Goal: Transaction & Acquisition: Obtain resource

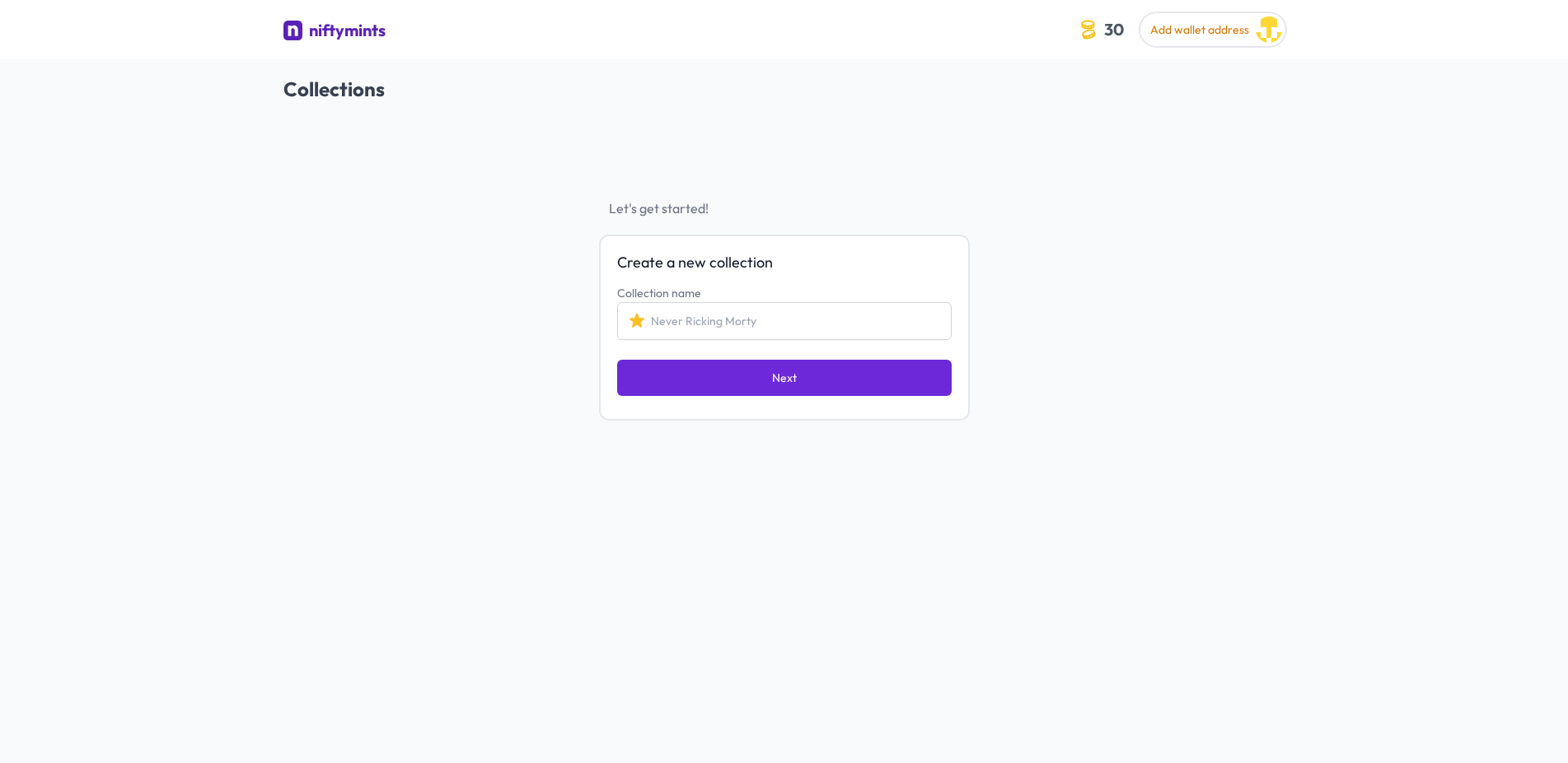
click at [763, 316] on input "Collection name" at bounding box center [784, 321] width 335 height 38
type input "My First NFTs"
click at [758, 380] on button "Next" at bounding box center [784, 378] width 335 height 36
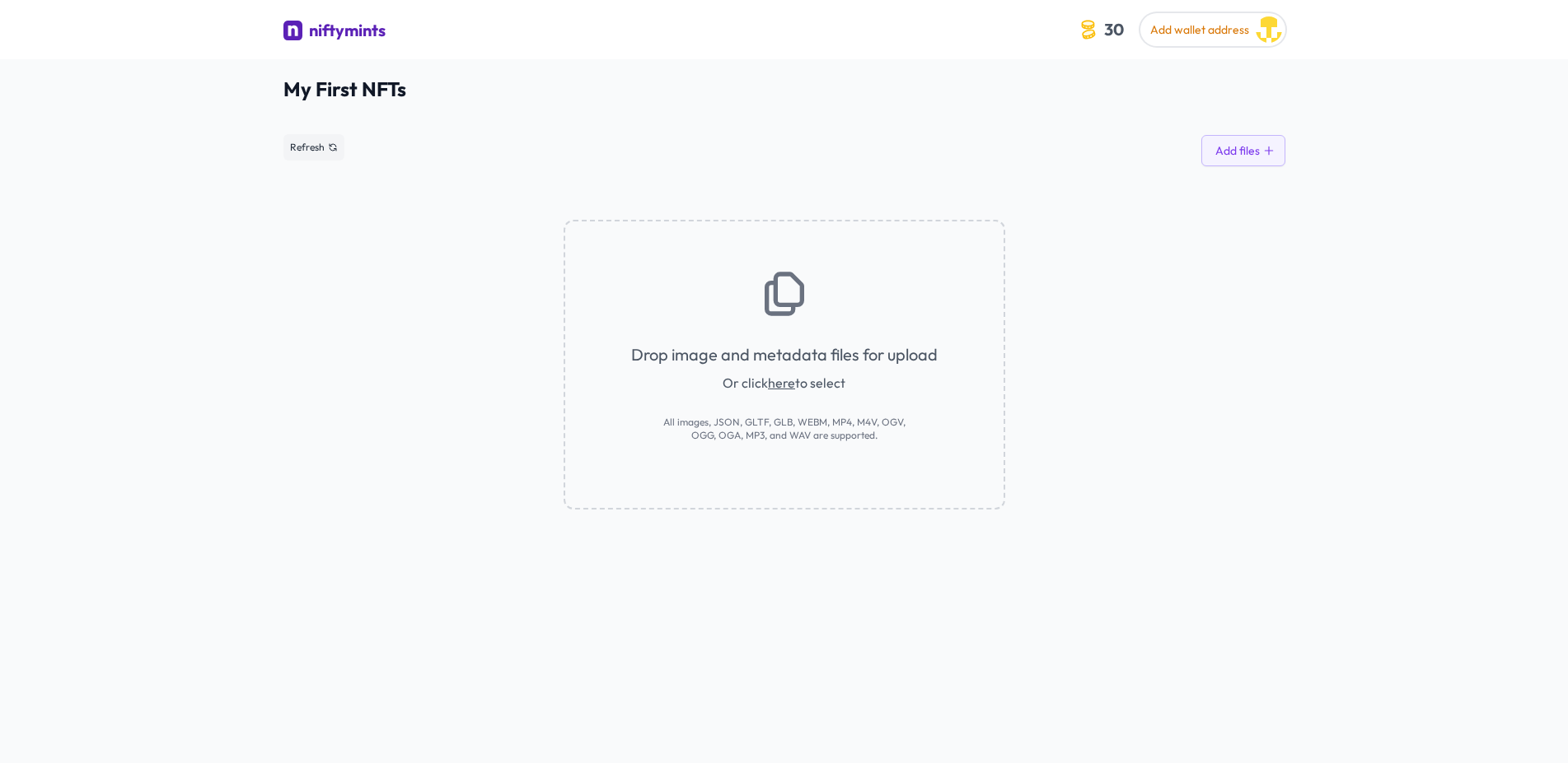
click at [778, 387] on link "here" at bounding box center [782, 382] width 27 height 17
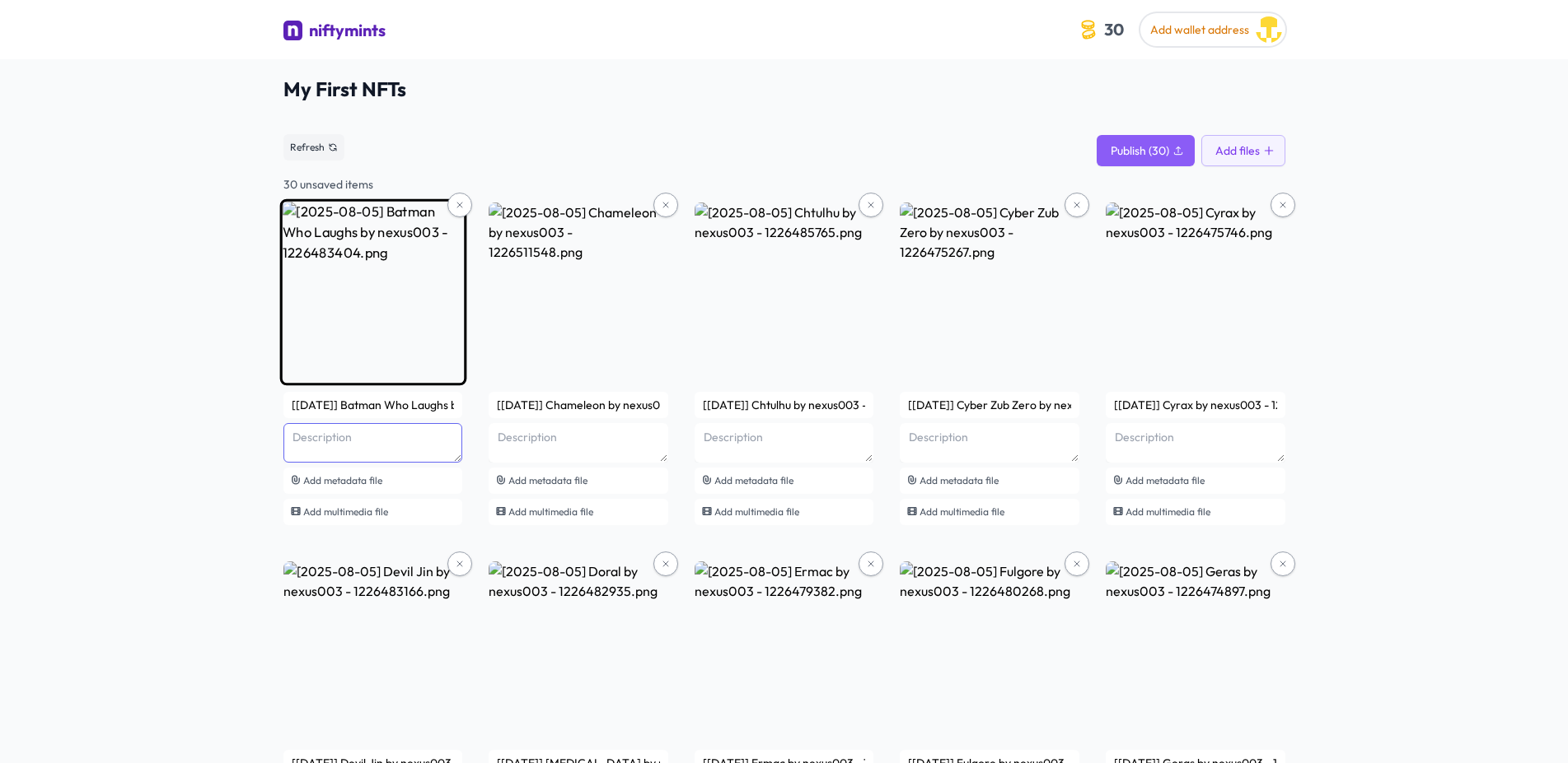
click at [345, 432] on textarea at bounding box center [373, 443] width 180 height 39
type textarea "Batman Joker"
click at [434, 470] on div "Add metadata file" at bounding box center [373, 481] width 180 height 26
drag, startPoint x: 398, startPoint y: 35, endPoint x: 307, endPoint y: 37, distance: 91.0
click at [307, 37] on div "niftymints" at bounding box center [667, 32] width 768 height 27
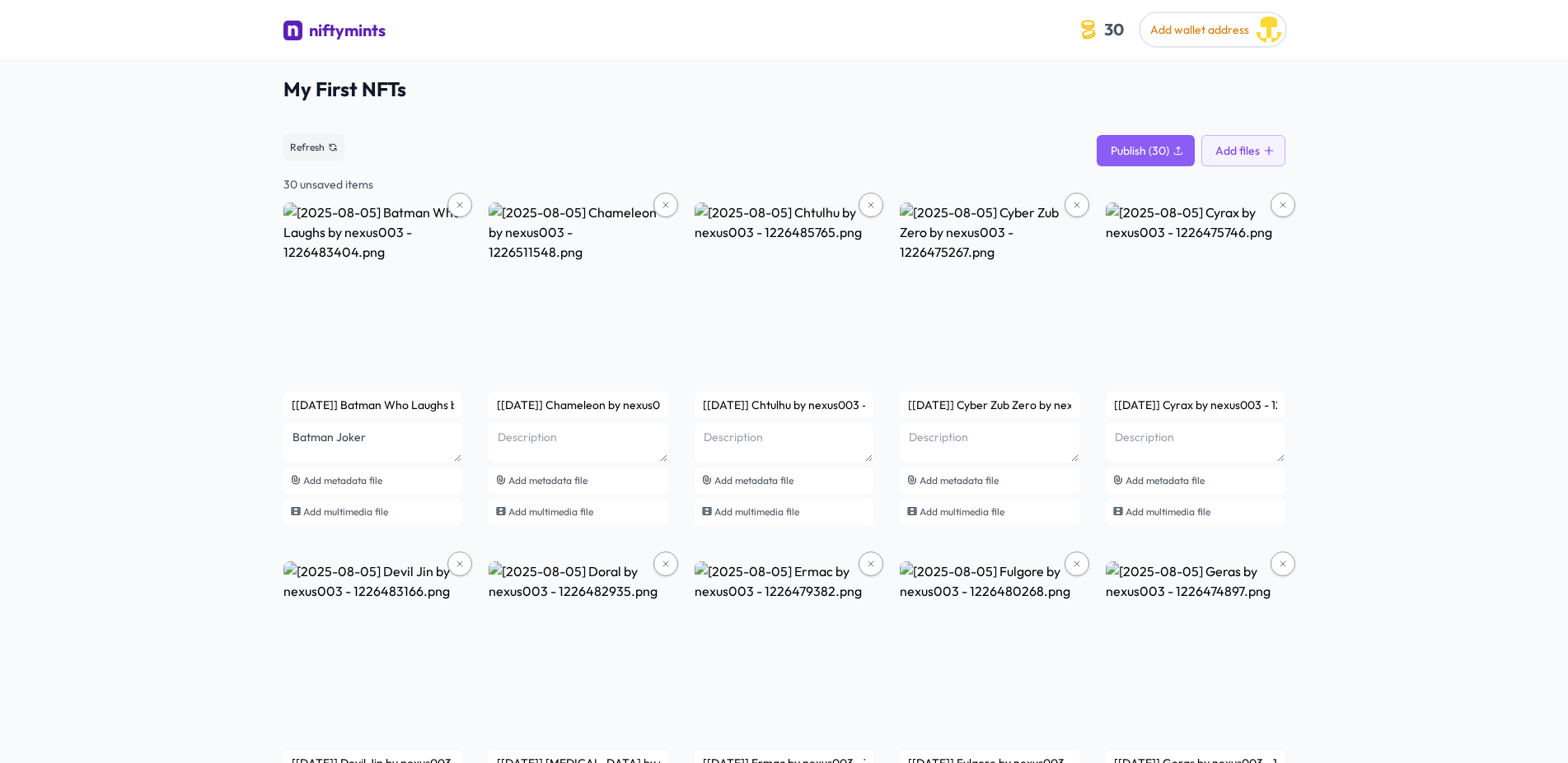
copy div "niftymints"
click at [580, 447] on textarea at bounding box center [578, 443] width 180 height 39
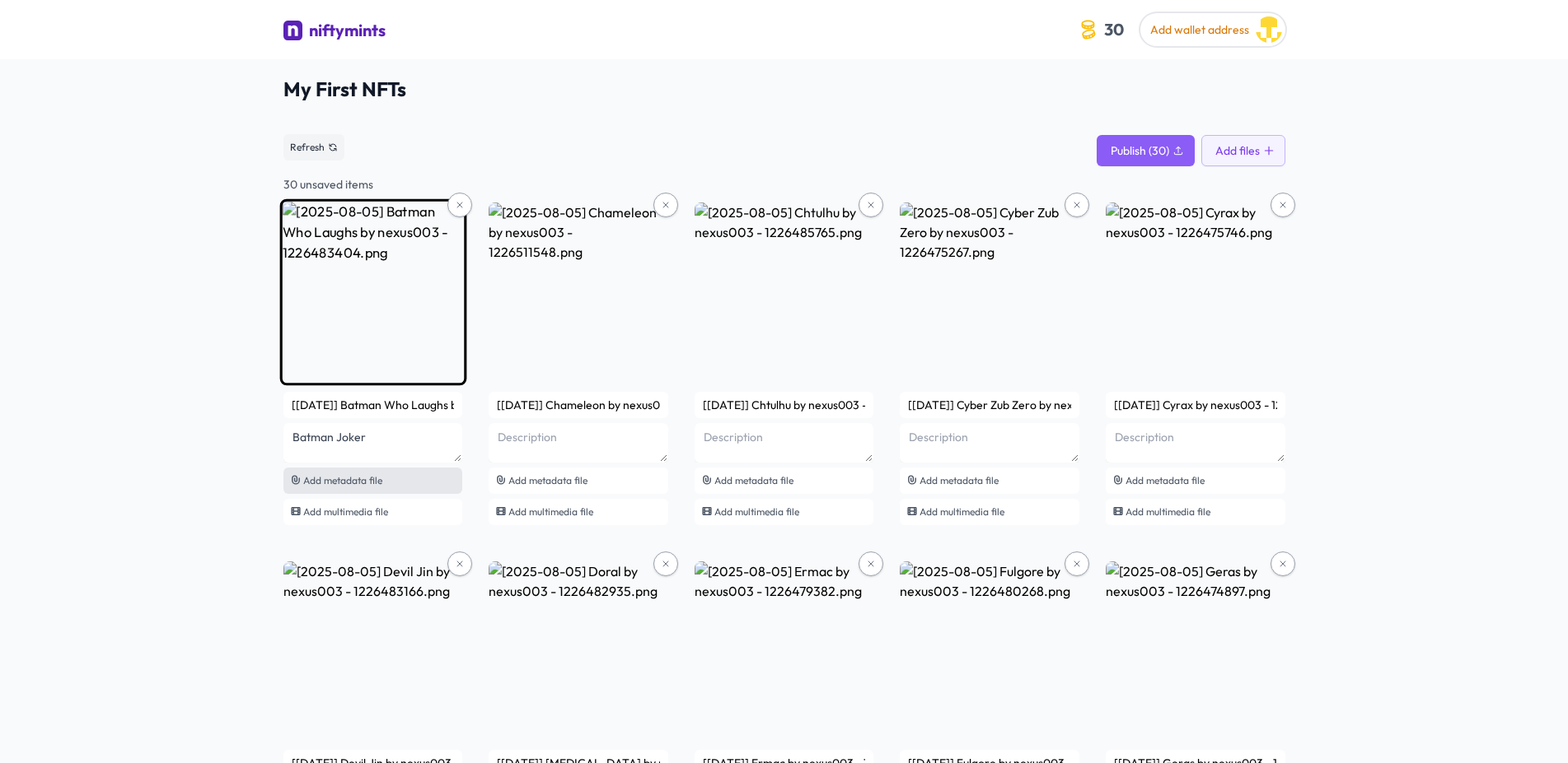
click at [377, 482] on span "Add metadata file" at bounding box center [342, 481] width 79 height 13
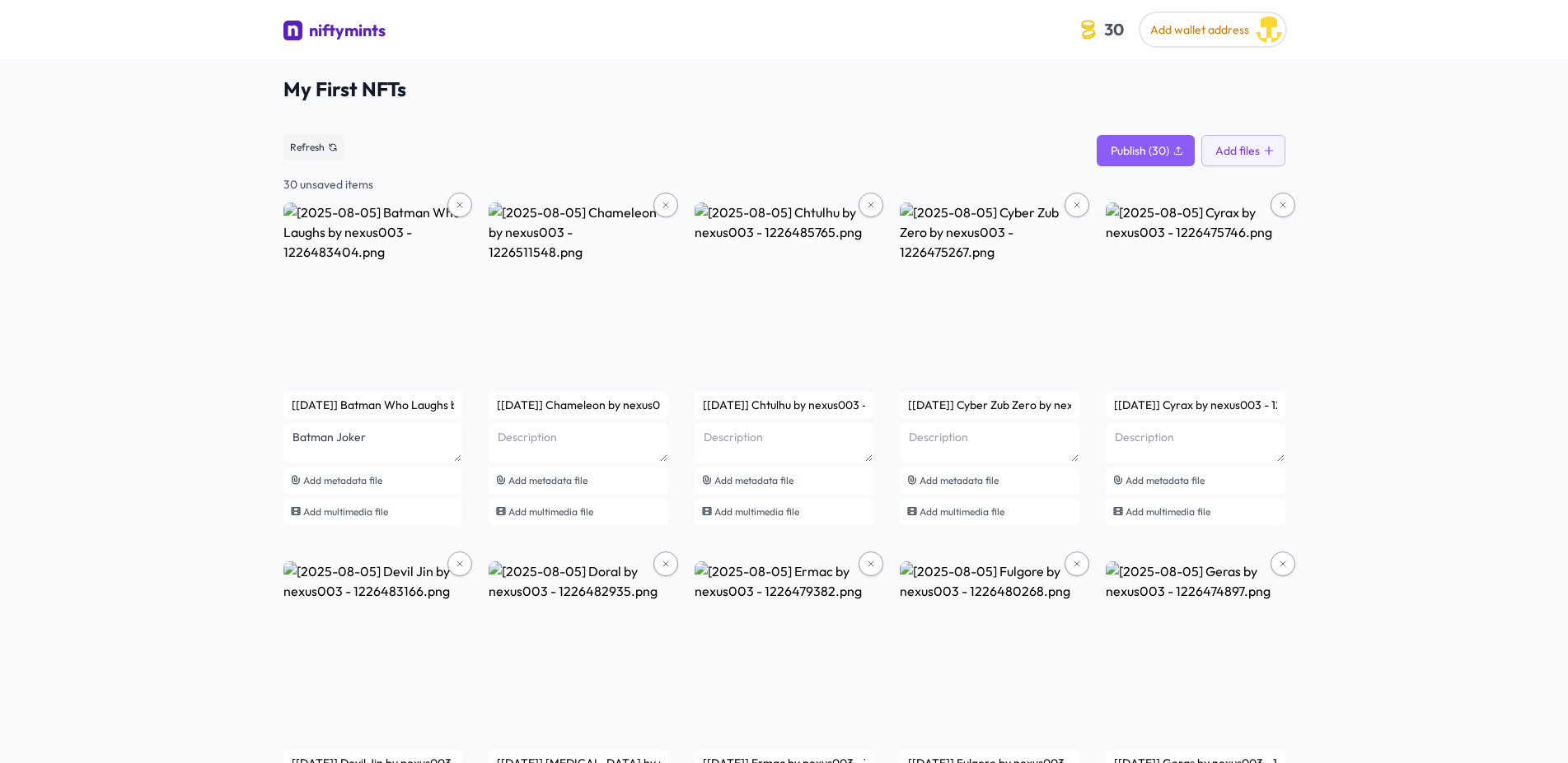
drag, startPoint x: 438, startPoint y: 35, endPoint x: 312, endPoint y: 31, distance: 126.1
click at [312, 31] on div "niftymints" at bounding box center [667, 32] width 768 height 27
copy div "niftymints"
click at [553, 437] on textarea at bounding box center [578, 443] width 180 height 39
type textarea "Chameleon"
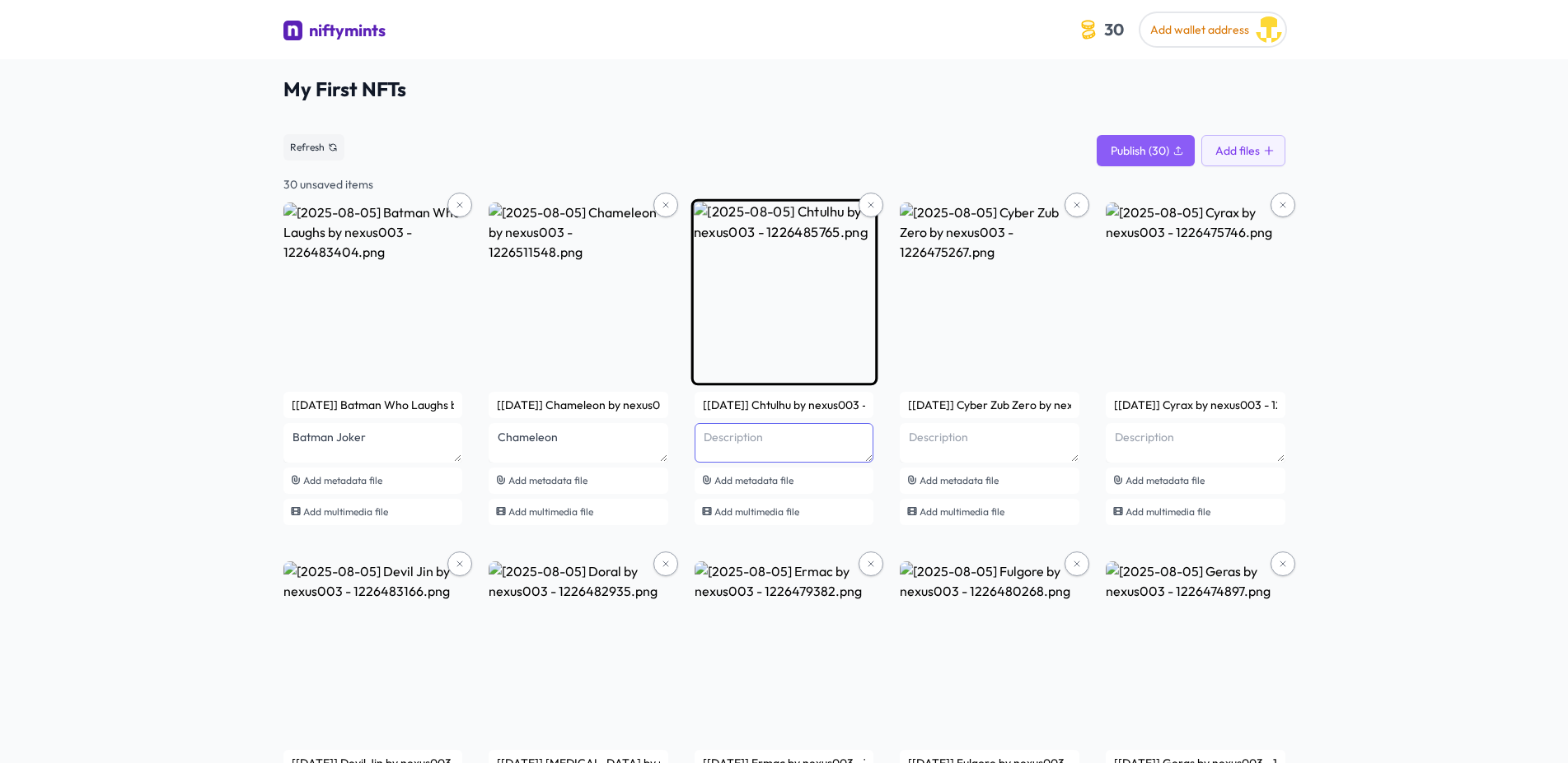
click at [779, 453] on textarea at bounding box center [784, 443] width 180 height 39
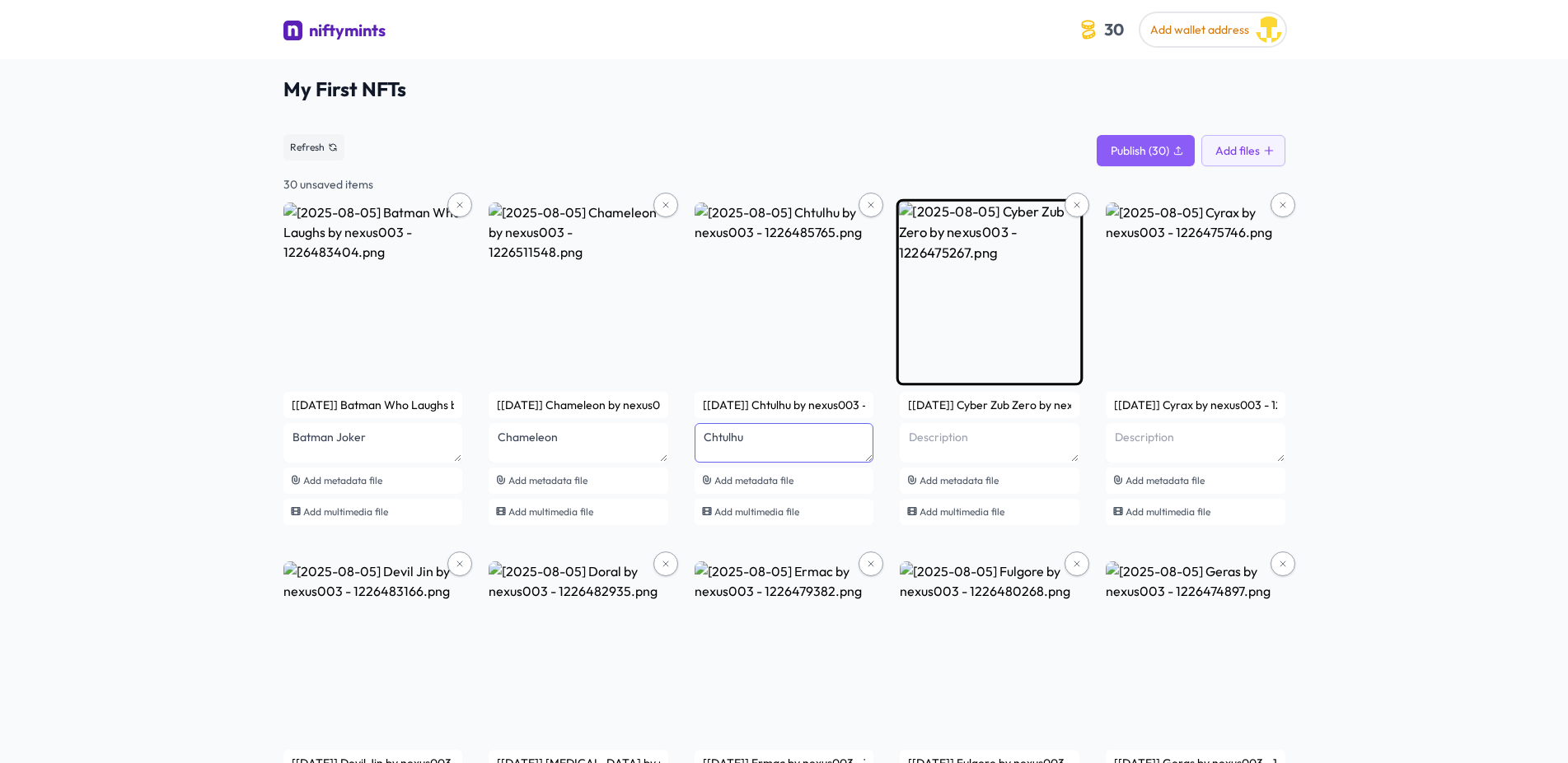
type textarea "Chtulhu"
click at [1032, 435] on textarea at bounding box center [989, 443] width 180 height 39
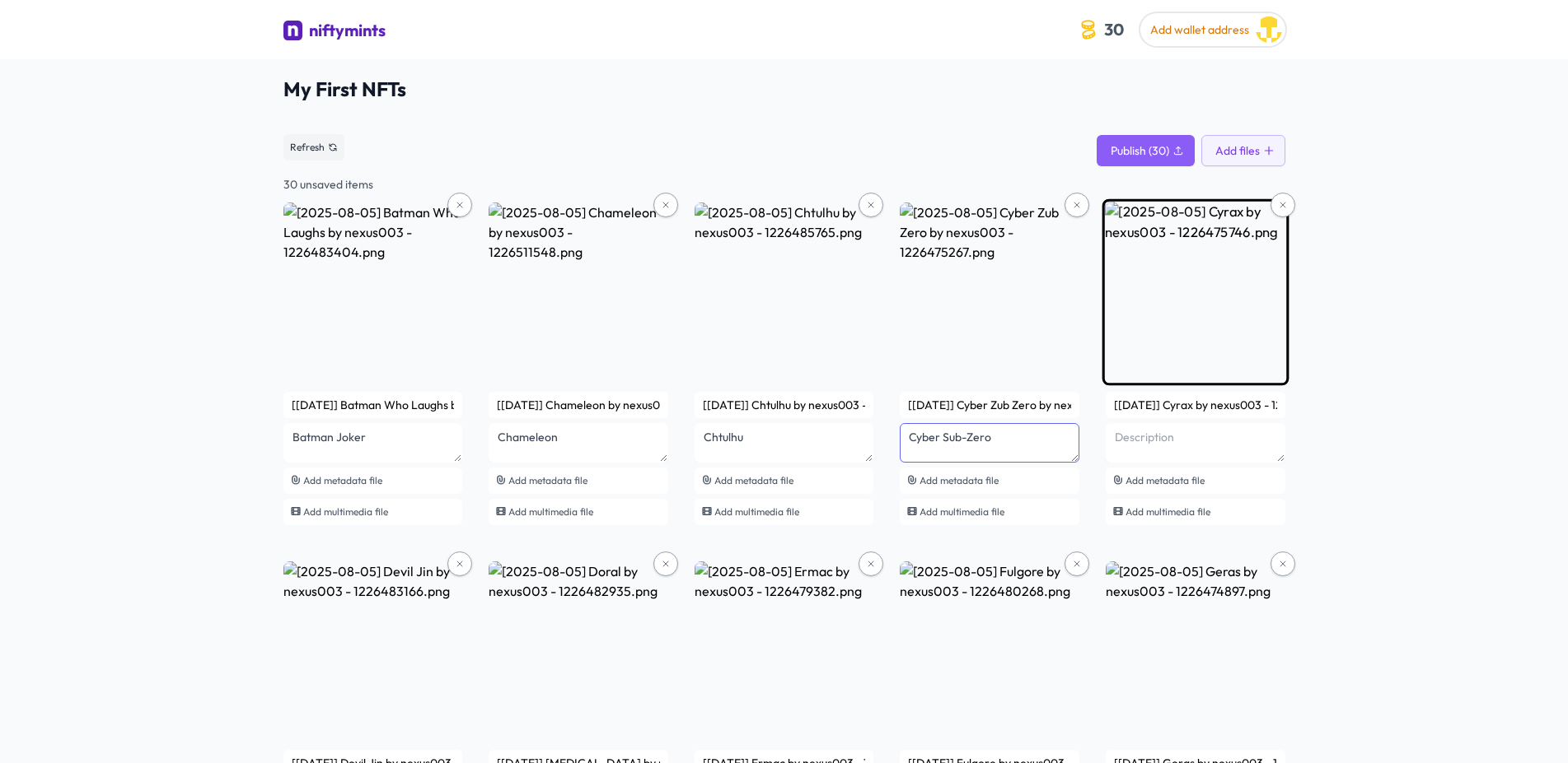
type textarea "Cyber Sub-Zero"
click at [1163, 442] on textarea at bounding box center [1195, 443] width 180 height 39
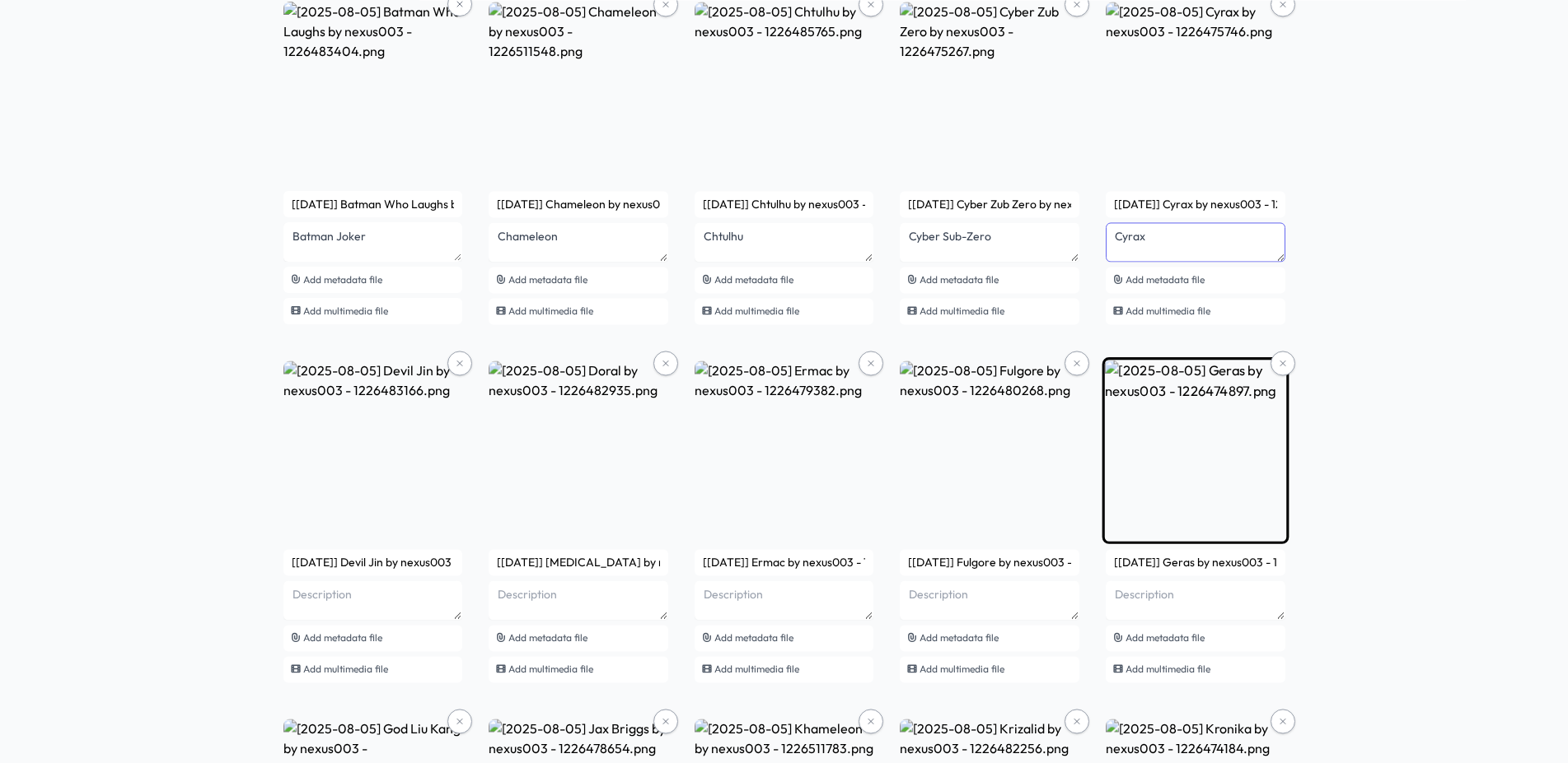
scroll to position [336, 0]
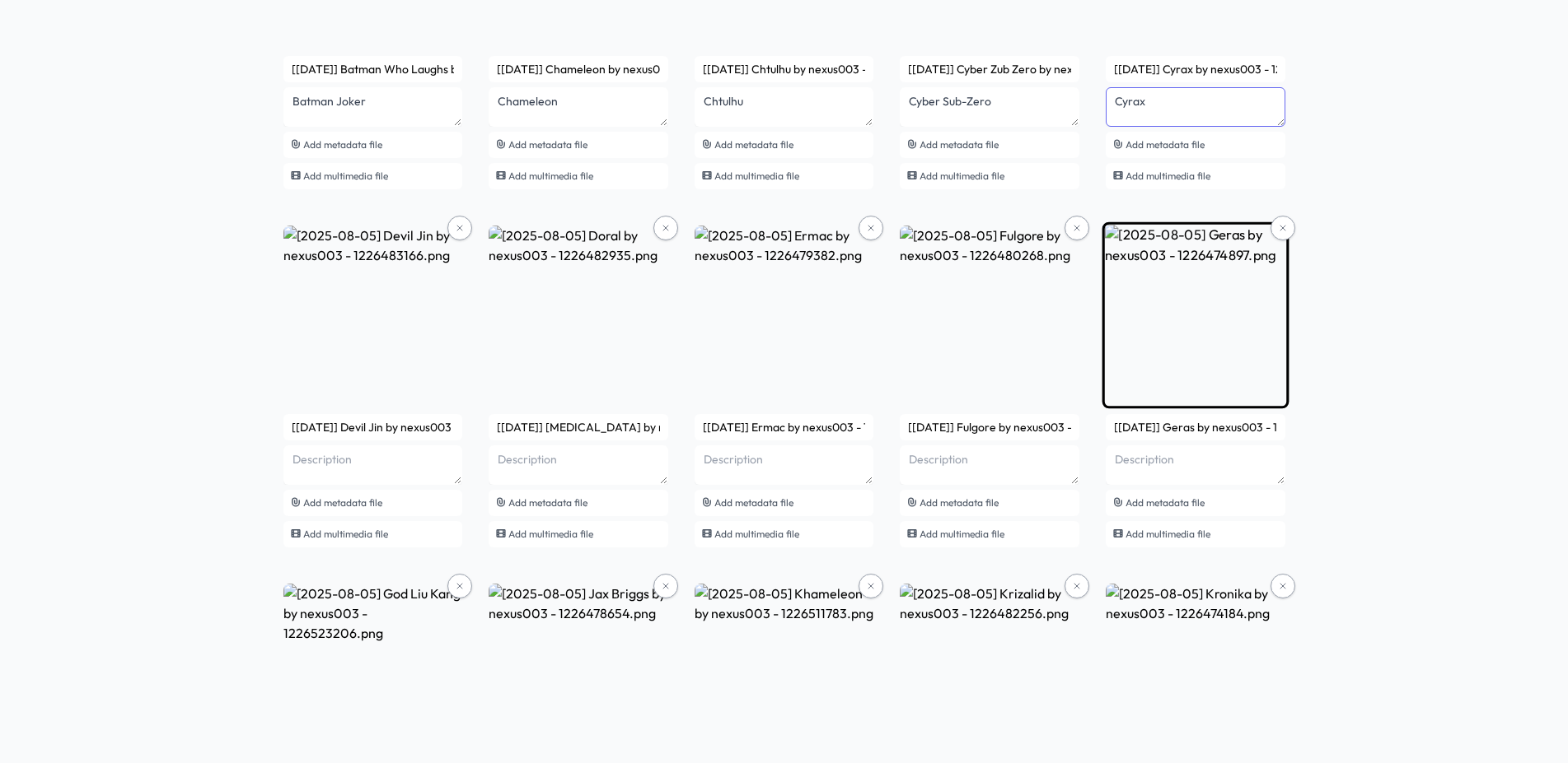
type textarea "Cyrax"
click at [1176, 470] on textarea at bounding box center [1195, 465] width 180 height 39
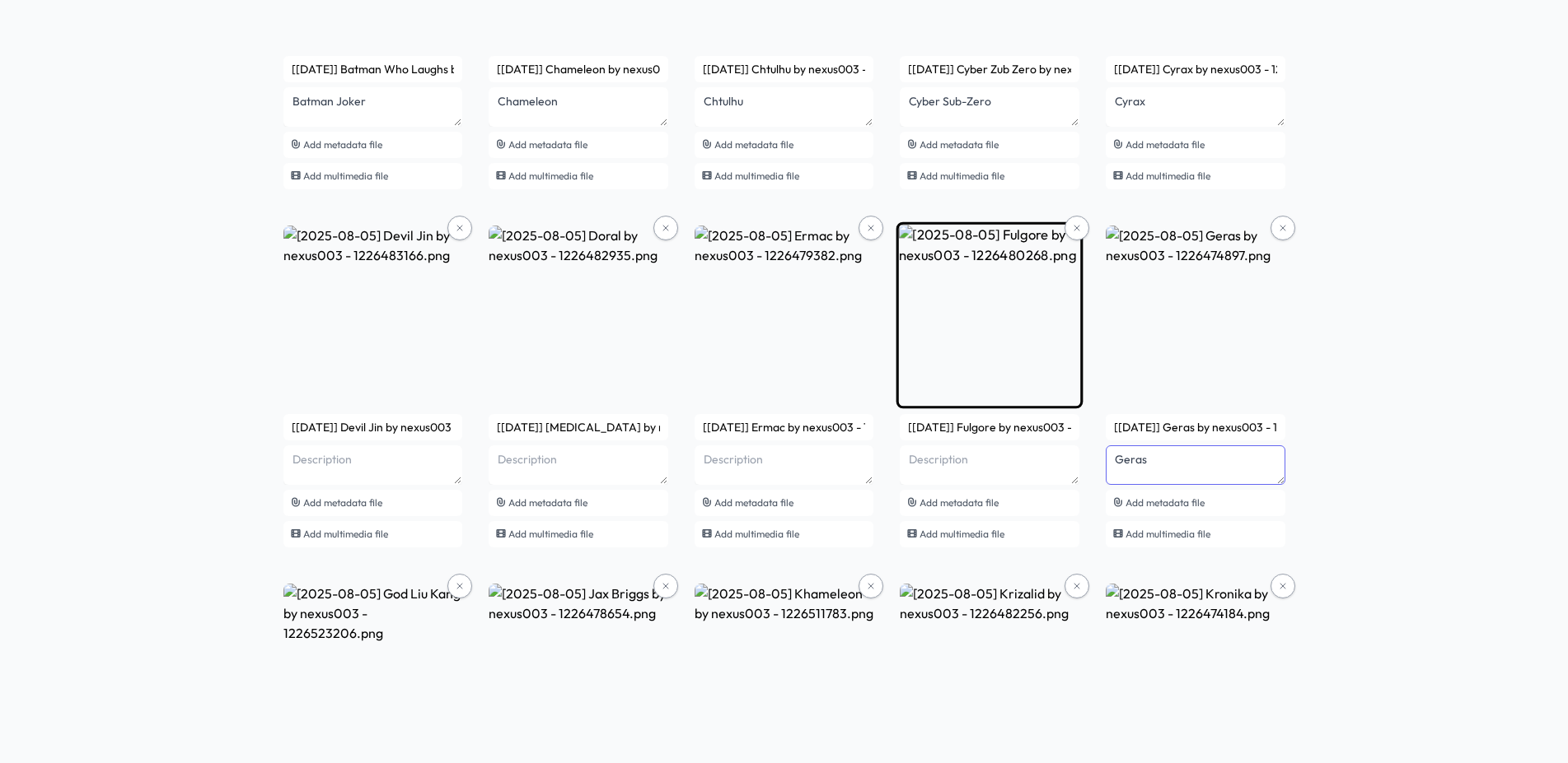
type textarea "Geras"
click at [1030, 458] on textarea at bounding box center [989, 465] width 180 height 39
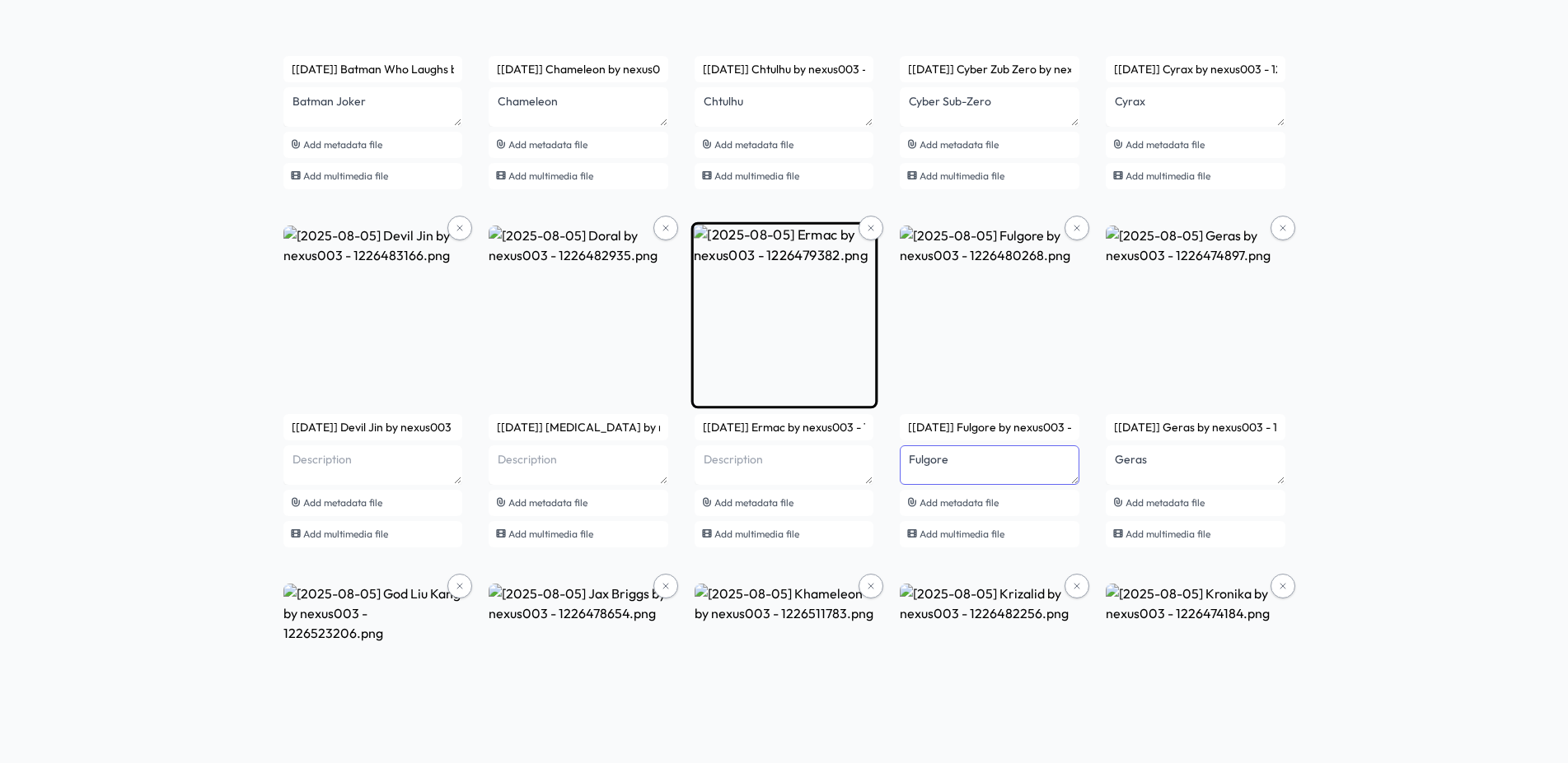
type textarea "Fulgore"
click at [799, 469] on textarea at bounding box center [784, 465] width 180 height 39
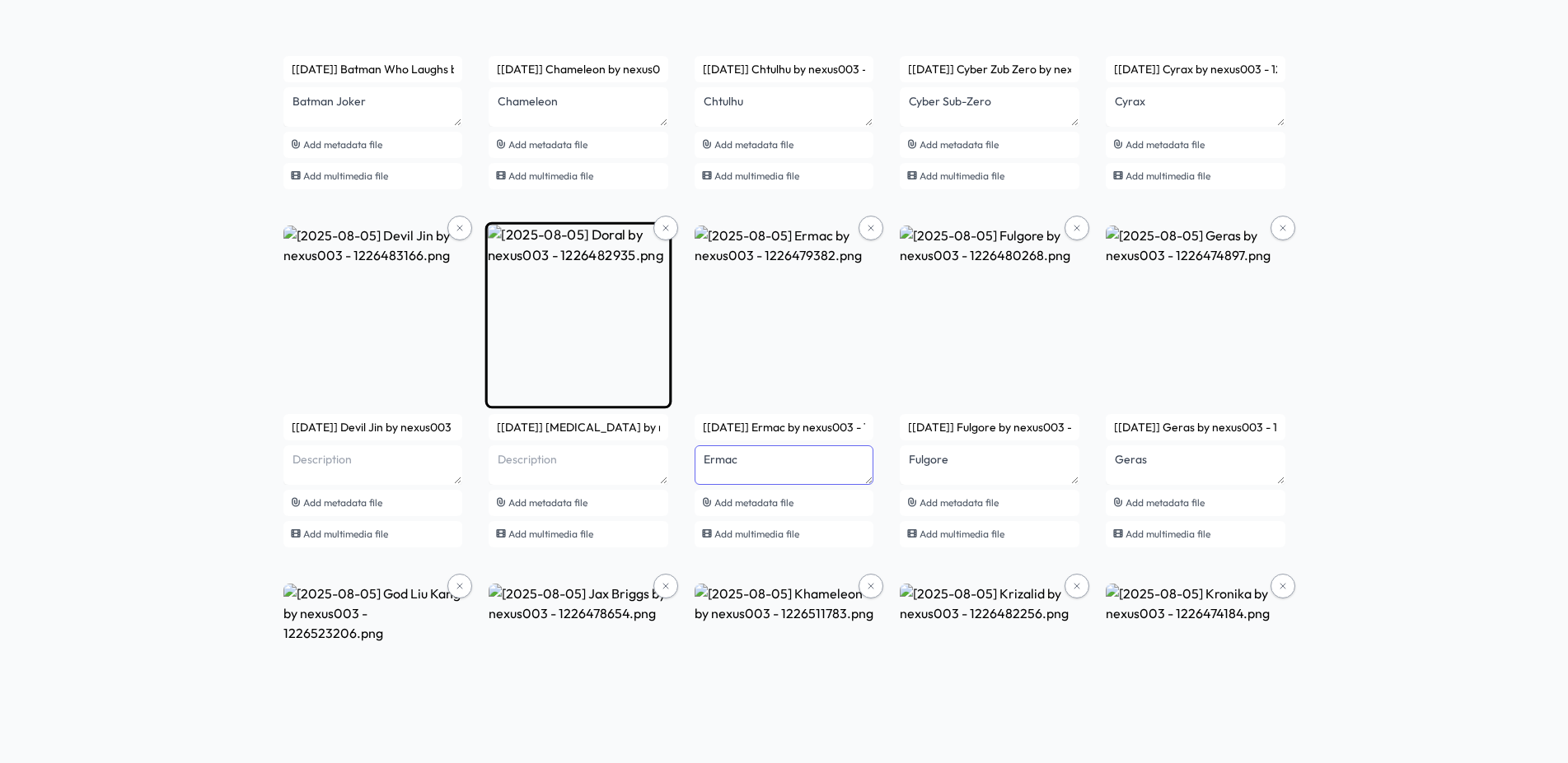
type textarea "Ermac"
click at [580, 459] on textarea at bounding box center [578, 465] width 180 height 39
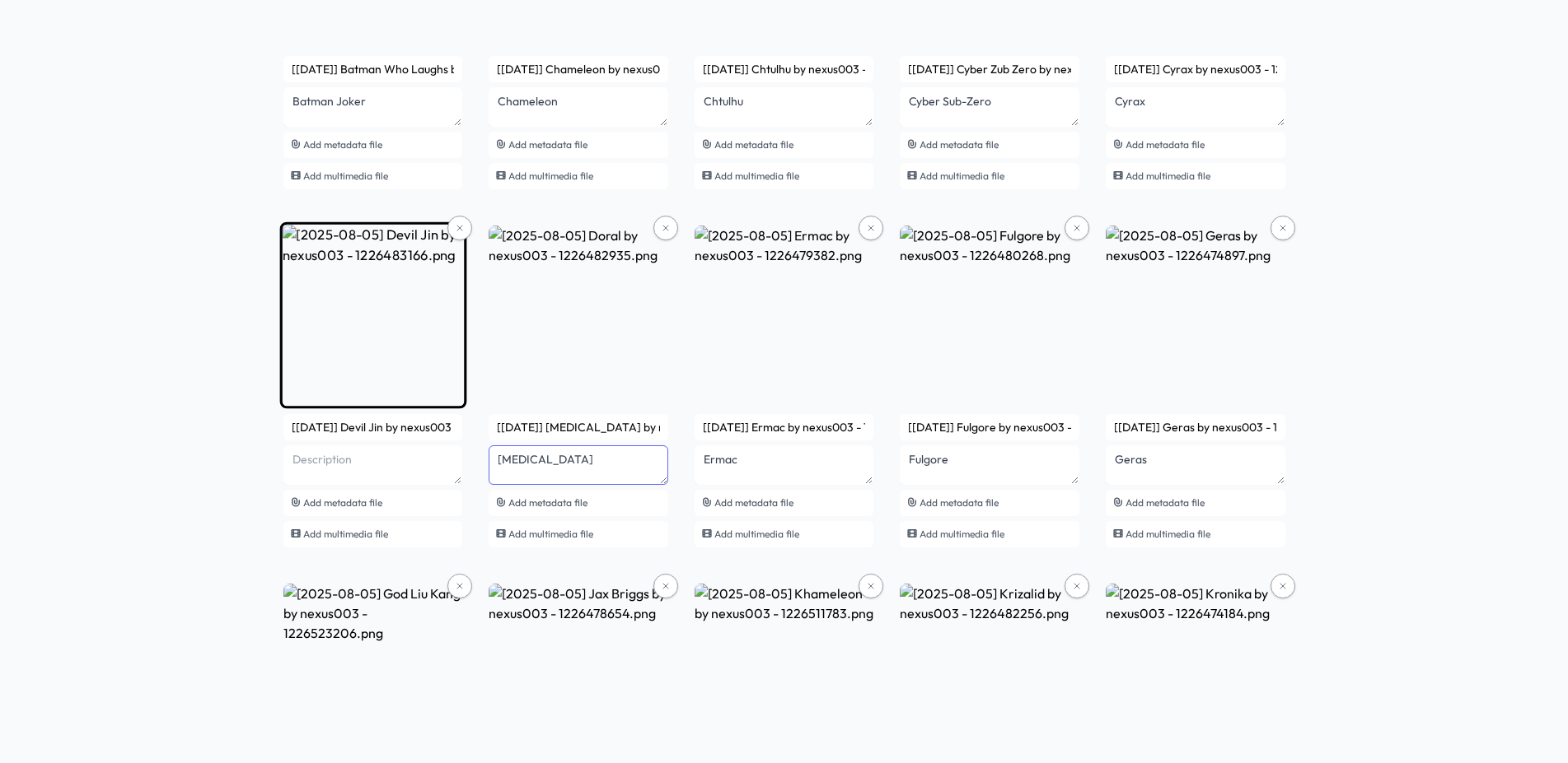
type textarea "[MEDICAL_DATA]"
click at [369, 457] on textarea at bounding box center [373, 465] width 180 height 39
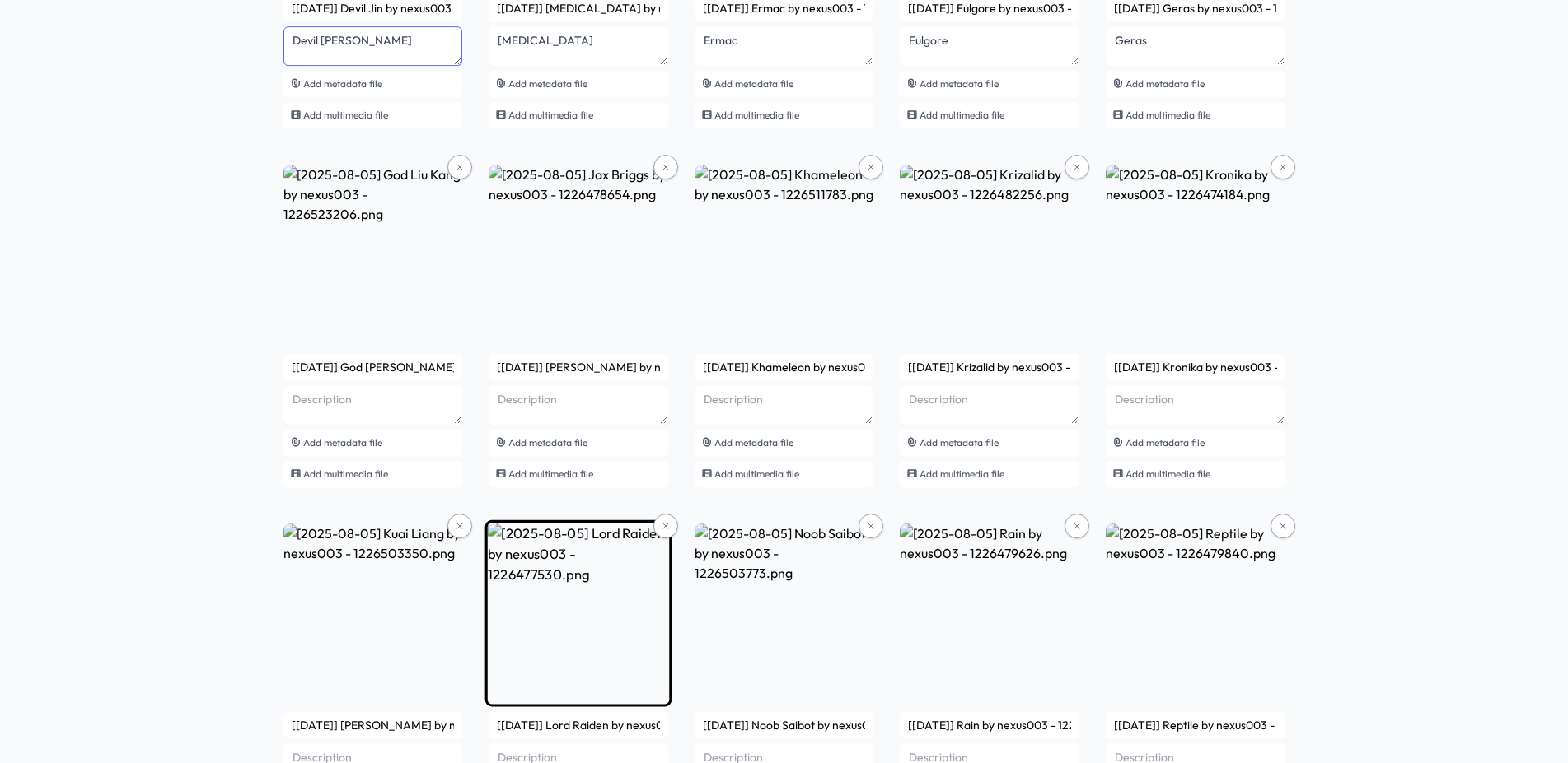
scroll to position [756, 0]
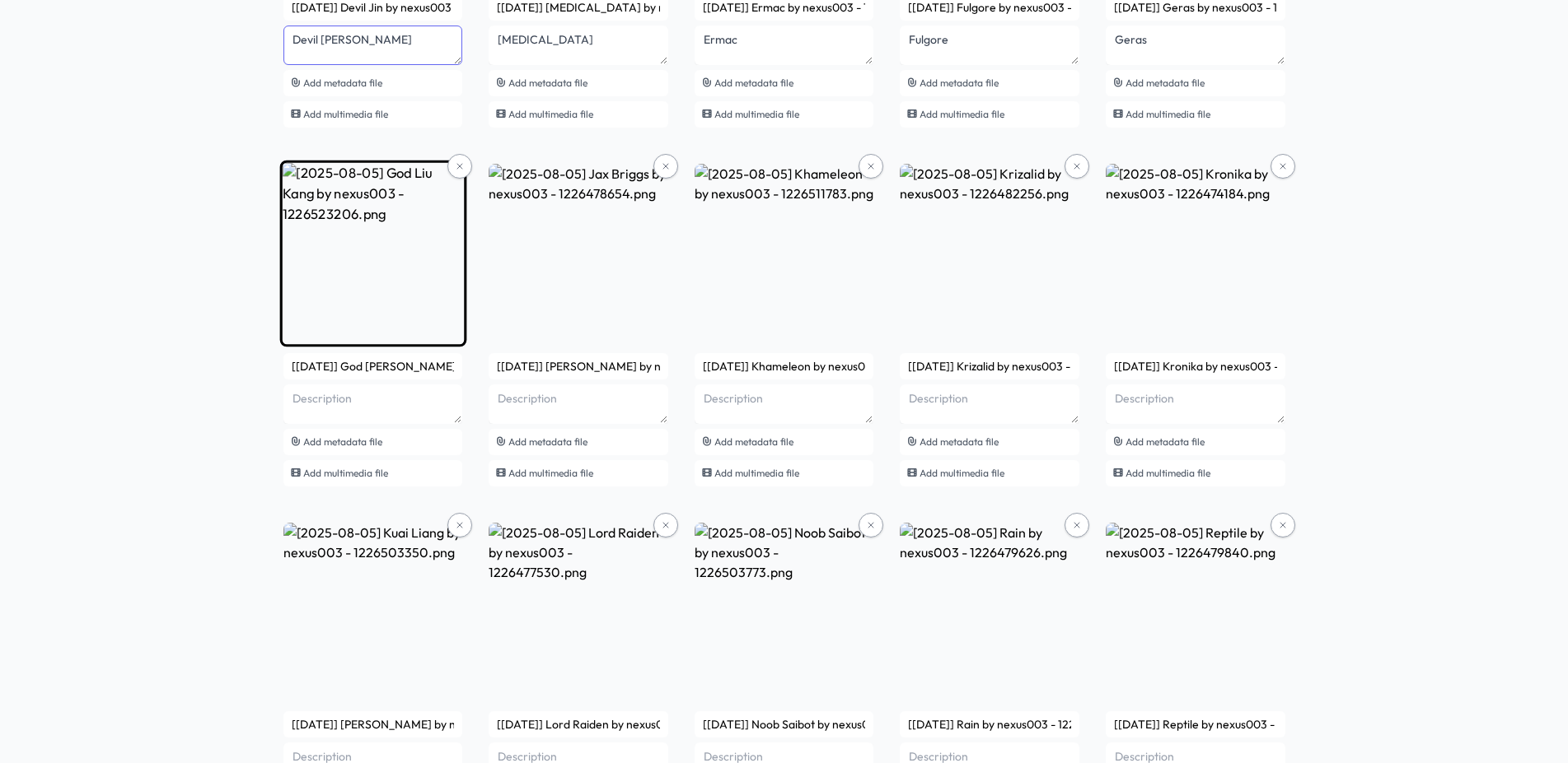
type textarea "Devil [PERSON_NAME]"
click at [359, 390] on textarea at bounding box center [373, 404] width 180 height 39
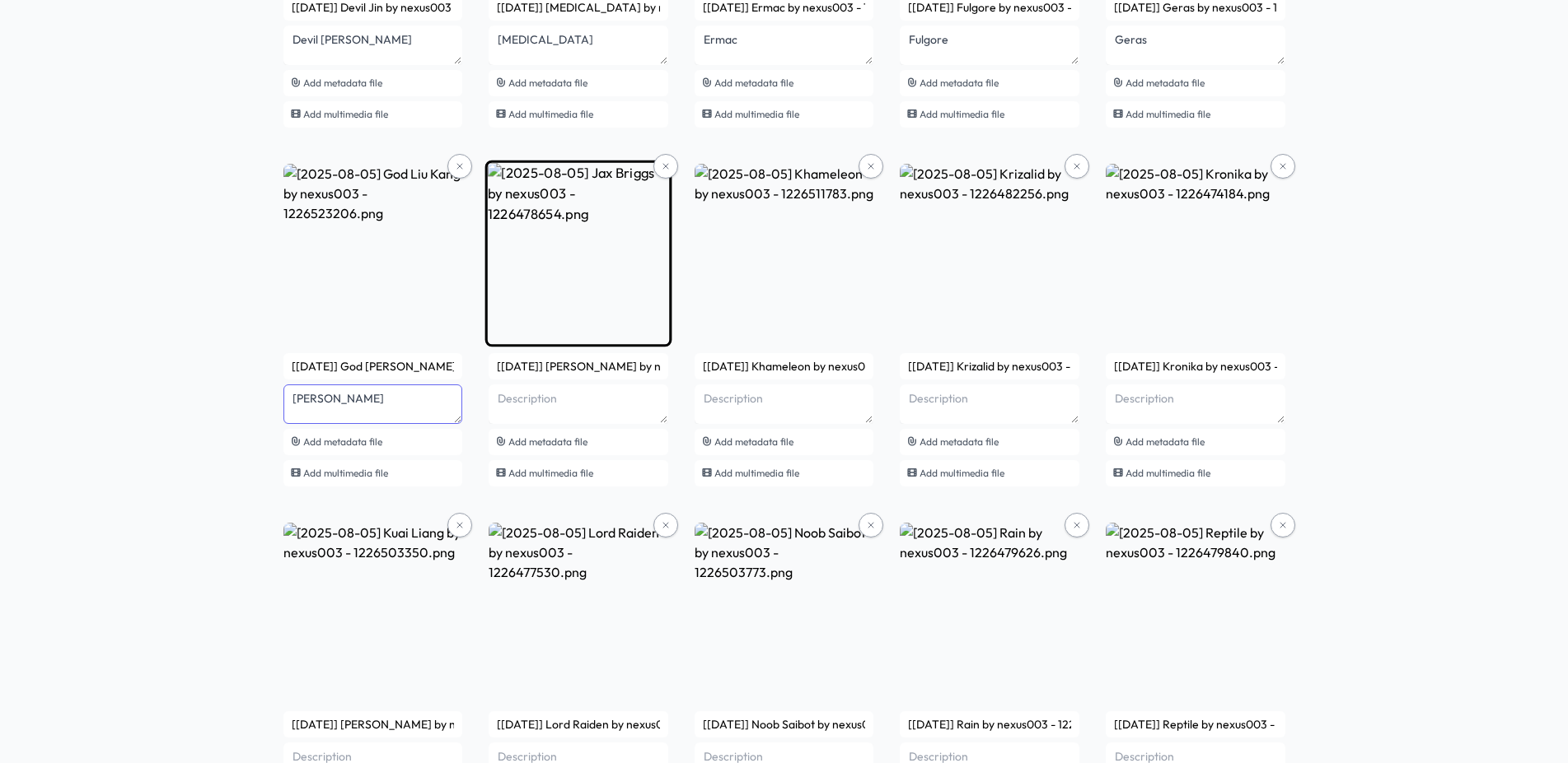
type textarea "[PERSON_NAME]"
click at [587, 402] on textarea at bounding box center [578, 404] width 180 height 39
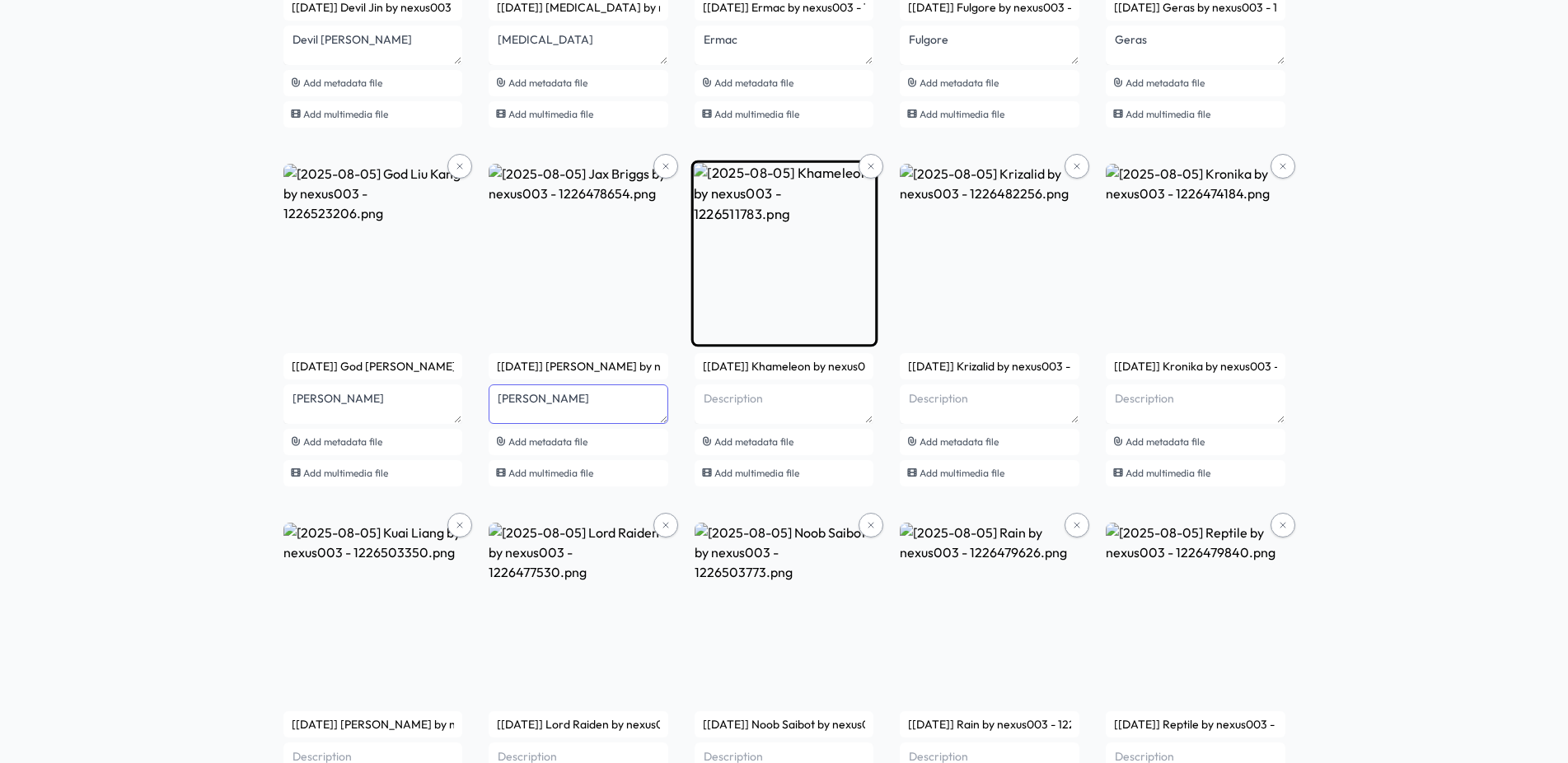
type textarea "[PERSON_NAME]"
click at [843, 393] on textarea at bounding box center [784, 404] width 180 height 39
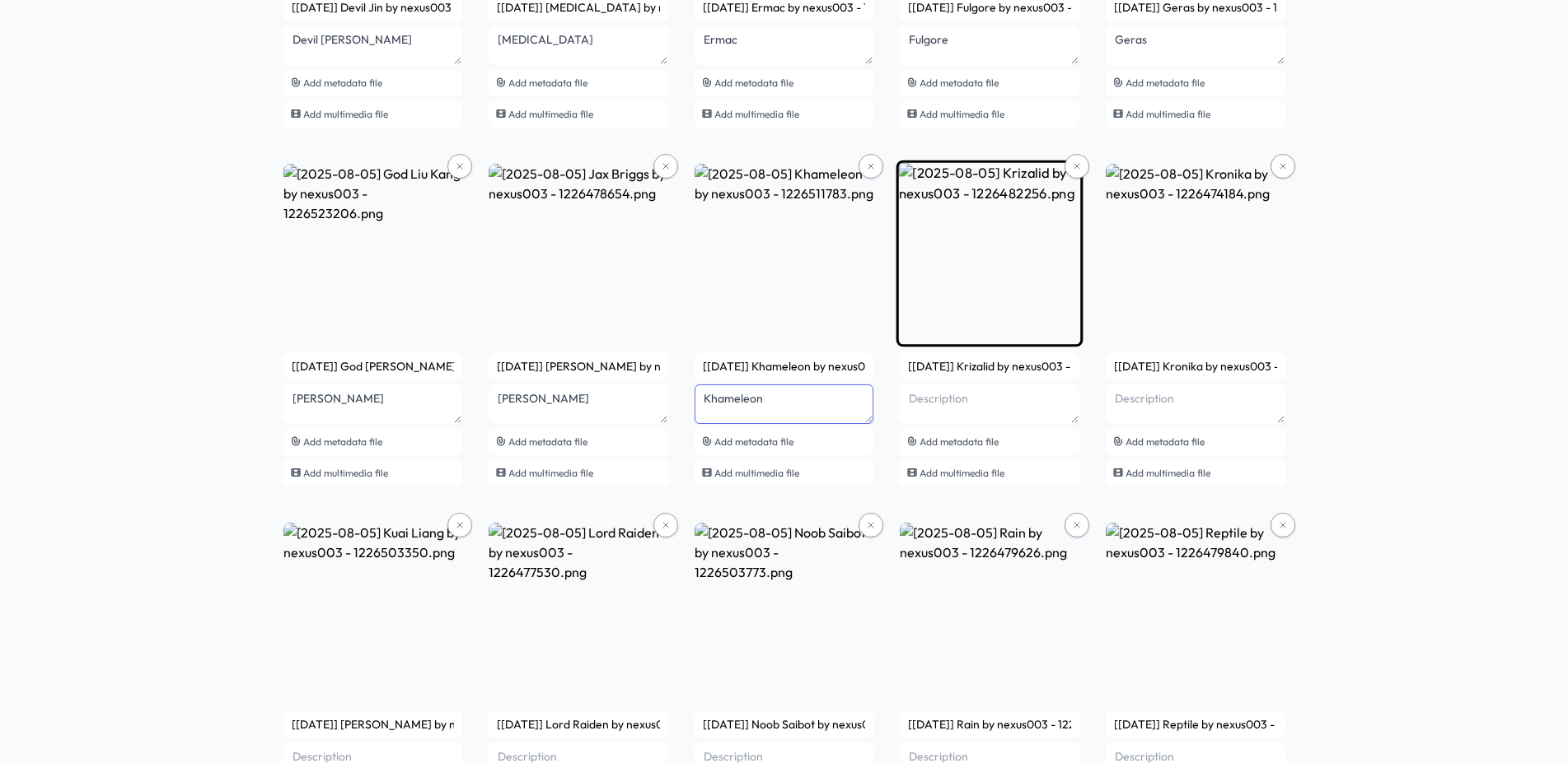
type textarea "Khameleon"
click at [1015, 408] on textarea at bounding box center [989, 404] width 180 height 39
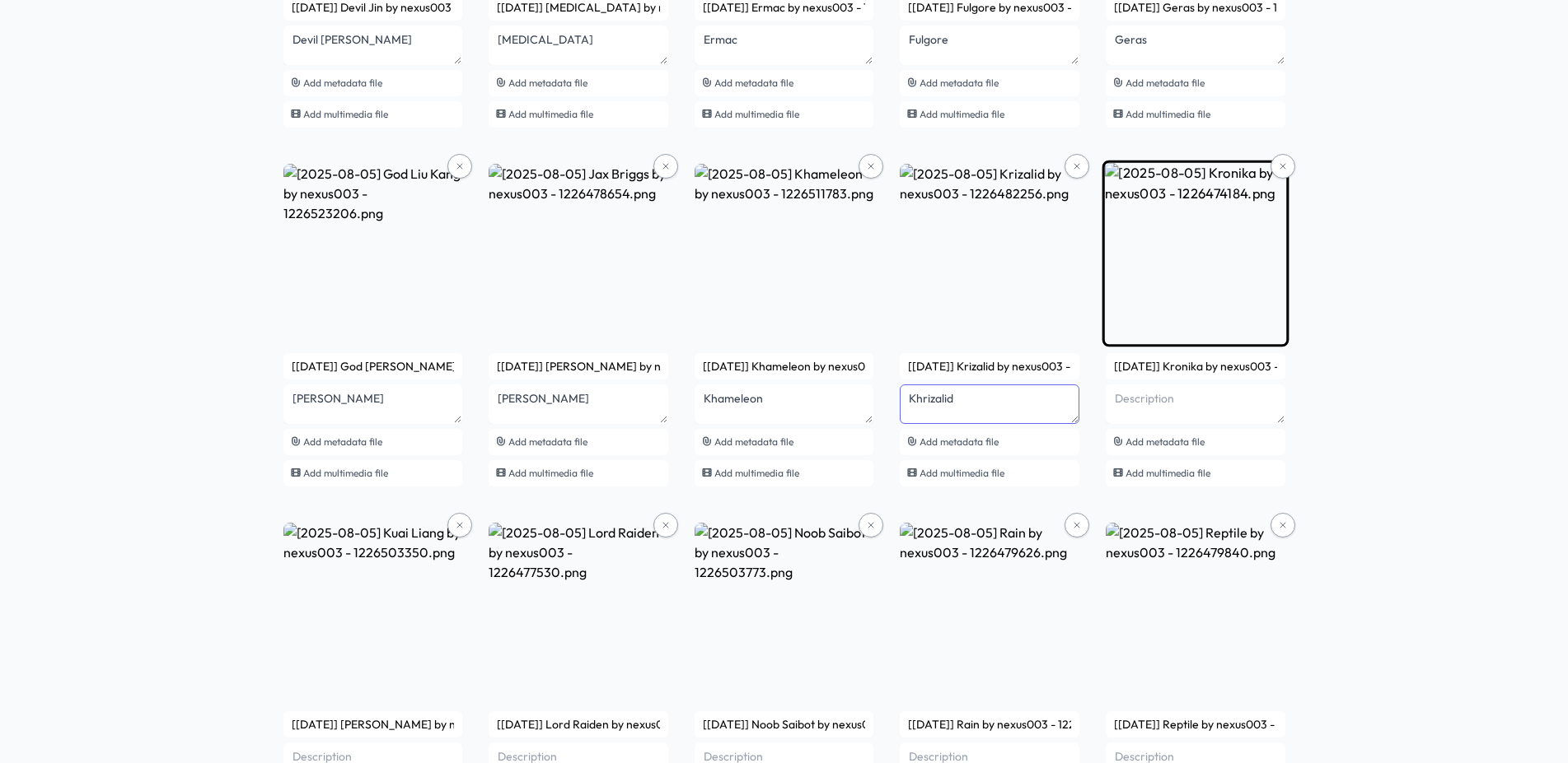
type textarea "Khrizalid"
click at [1232, 408] on textarea at bounding box center [1195, 404] width 180 height 39
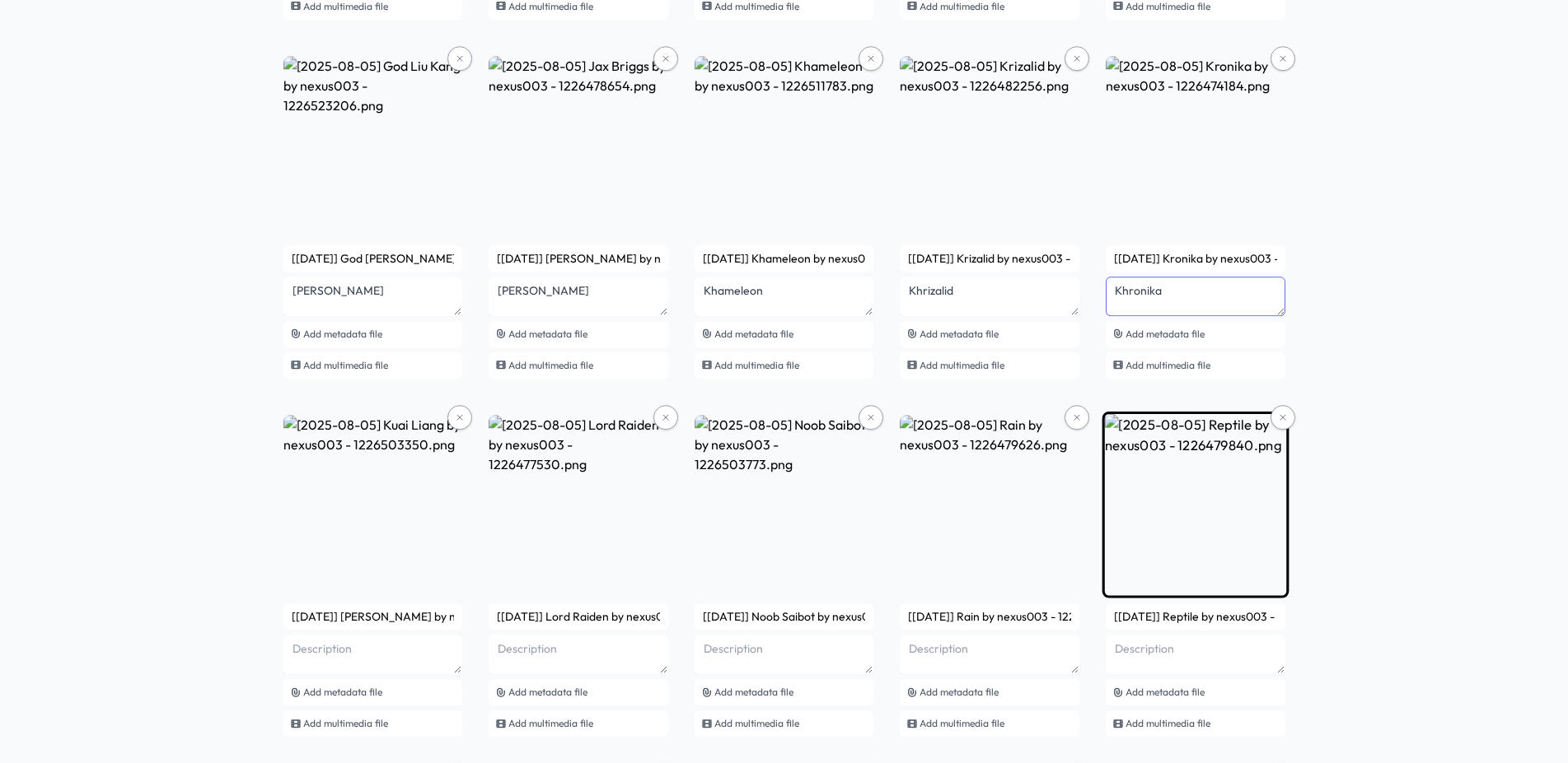
scroll to position [1008, 0]
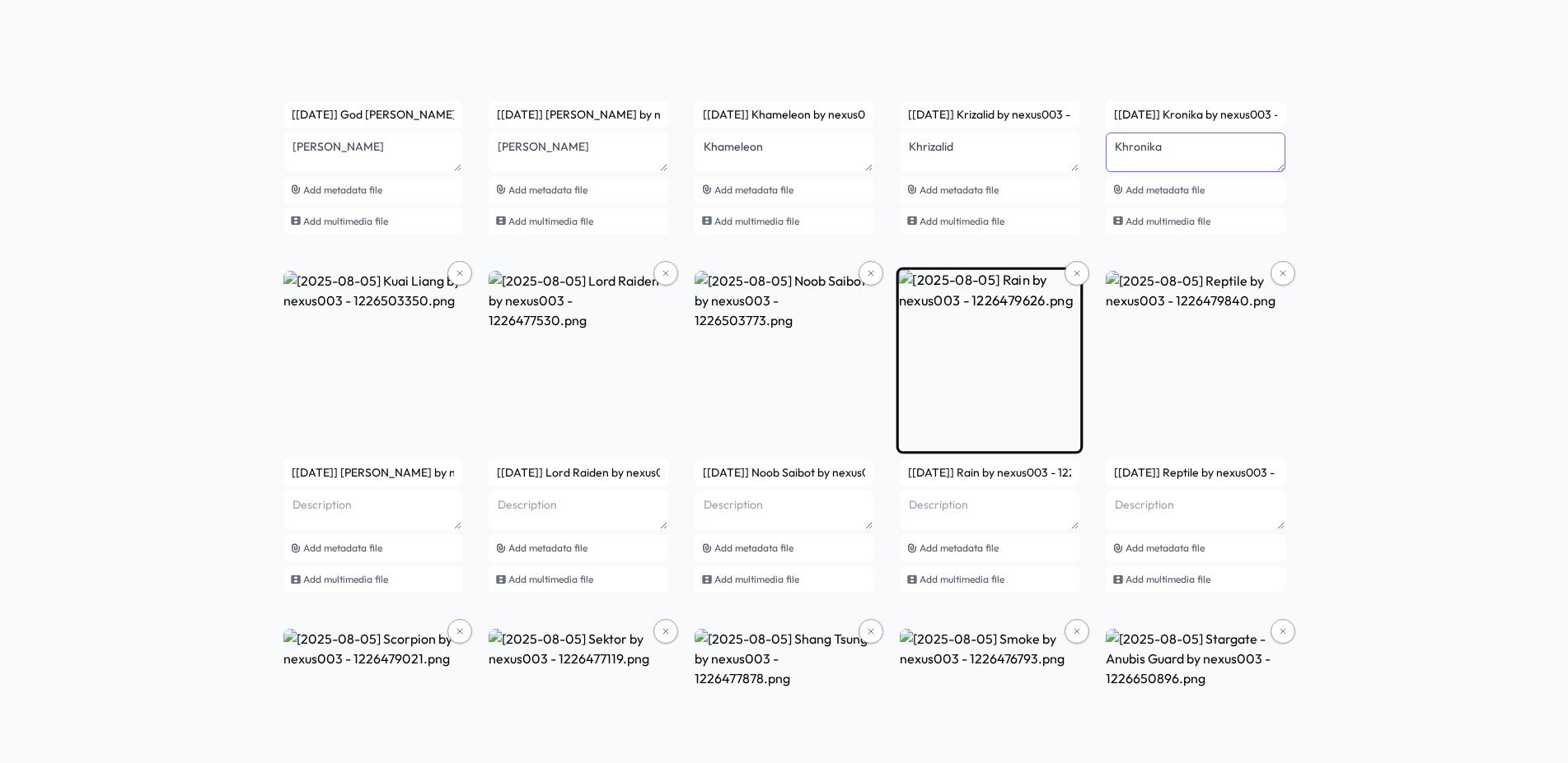
type textarea "Khronika"
click at [1033, 504] on textarea at bounding box center [989, 510] width 180 height 39
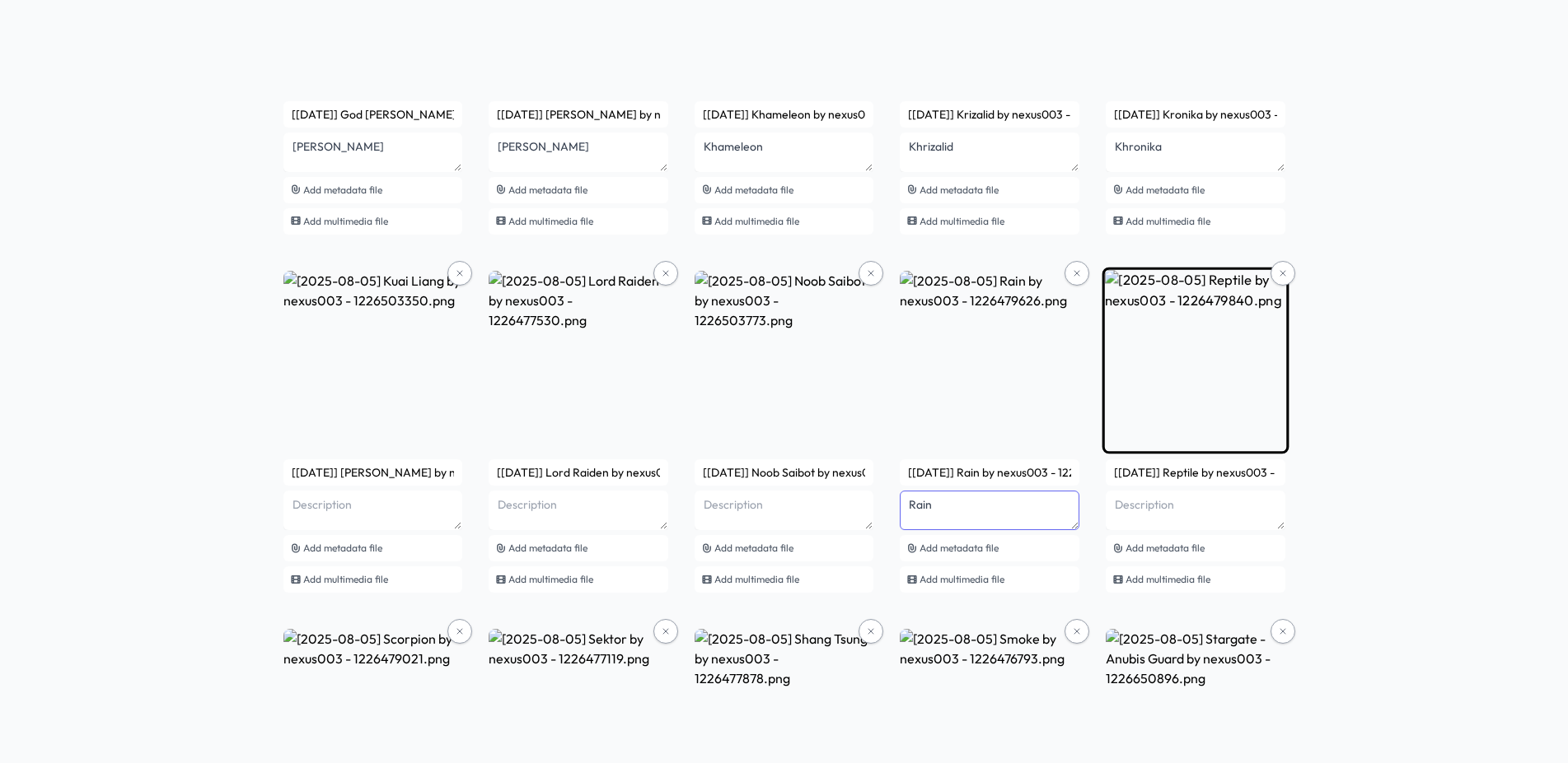
type textarea "Rain"
click at [1205, 515] on textarea at bounding box center [1195, 510] width 180 height 39
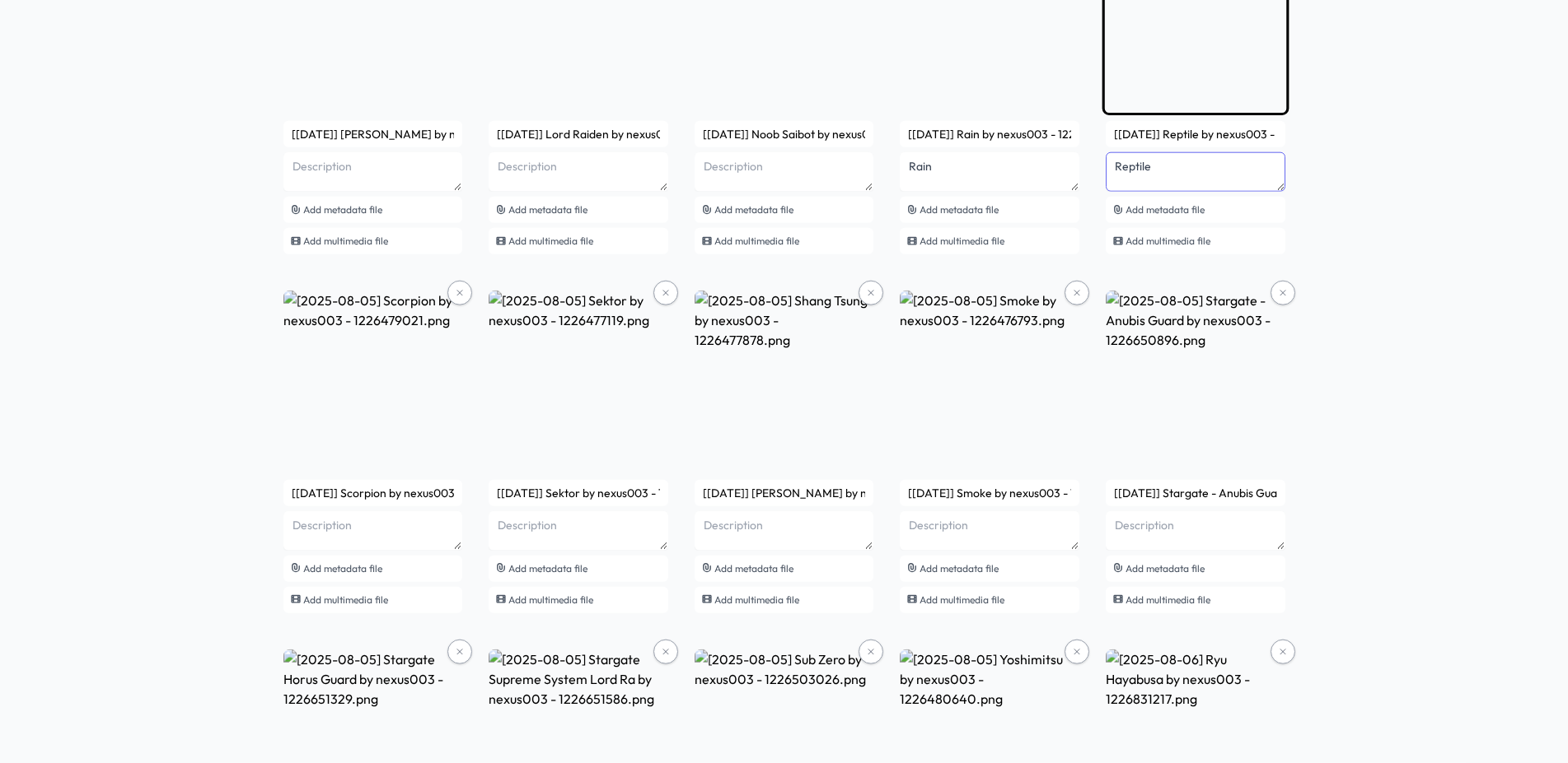
scroll to position [1428, 0]
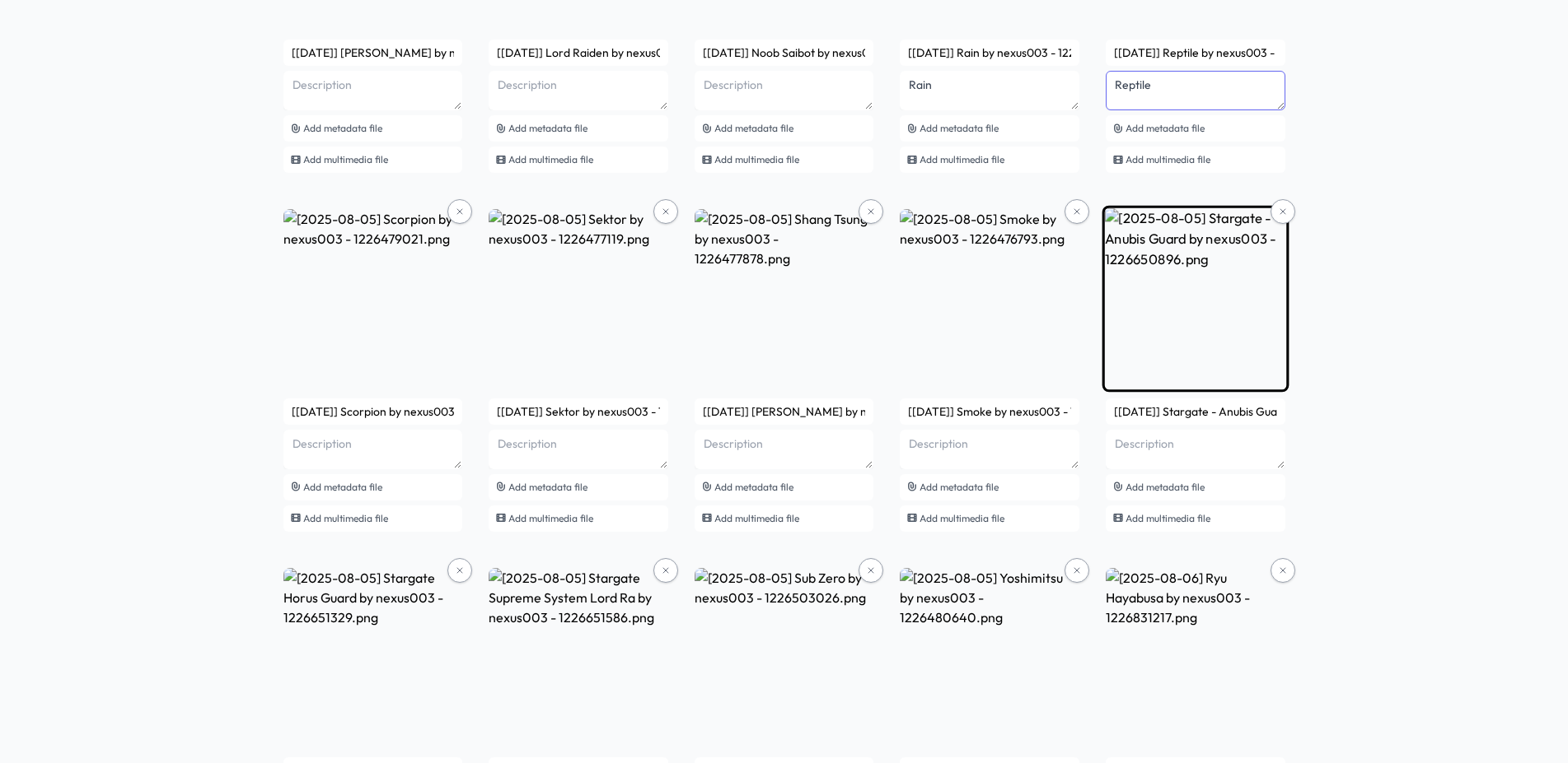
type textarea "Reptile"
click at [1220, 446] on textarea at bounding box center [1195, 449] width 180 height 39
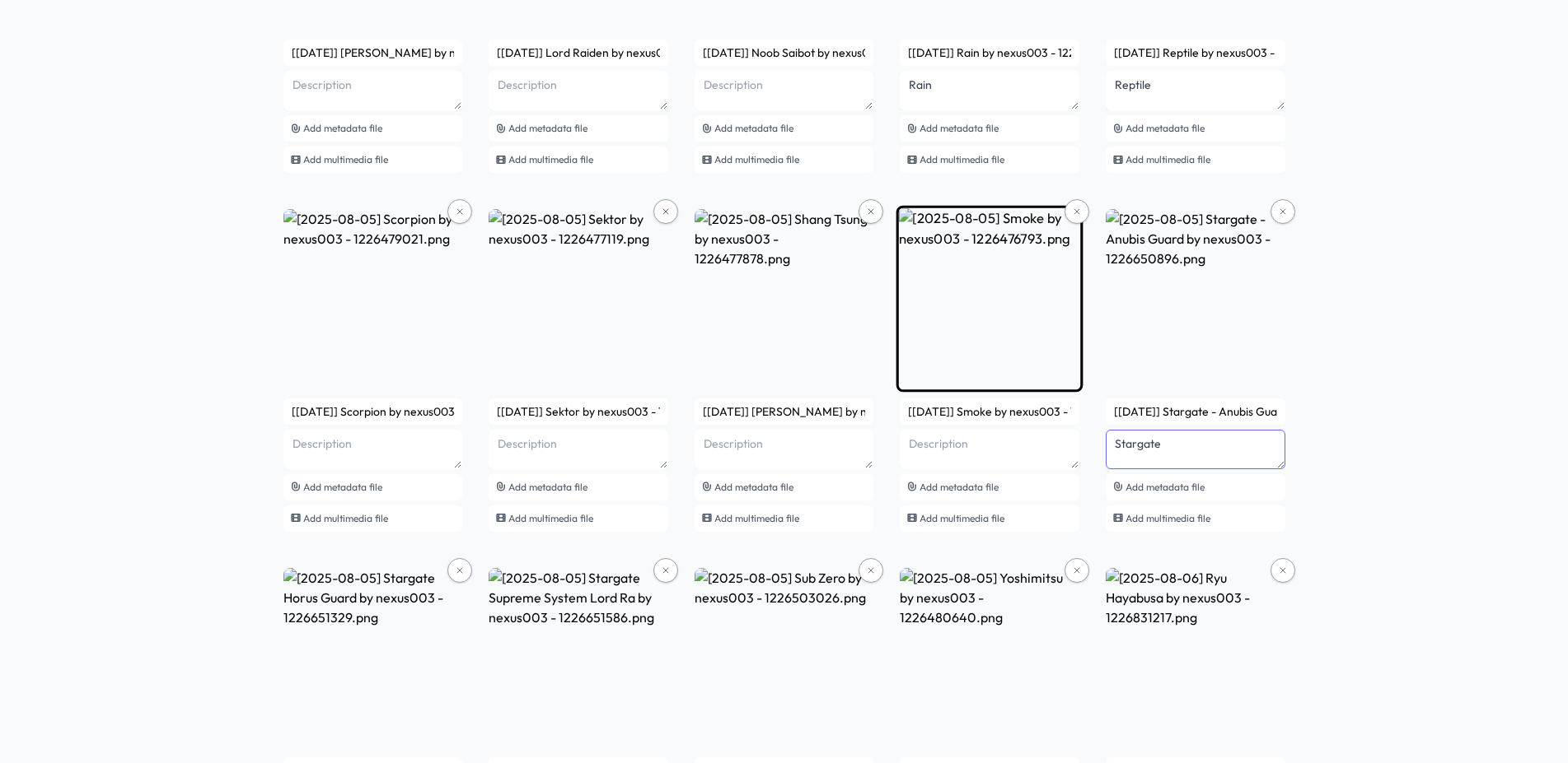
type textarea "Stargate"
click at [984, 439] on textarea at bounding box center [989, 449] width 180 height 39
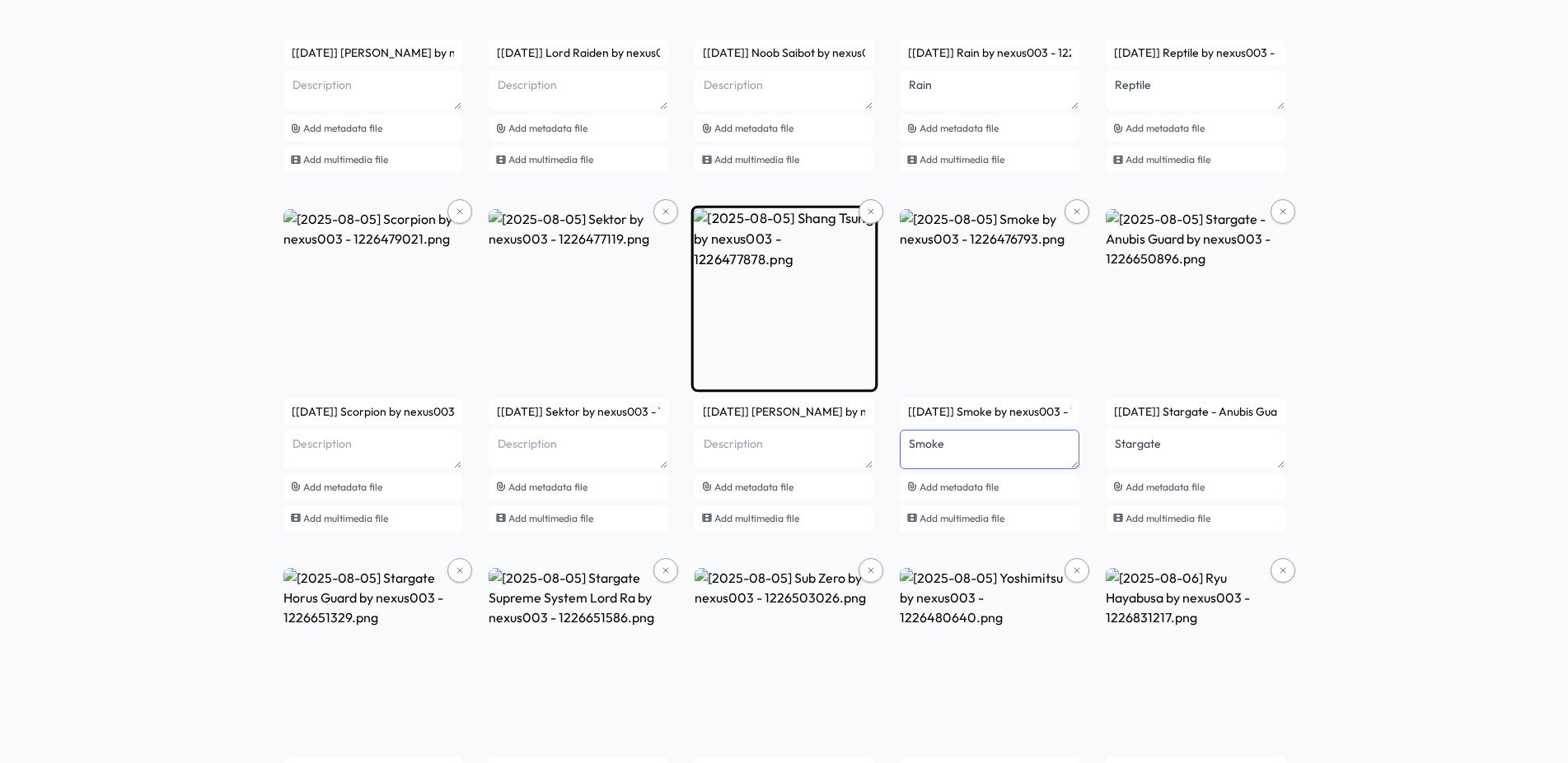
type textarea "Smoke"
click at [755, 448] on textarea at bounding box center [784, 449] width 180 height 39
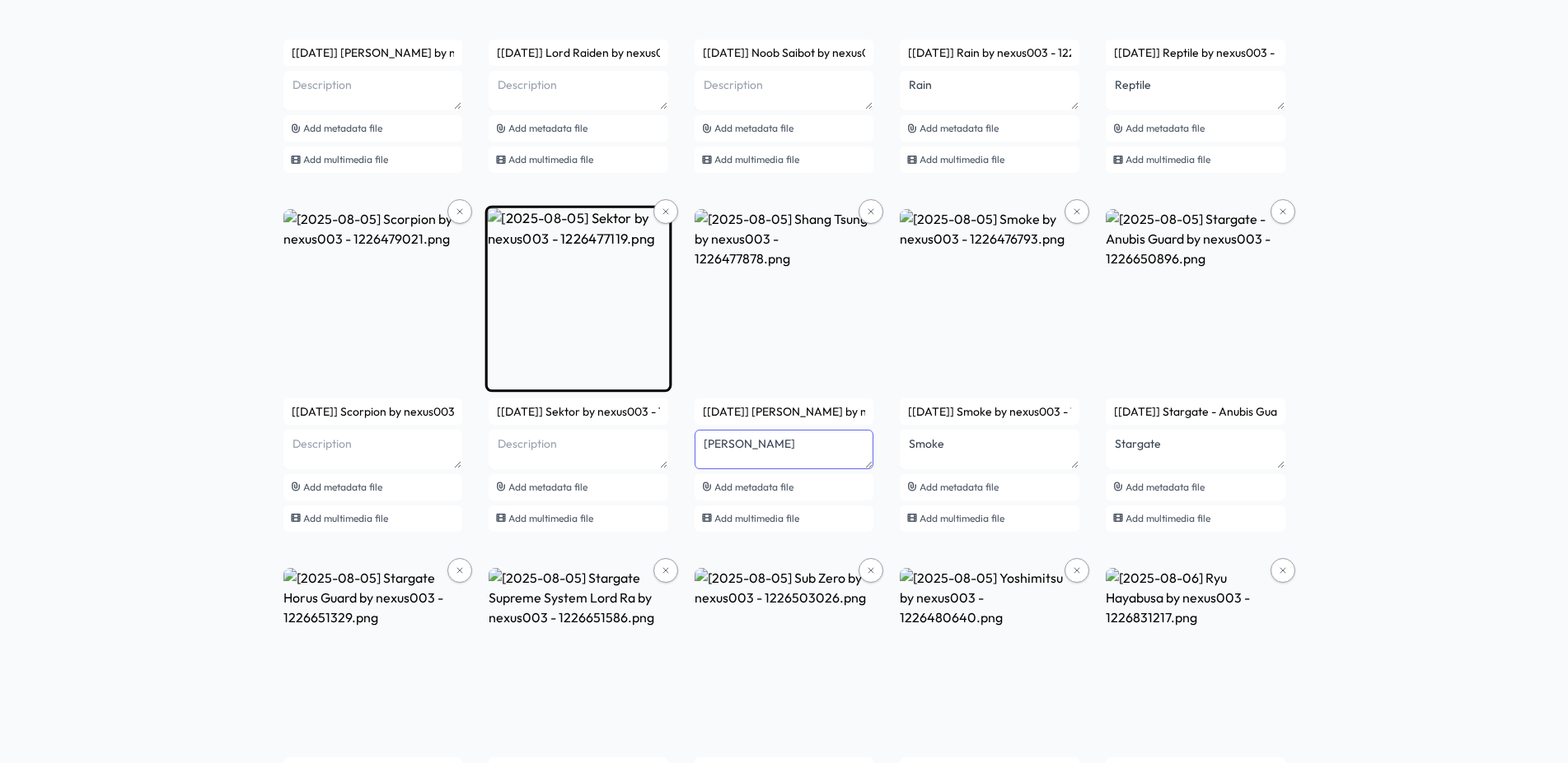
type textarea "[PERSON_NAME]"
click at [619, 445] on textarea at bounding box center [578, 449] width 180 height 39
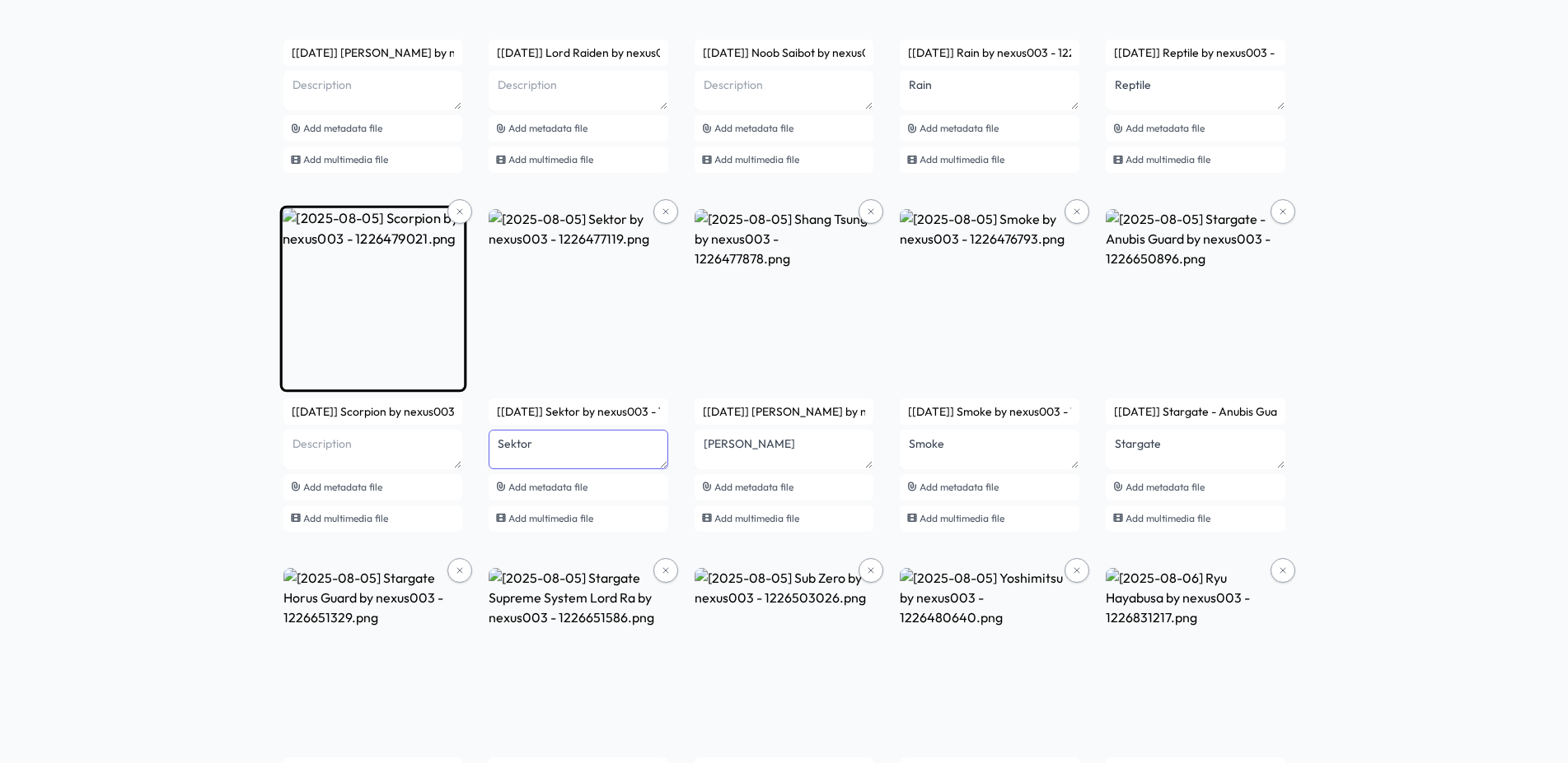
type textarea "Sektor"
click at [408, 460] on textarea at bounding box center [373, 449] width 180 height 39
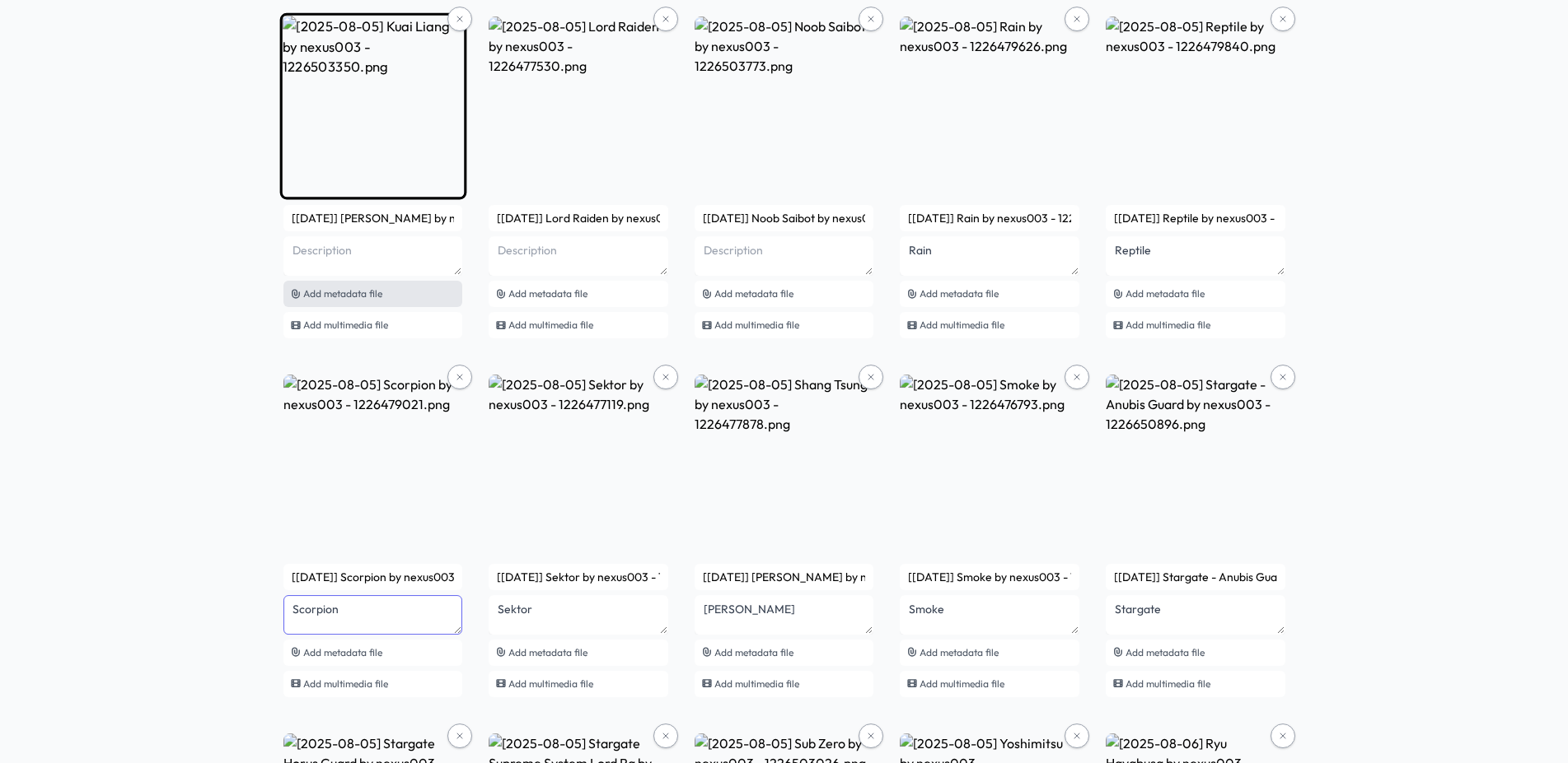
scroll to position [1260, 0]
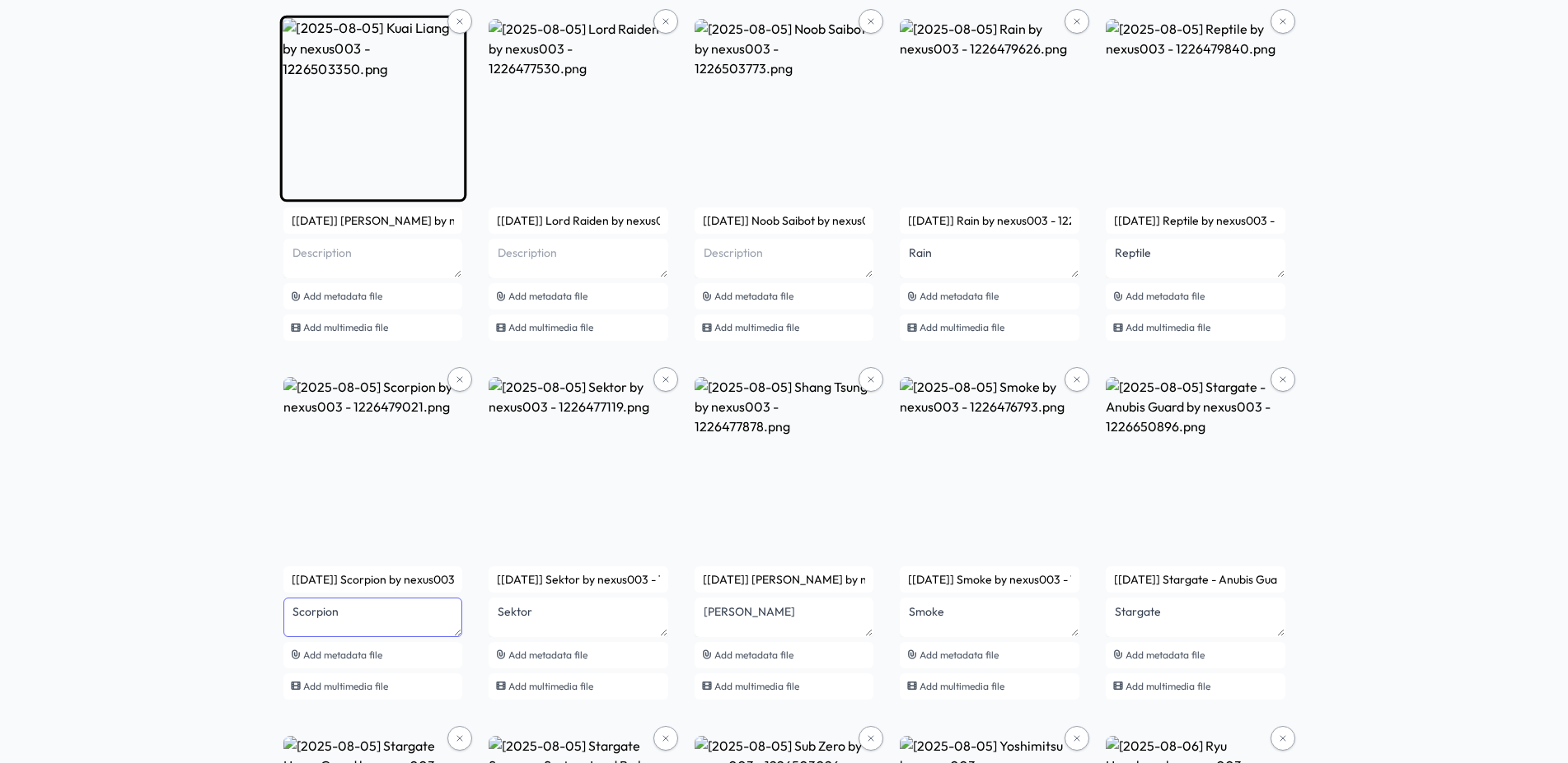
type textarea "Scorpion"
click at [385, 247] on textarea at bounding box center [373, 258] width 180 height 39
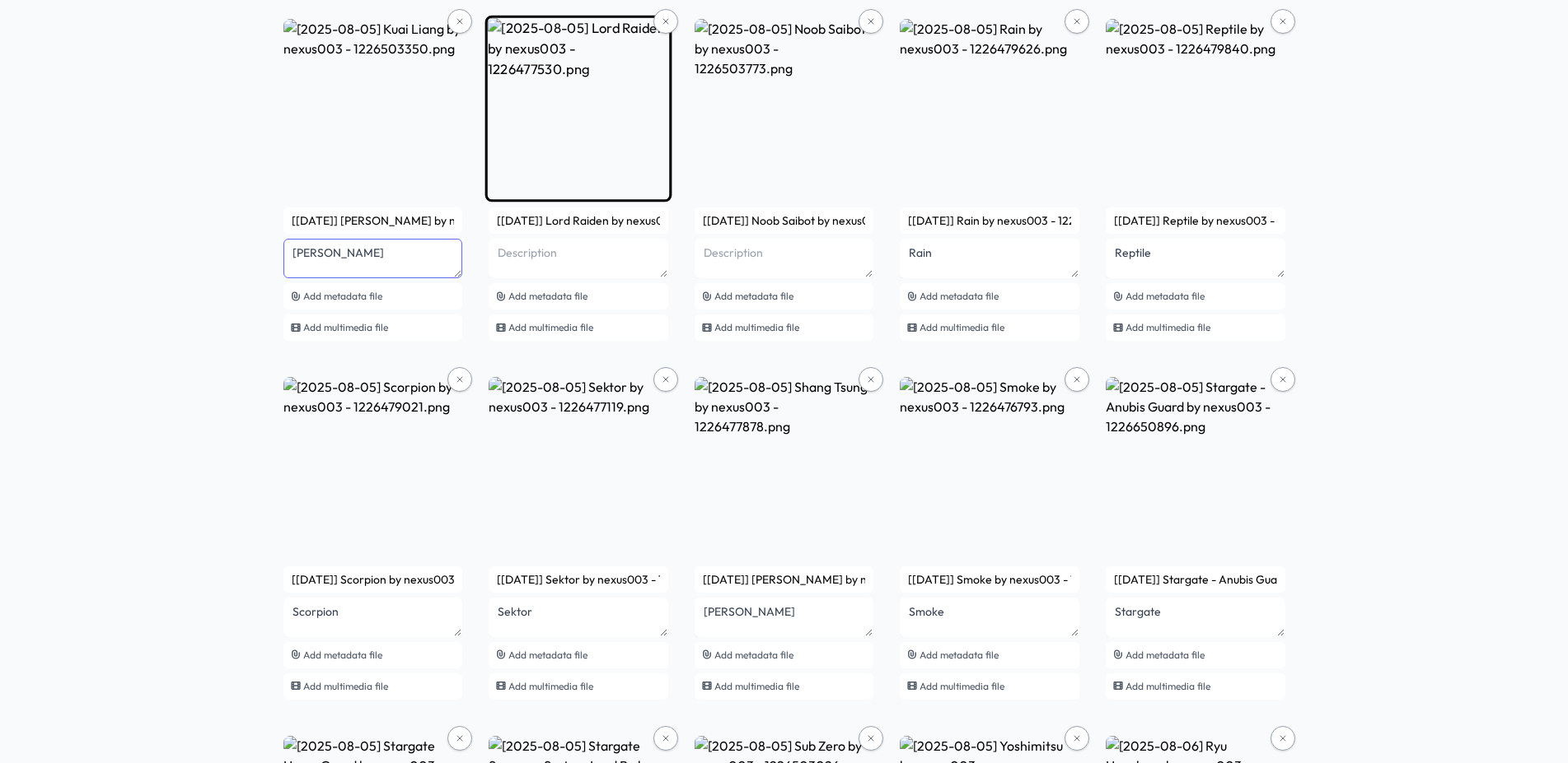
type textarea "[PERSON_NAME]"
click at [573, 257] on textarea at bounding box center [578, 258] width 180 height 39
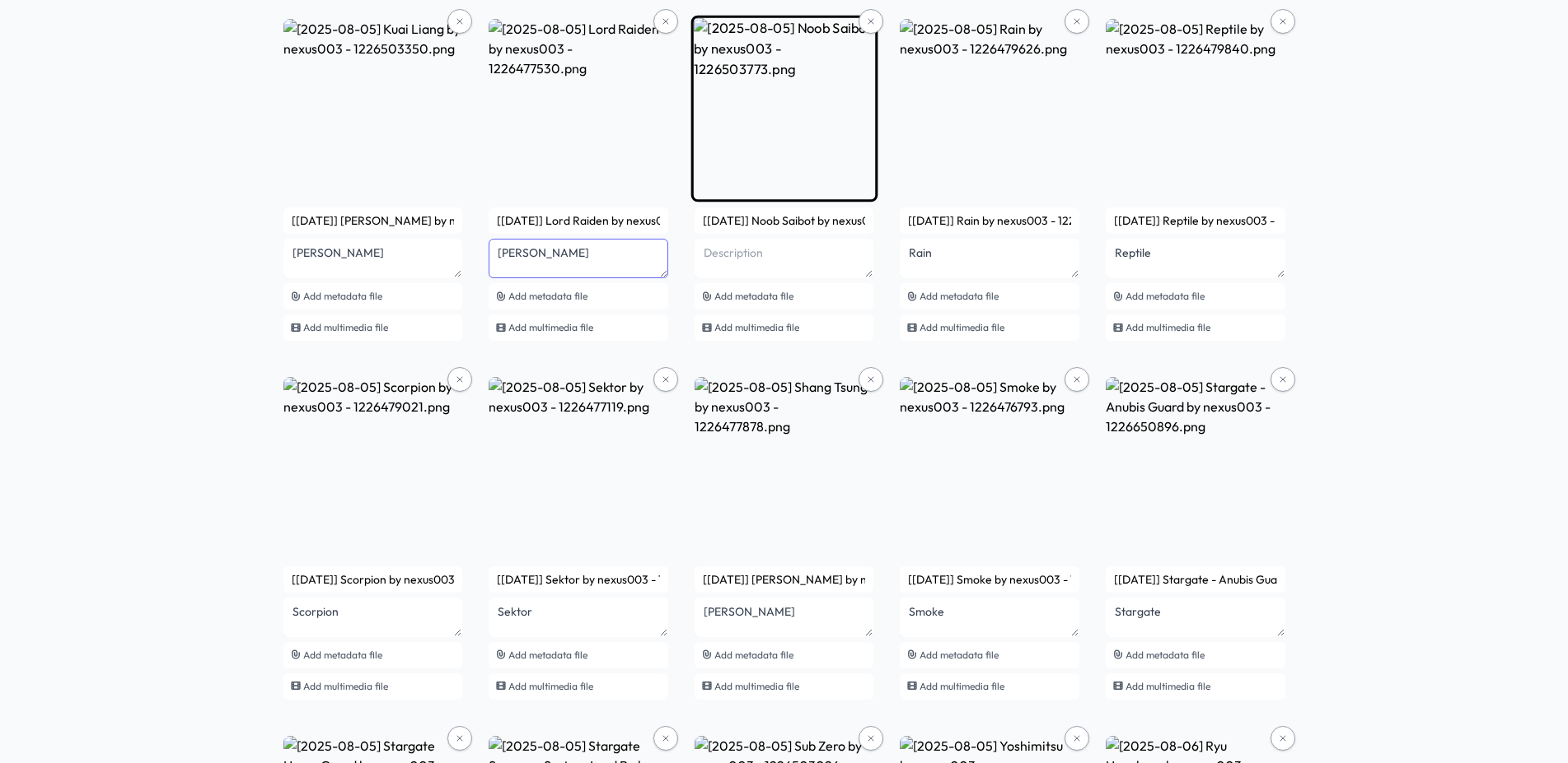
type textarea "[PERSON_NAME]"
click at [731, 252] on textarea at bounding box center [784, 258] width 180 height 39
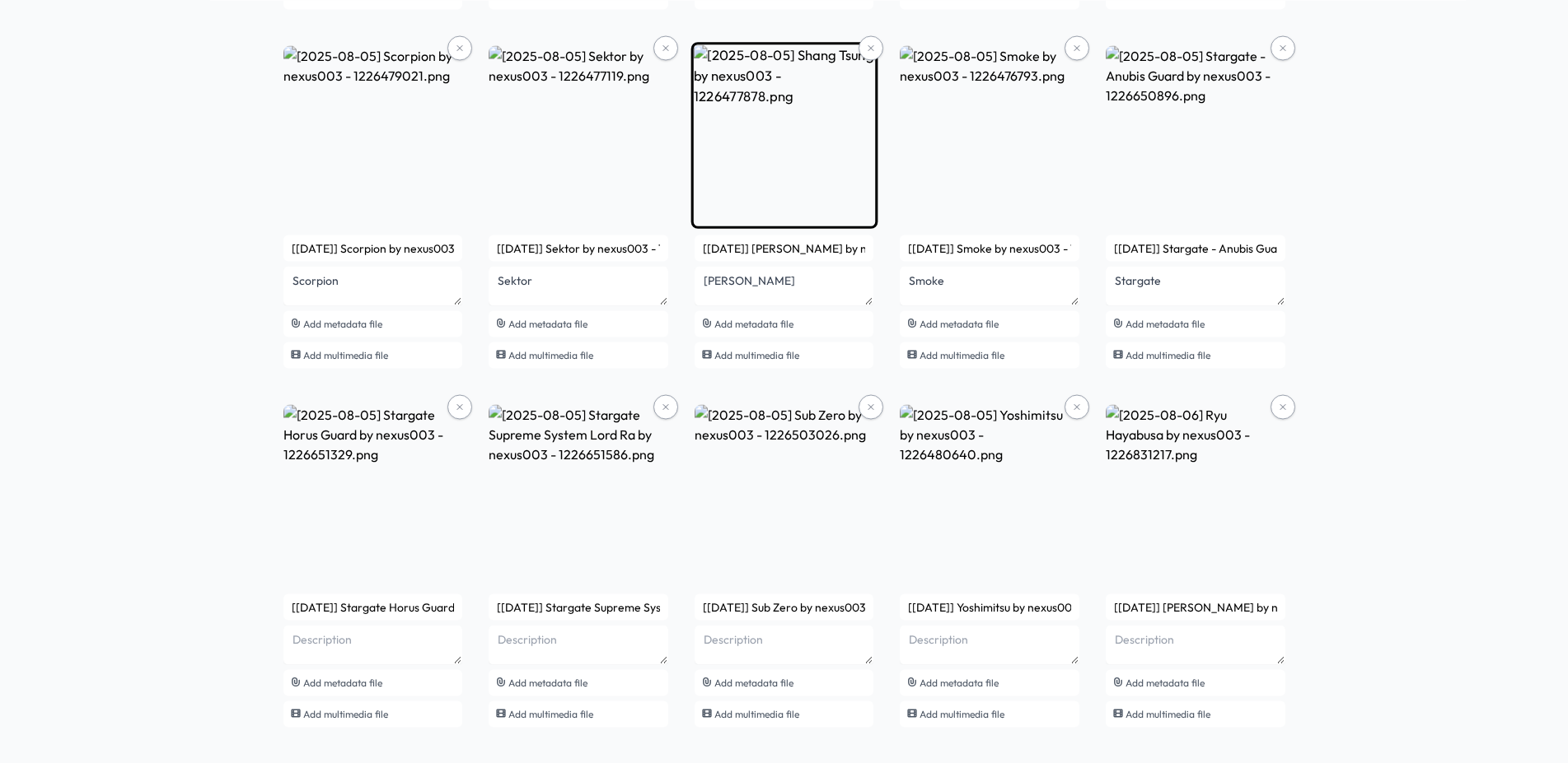
scroll to position [1608, 0]
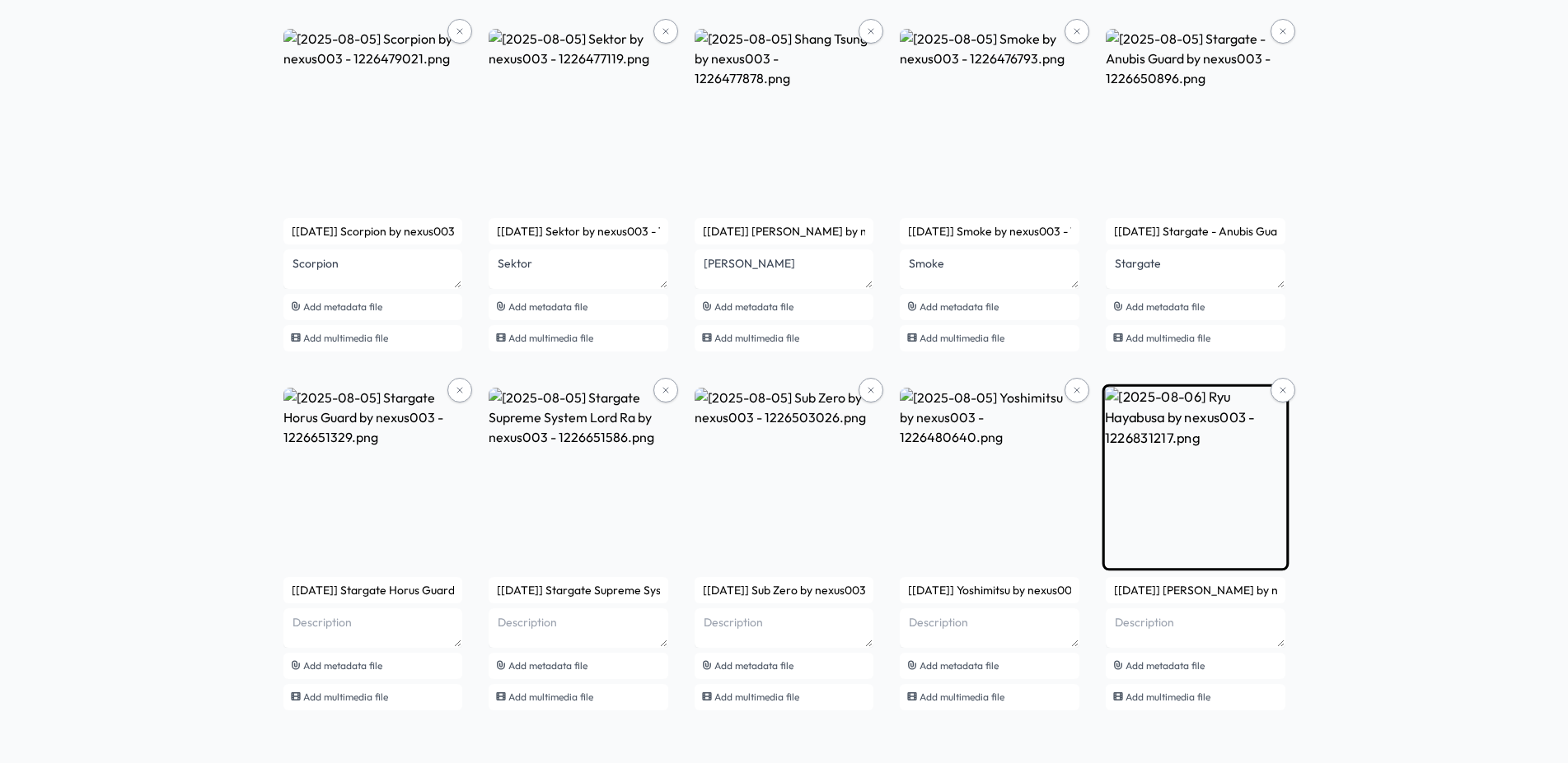
type textarea "Noob Saibot"
click at [1190, 619] on textarea at bounding box center [1195, 628] width 180 height 39
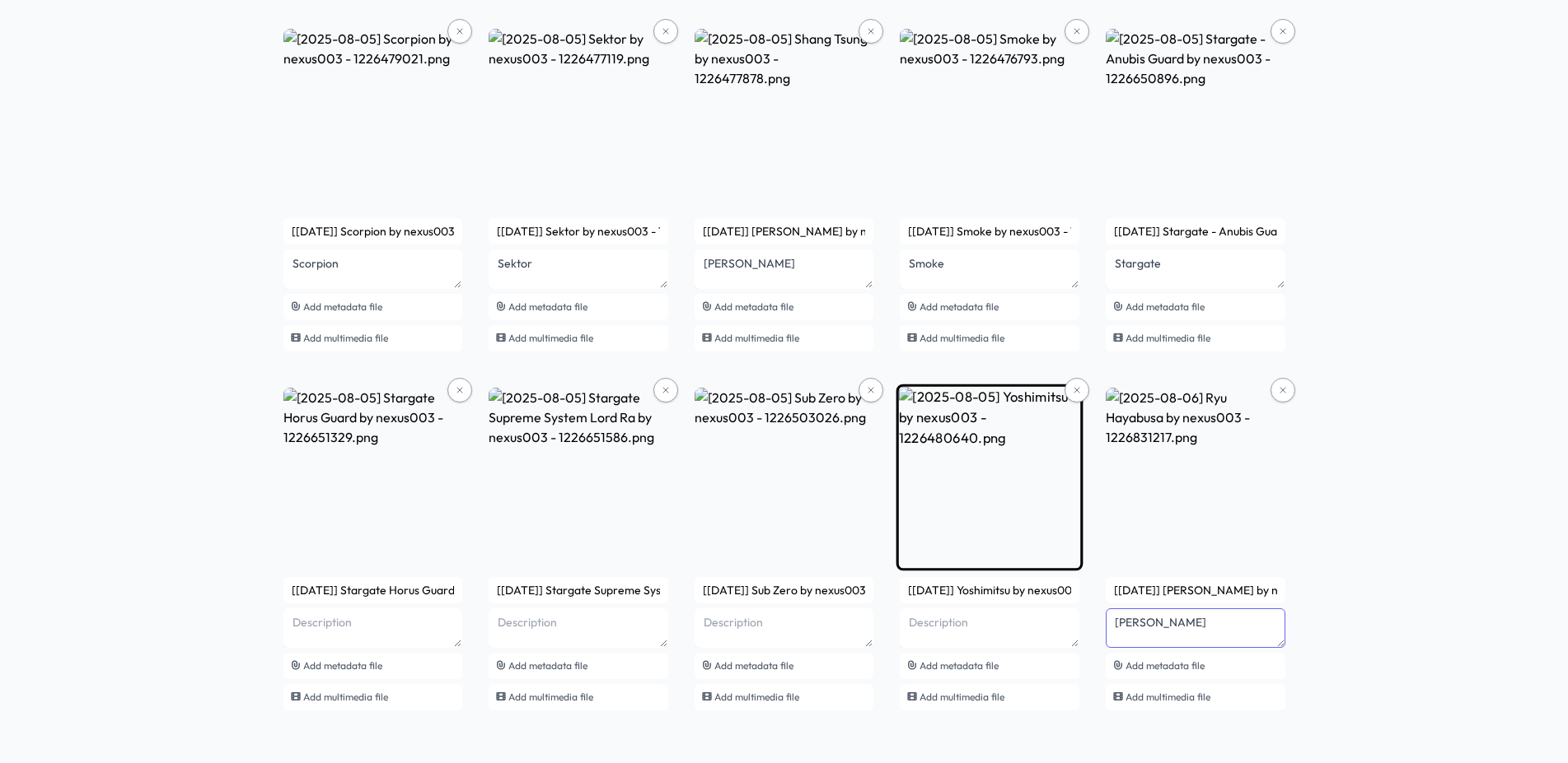
type textarea "[PERSON_NAME]"
click at [1030, 618] on textarea at bounding box center [989, 628] width 180 height 39
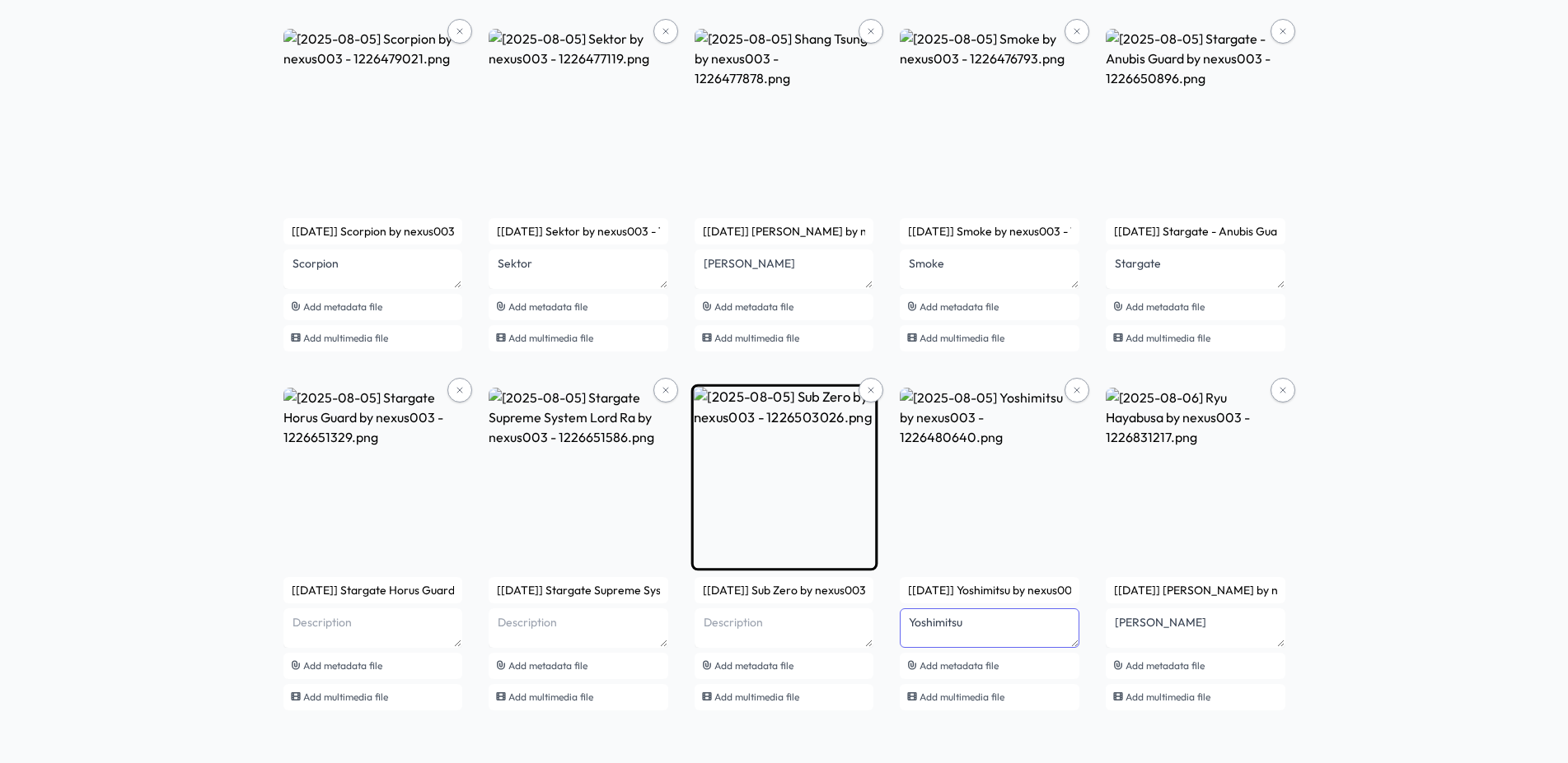
type textarea "Yoshimitsu"
click at [794, 628] on textarea at bounding box center [784, 628] width 180 height 39
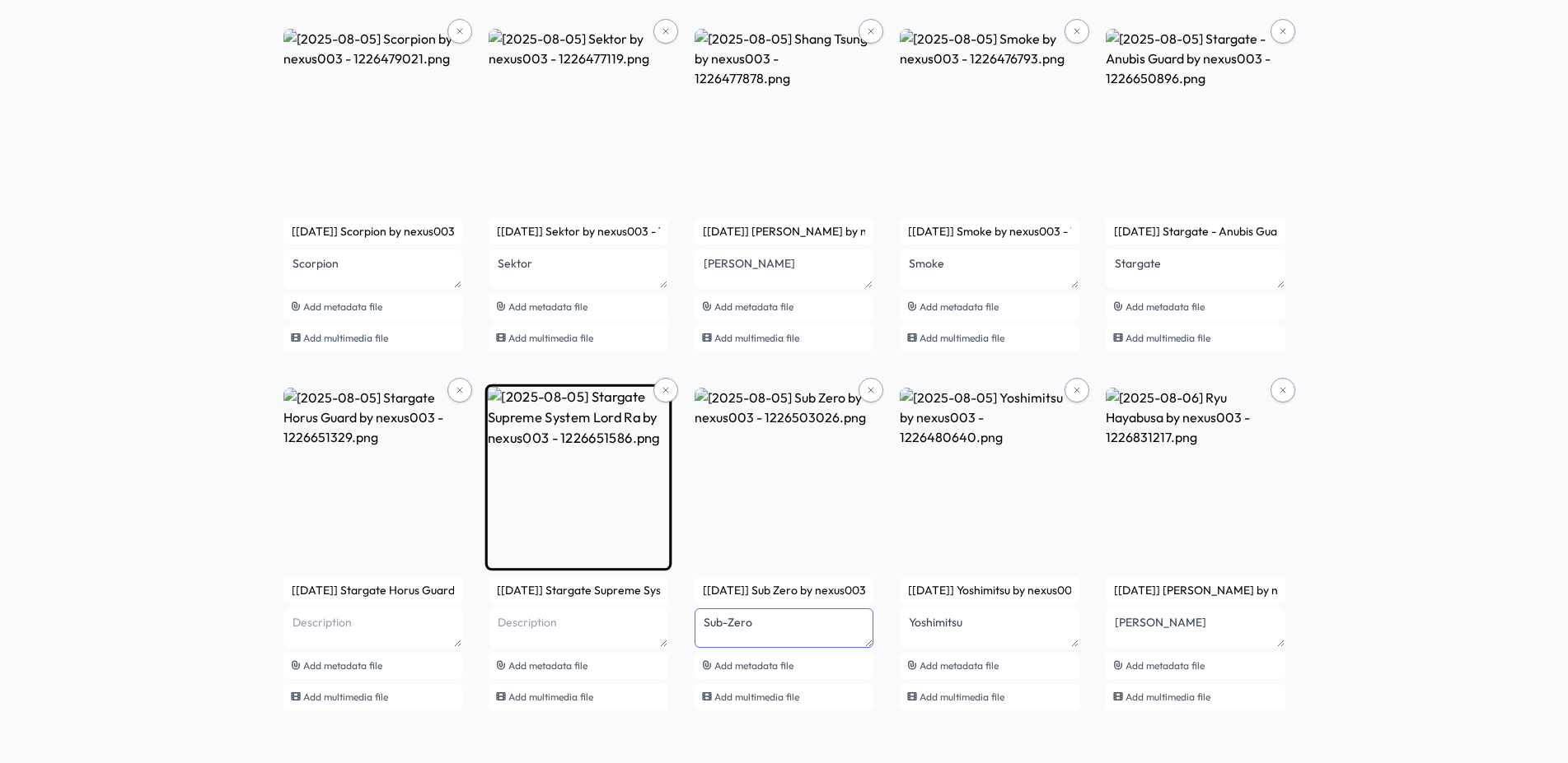
type textarea "Sub-Zero"
click at [564, 624] on textarea at bounding box center [578, 628] width 180 height 39
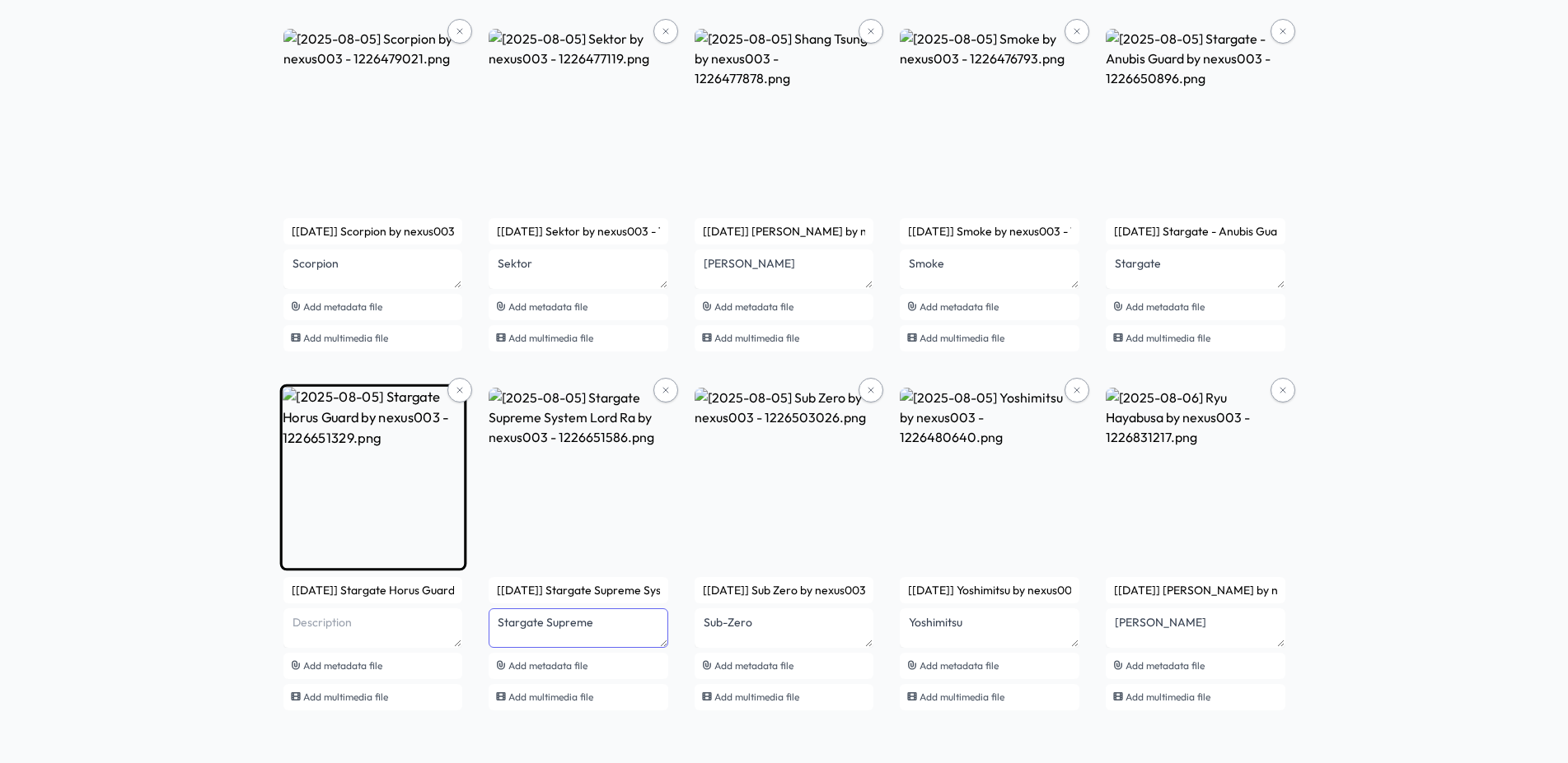
type textarea "Stargate Supreme"
click at [372, 639] on textarea at bounding box center [373, 628] width 180 height 39
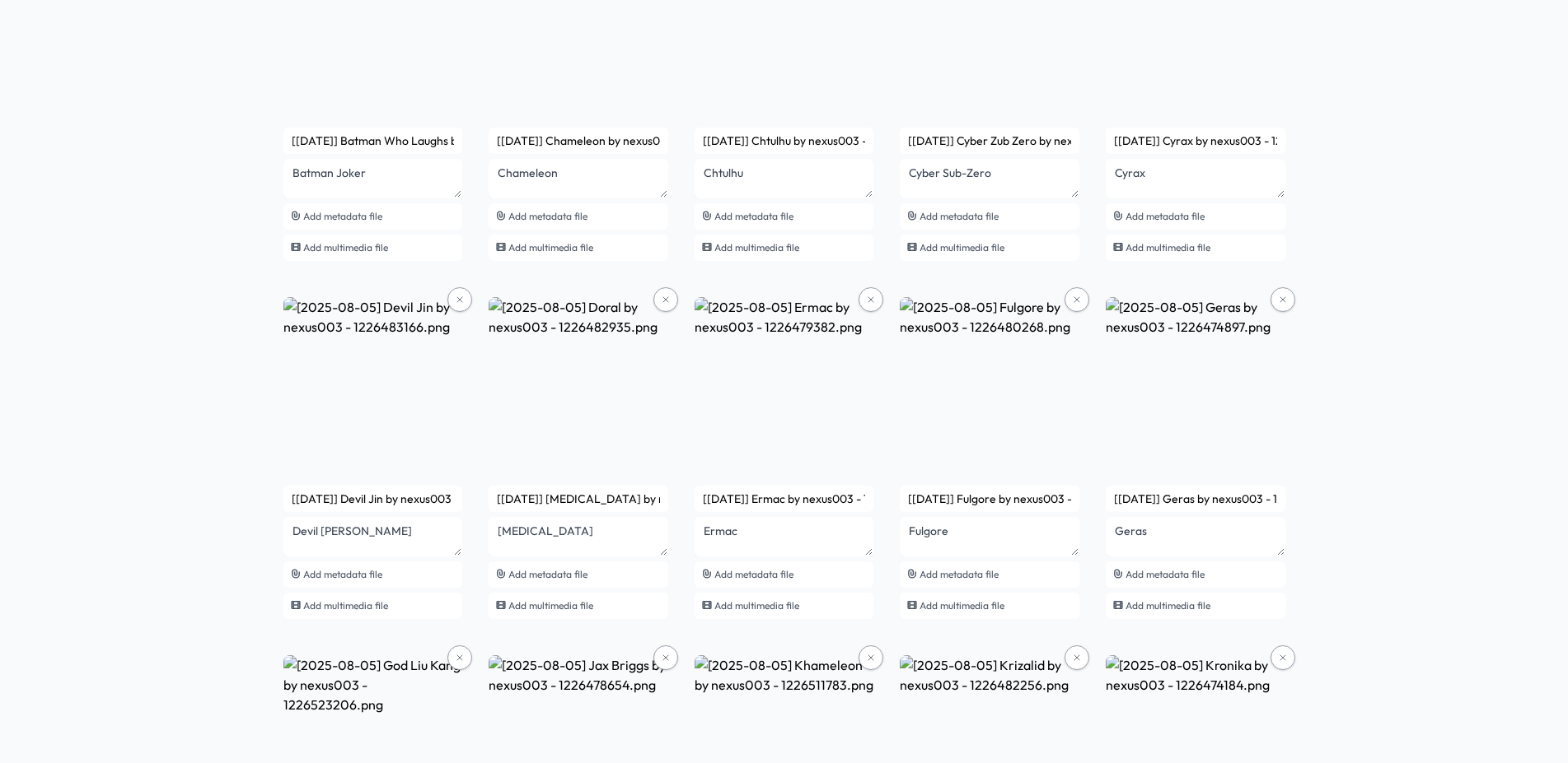
scroll to position [0, 0]
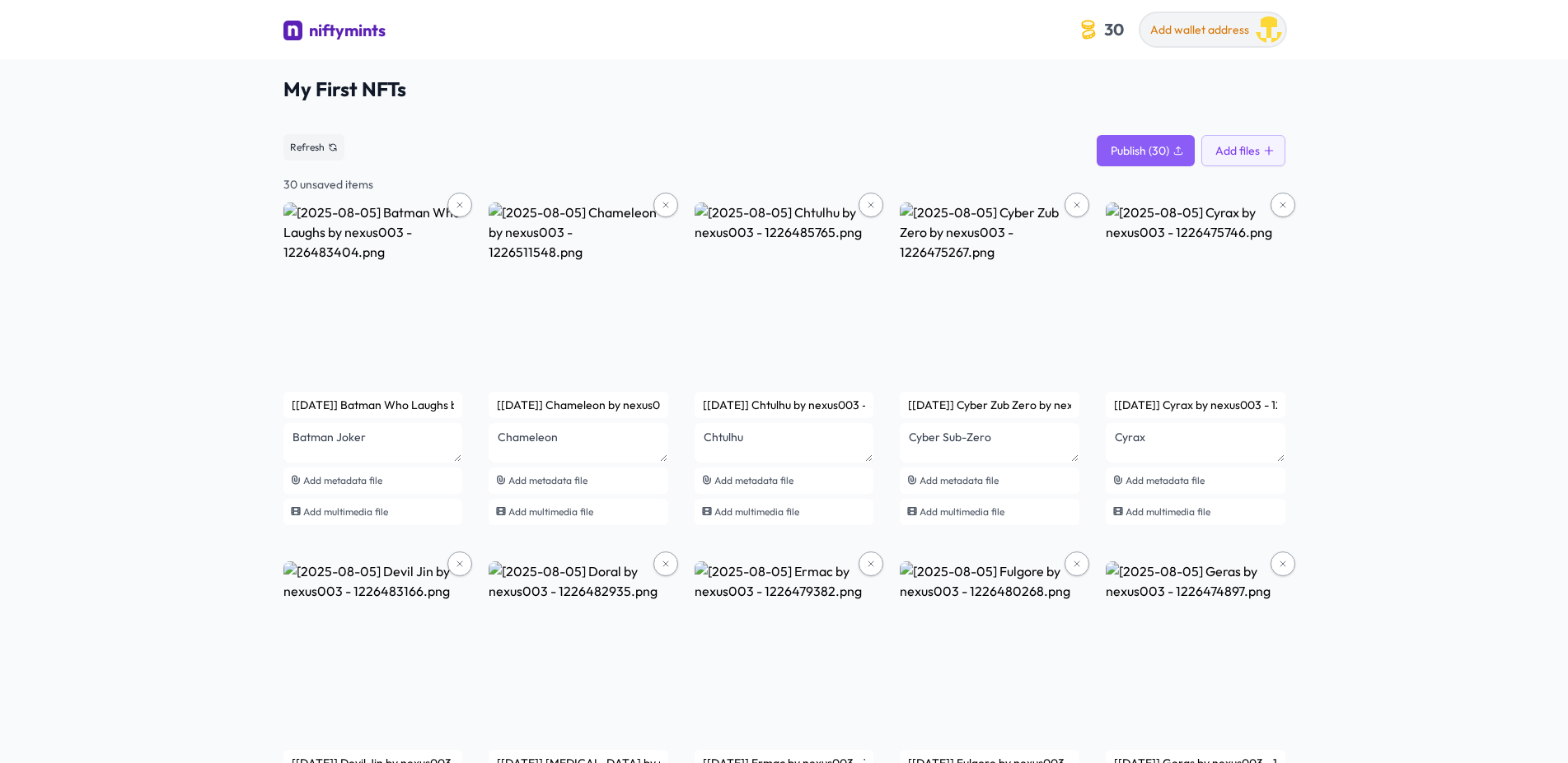
type textarea "Stargate Horus"
click at [1204, 44] on button "Add wallet address" at bounding box center [1213, 29] width 145 height 33
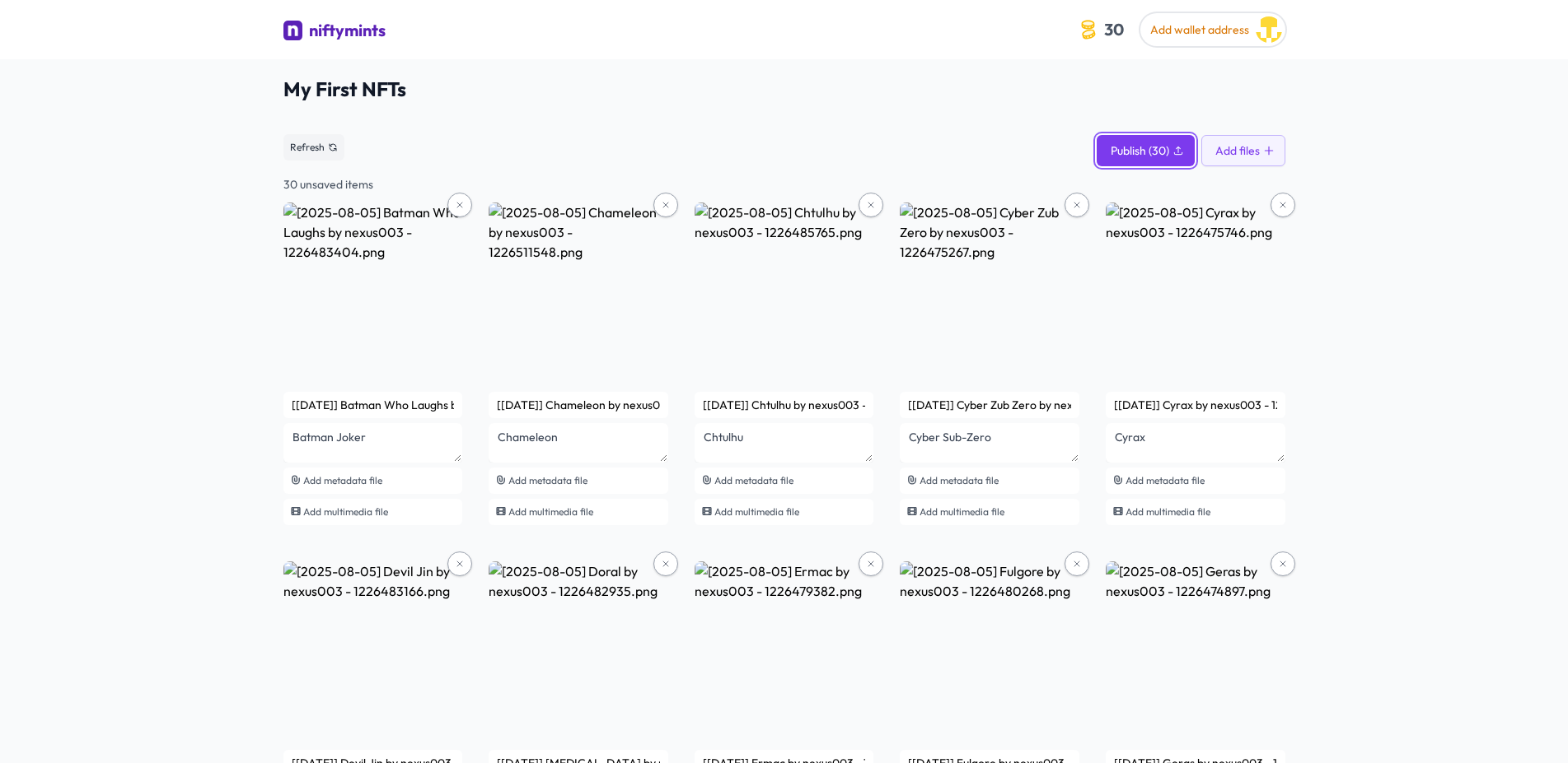
click at [1124, 151] on span "Publish (30)" at bounding box center [1140, 150] width 59 height 17
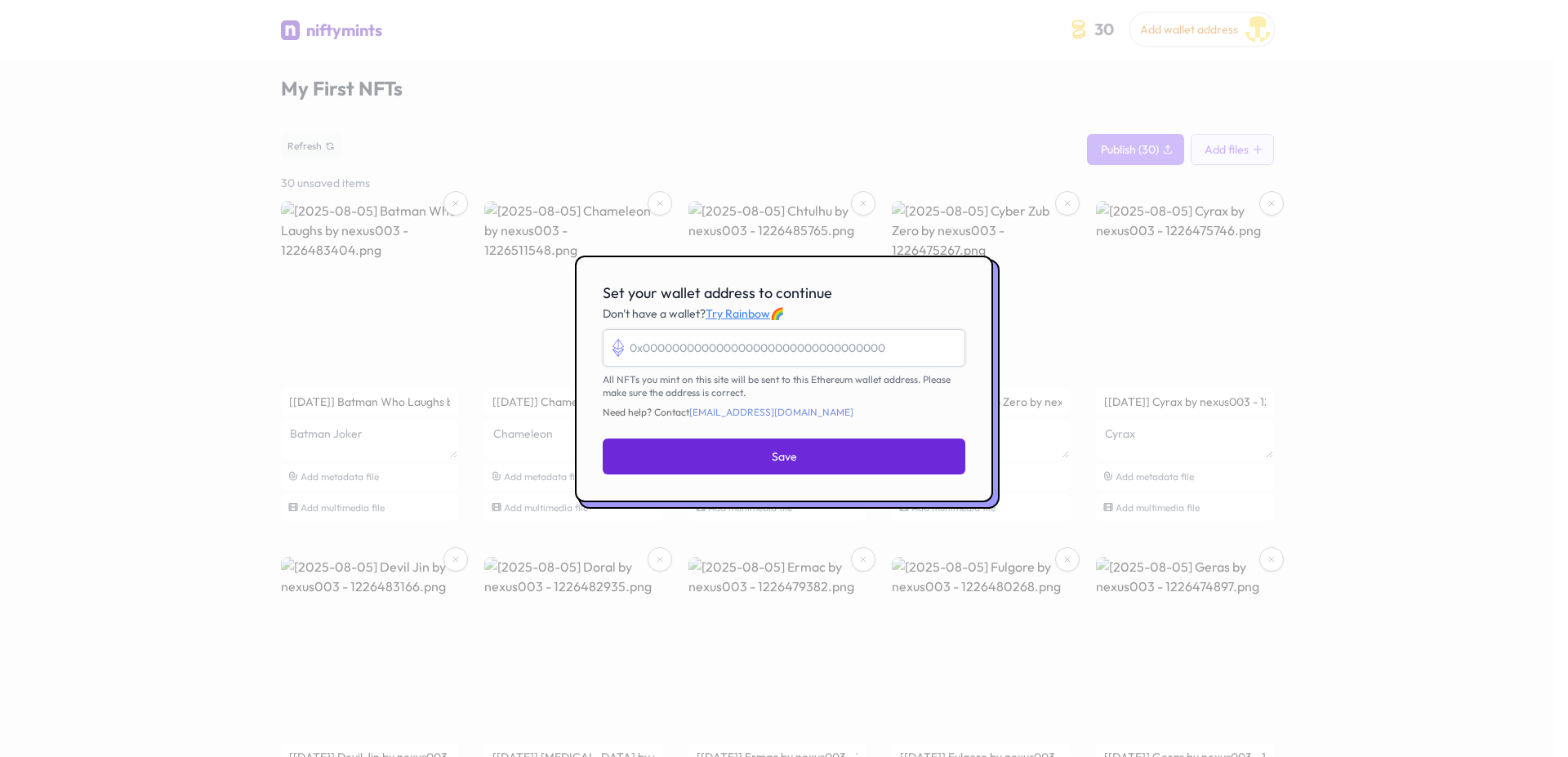
click at [755, 347] on input "Set your wallet address to continue" at bounding box center [784, 347] width 363 height 38
paste input "0x5702754650DbFE142cfEe382Cd3dec8C0c3B9D32"
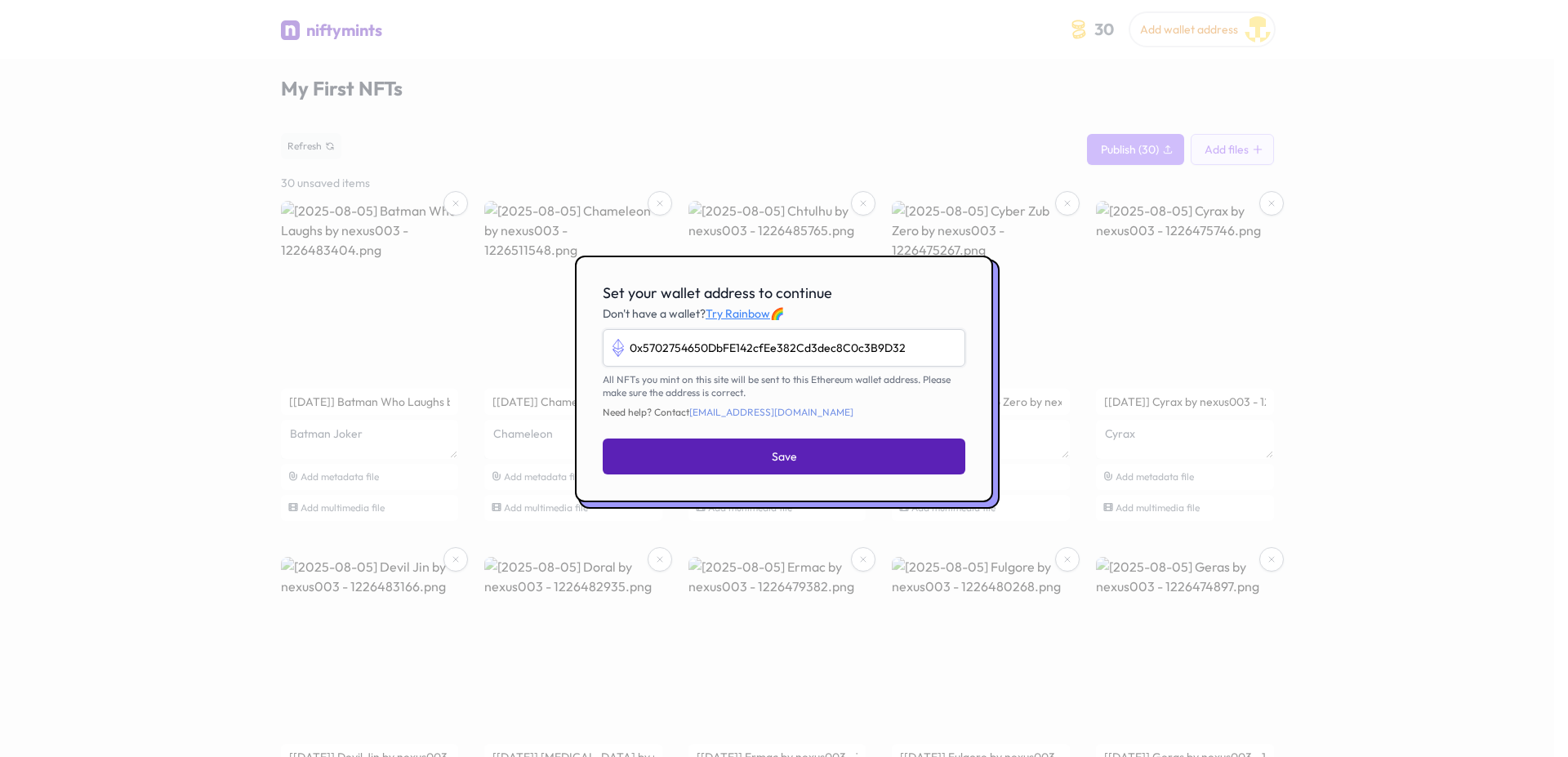
type input "0x5702754650DbFE142cfEe382Cd3dec8C0c3B9D32"
click at [750, 461] on button "Save" at bounding box center [784, 456] width 363 height 36
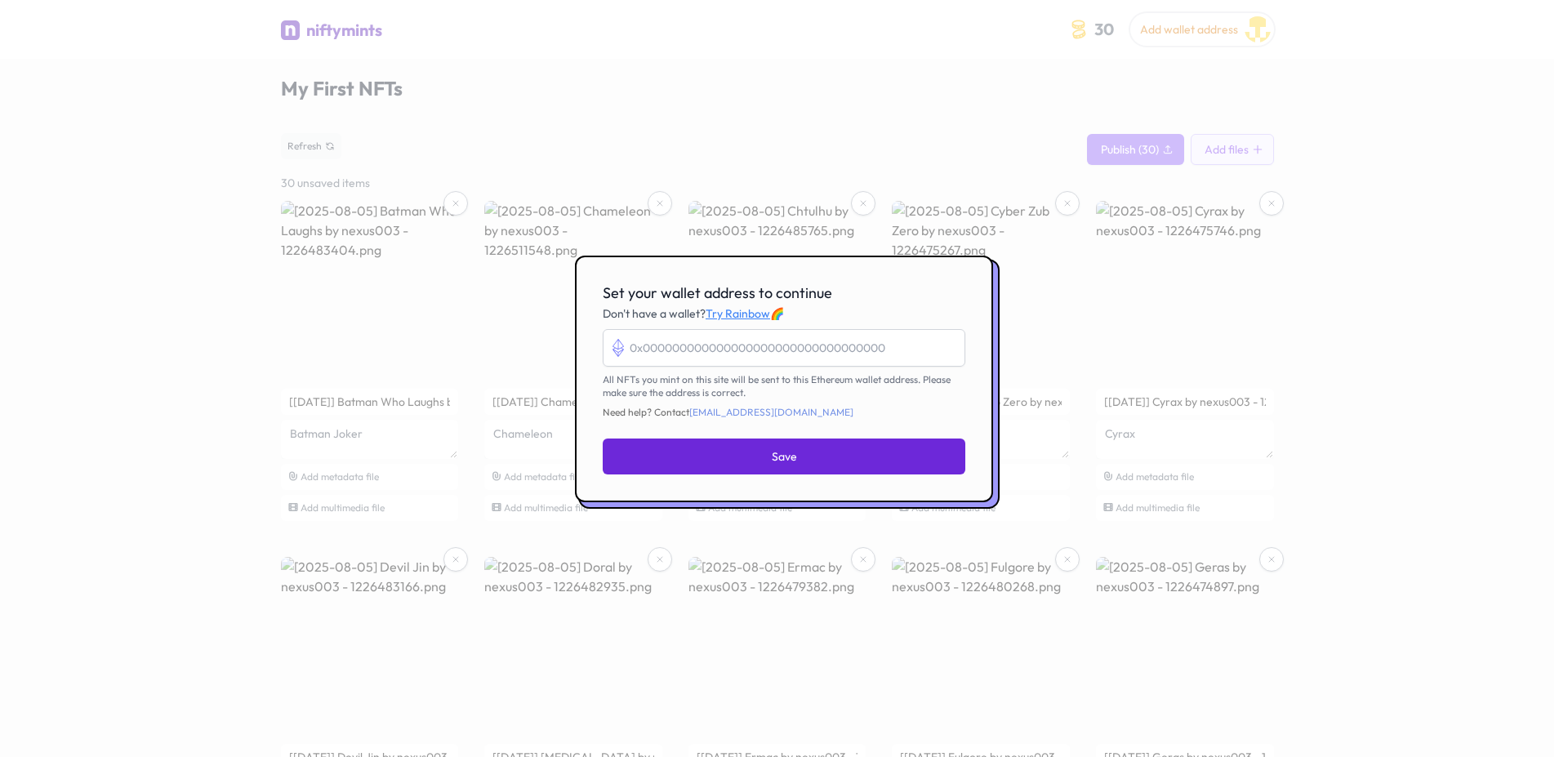
click at [744, 352] on input "Set your wallet address to continue" at bounding box center [784, 347] width 363 height 38
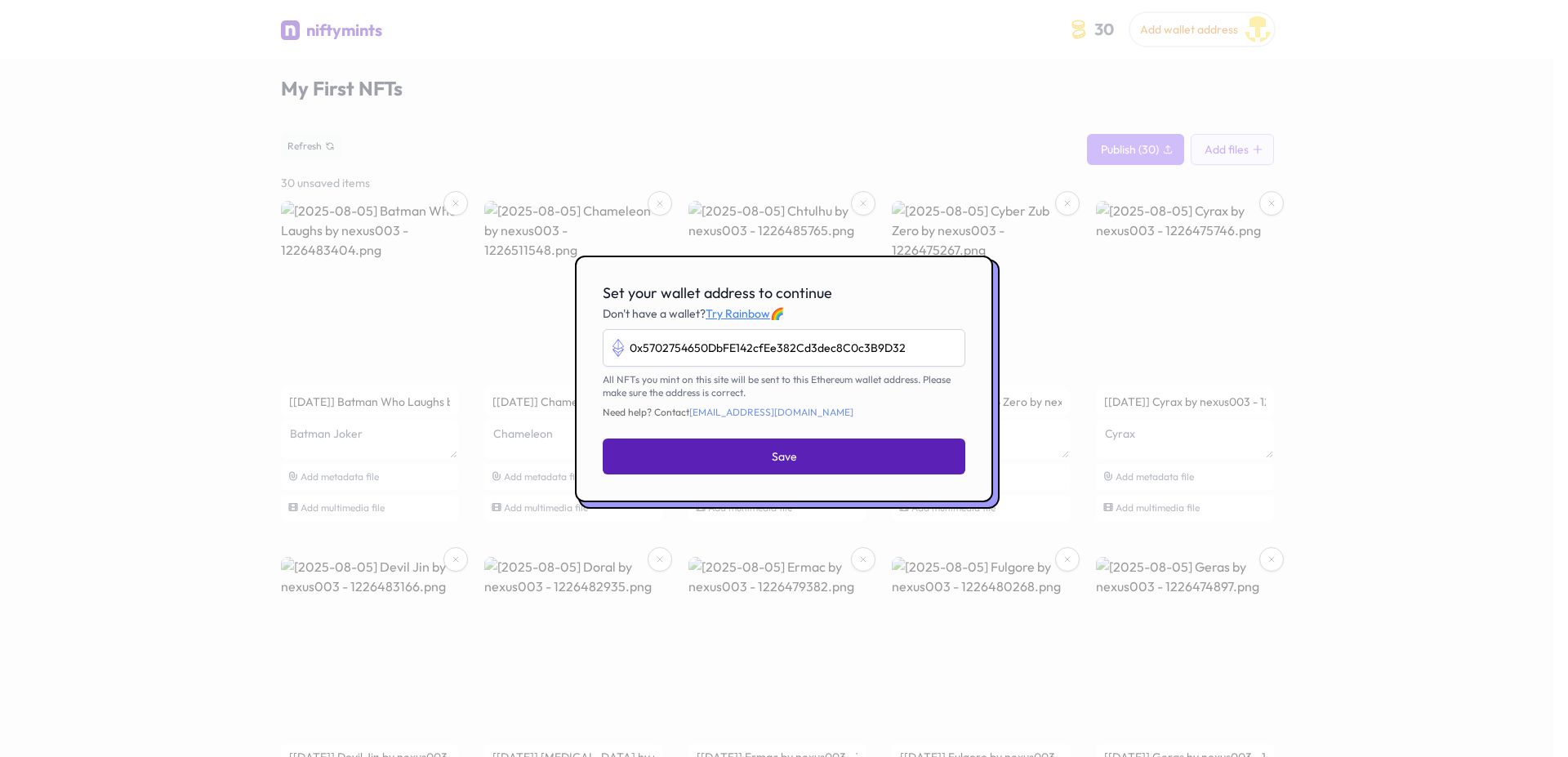
type input "0x5702754650DbFE142cfEe382Cd3dec8C0c3B9D32"
click at [757, 462] on button "Save" at bounding box center [784, 456] width 363 height 36
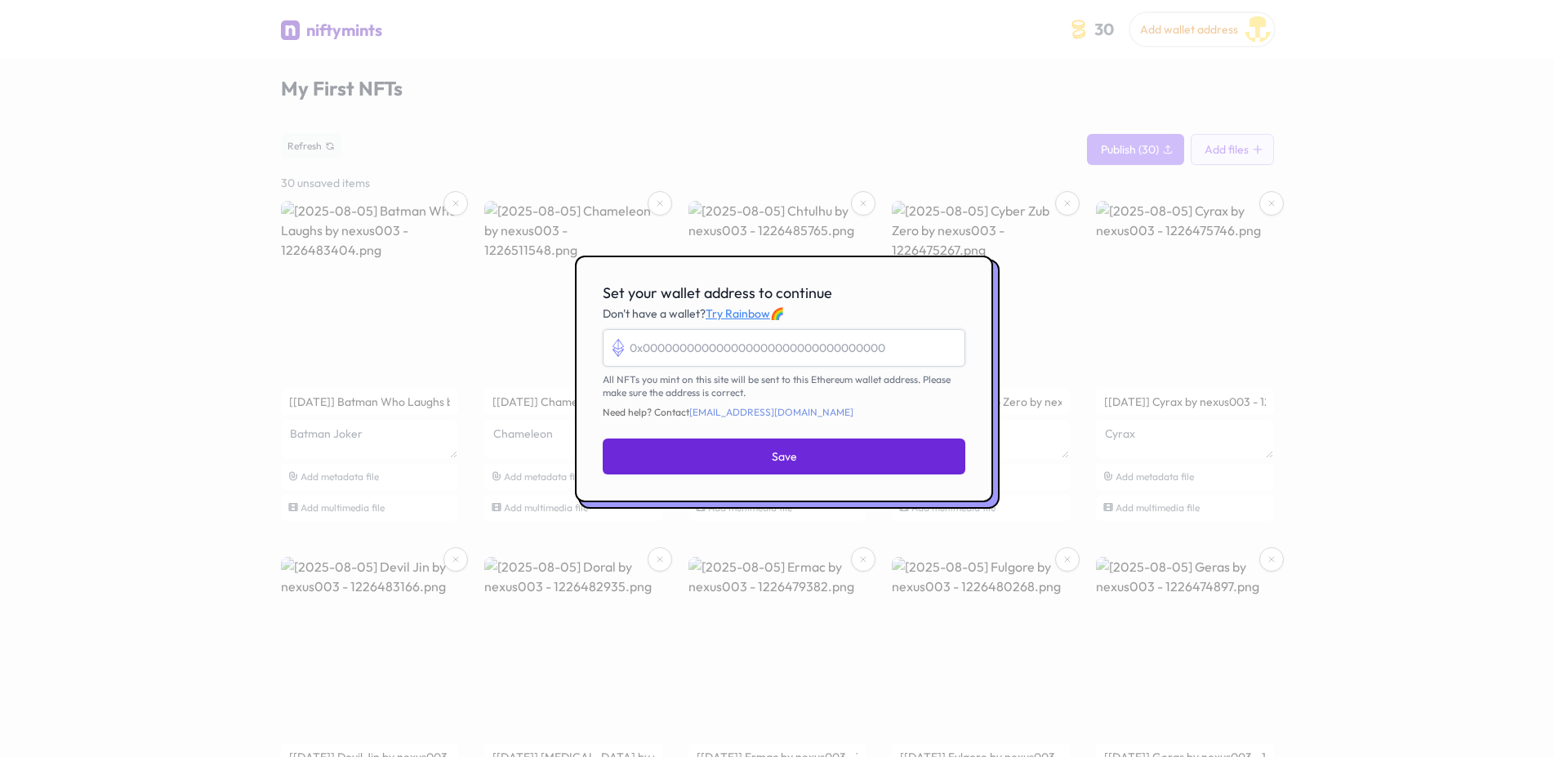
paste input "0x5702754650DbFE142cfEe382Cd3dec8C0c3B9D32"
type input "0x5702754650DbFE142cfEe382Cd3dec8C0c3B9D32"
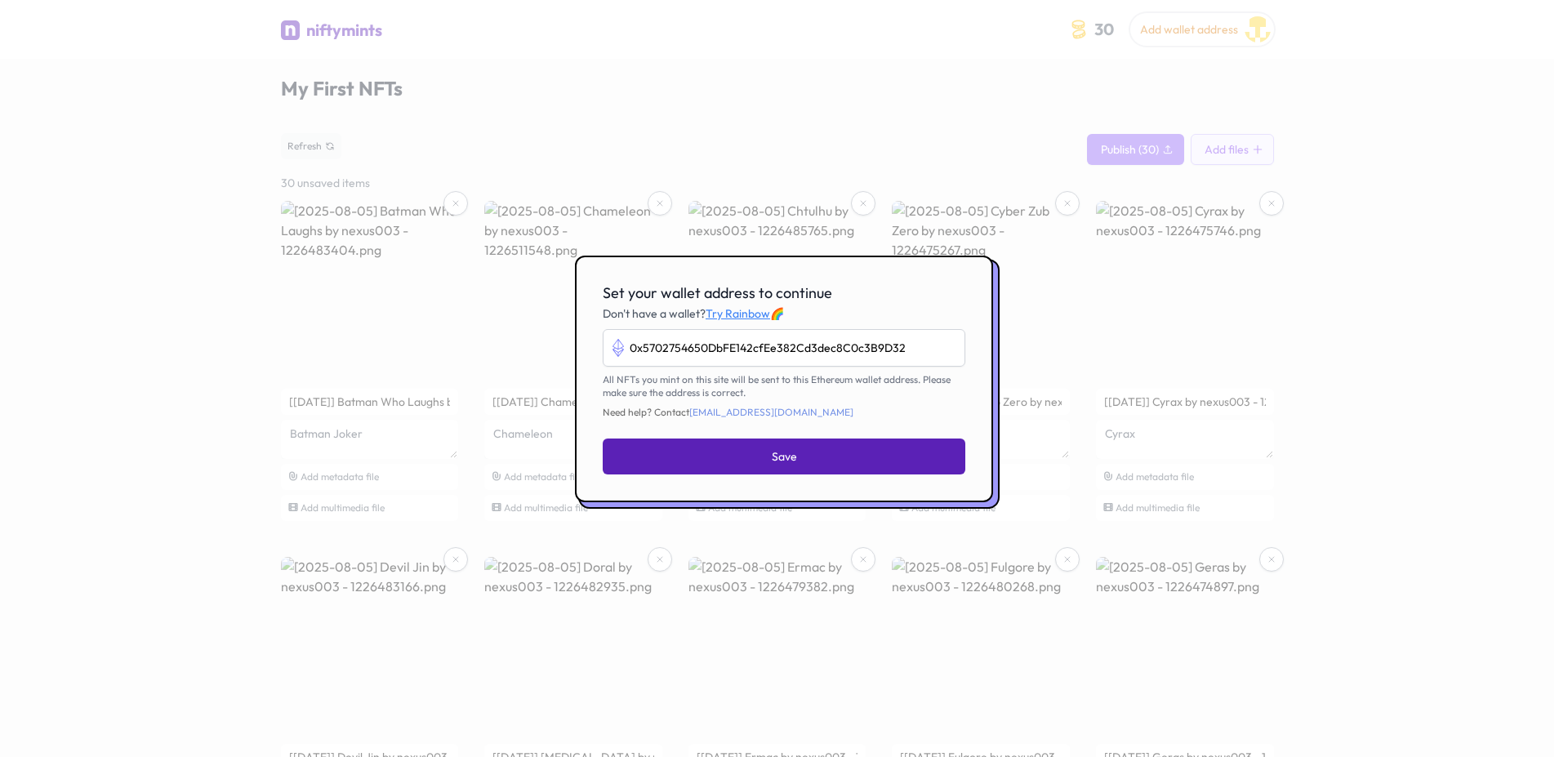
click at [755, 465] on button "Save" at bounding box center [784, 456] width 363 height 36
click at [777, 447] on button "Save" at bounding box center [784, 456] width 363 height 36
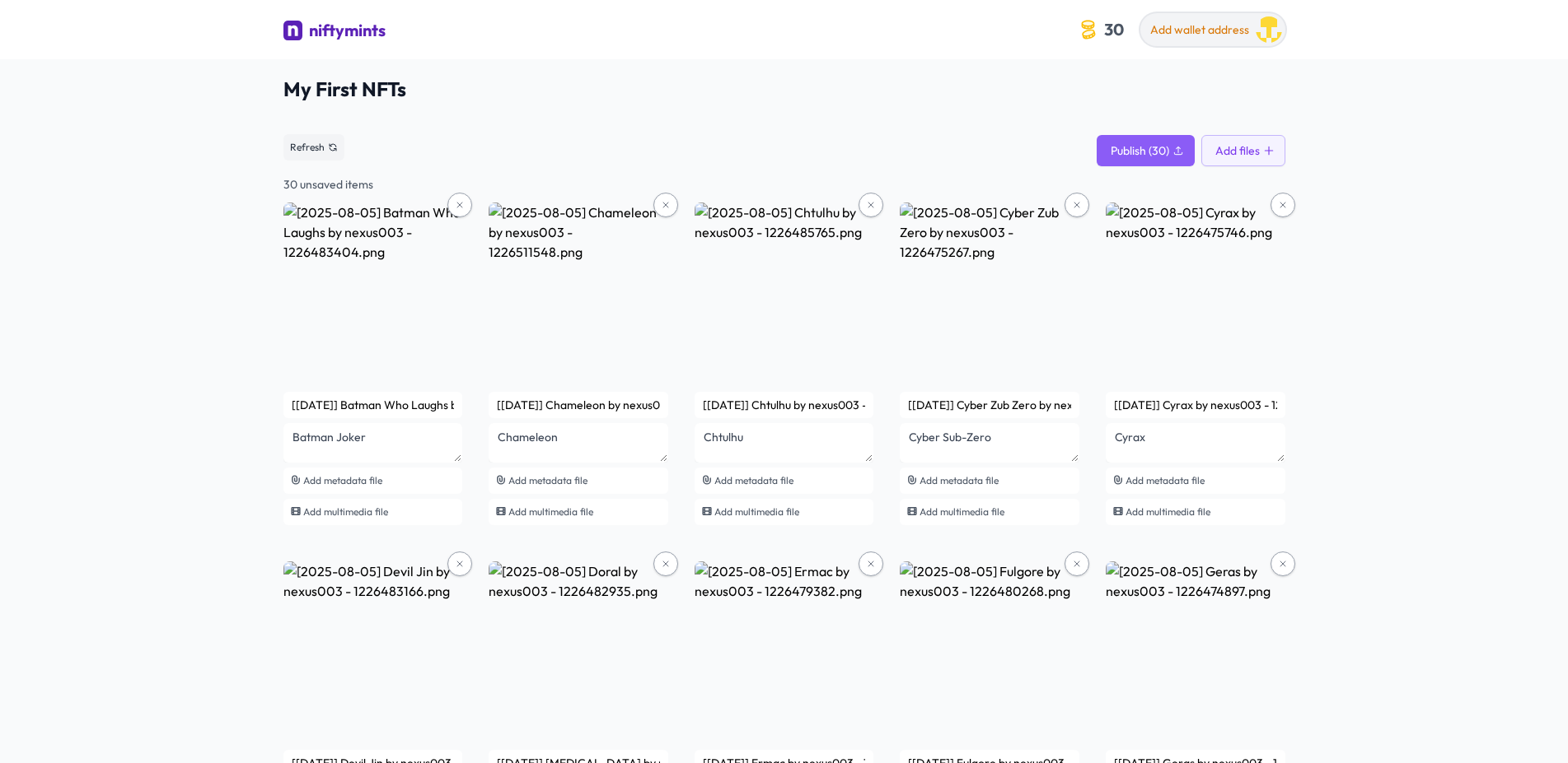
click at [1183, 22] on div "Add wallet address" at bounding box center [1199, 32] width 99 height 22
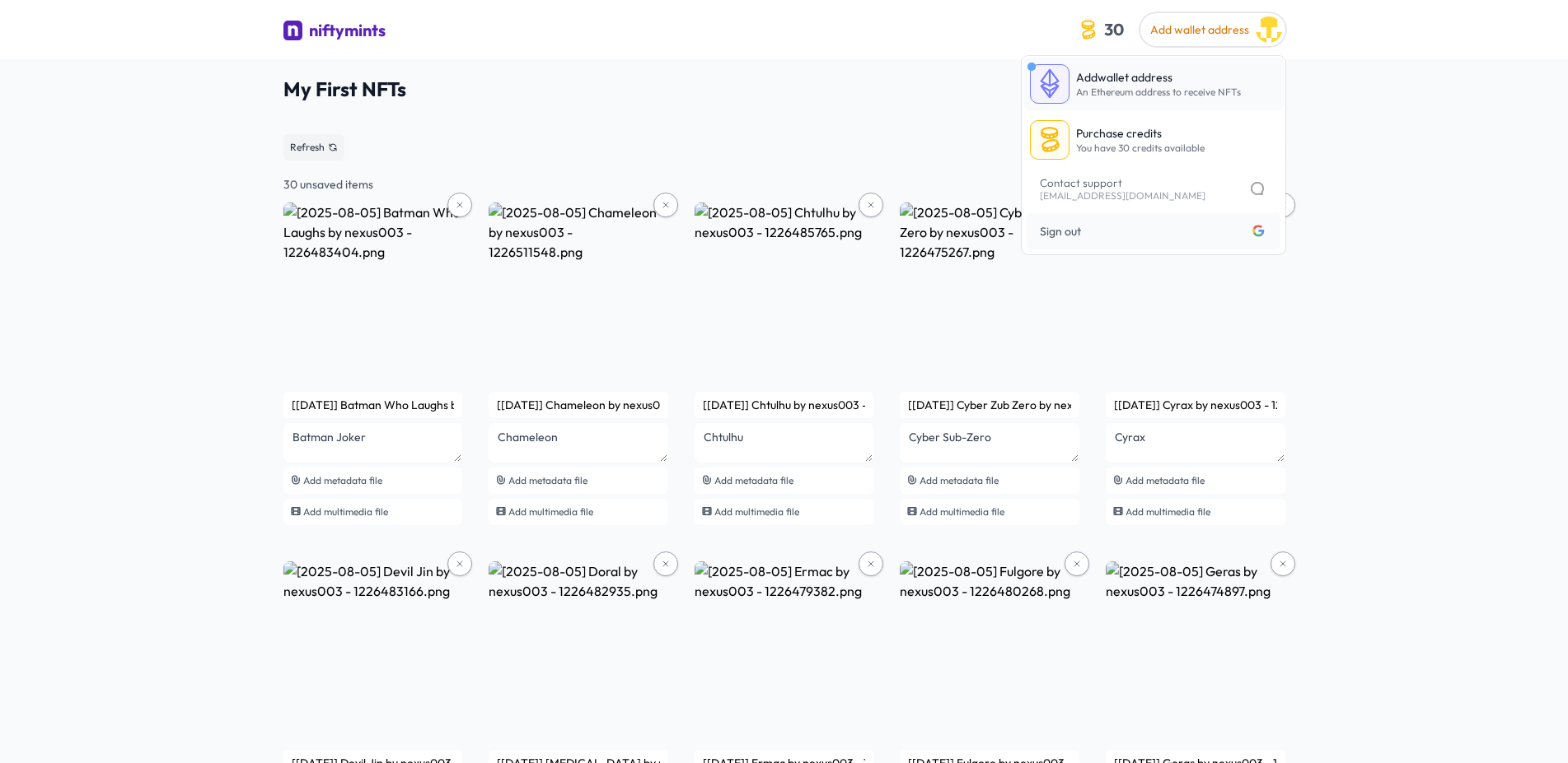
click at [1138, 86] on span "An Ethereum address to receive NFTs" at bounding box center [1159, 91] width 165 height 13
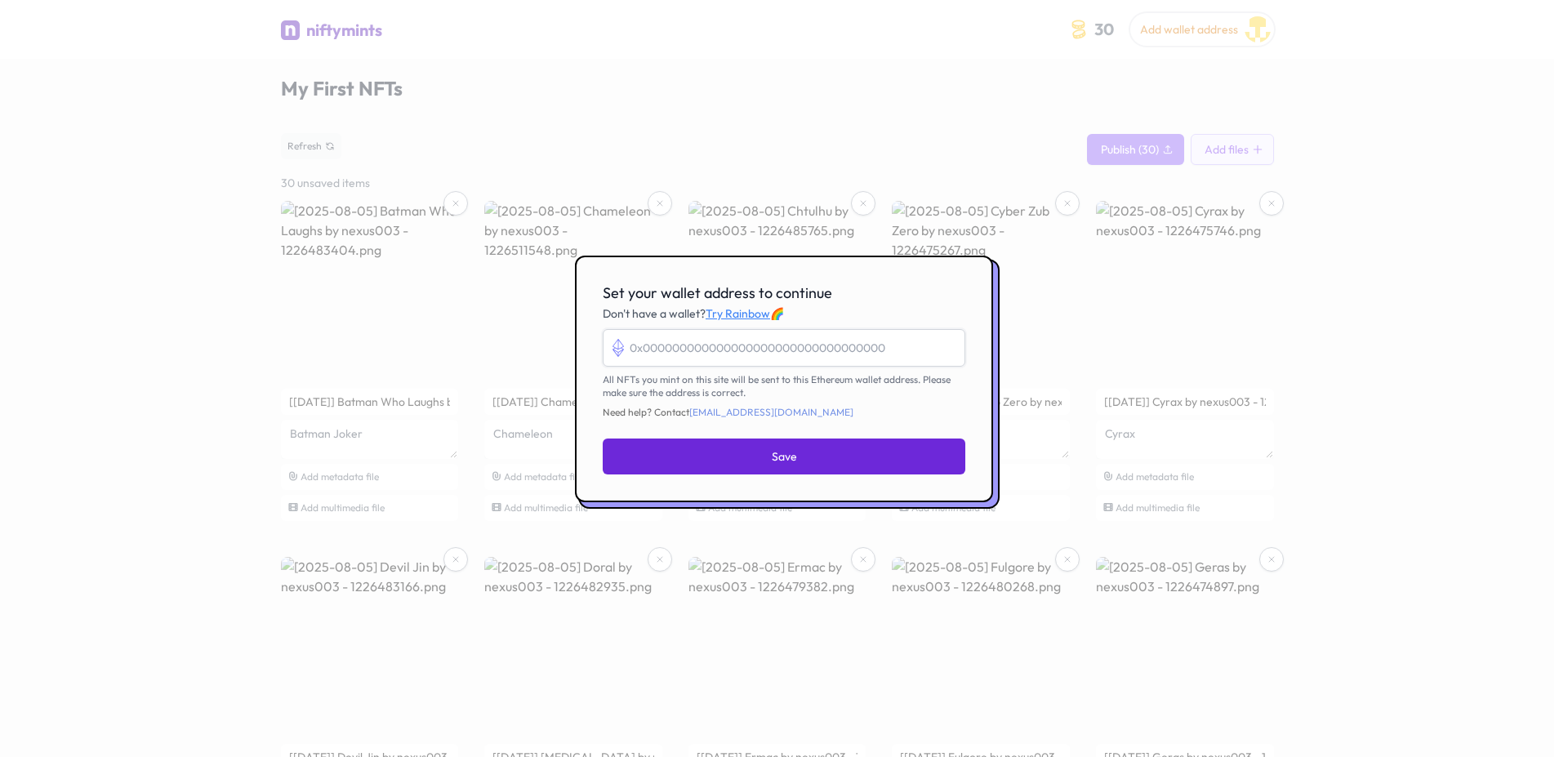
paste input "0x5702754650DbFE142cfEe382Cd3dec8C0c3B9D32"
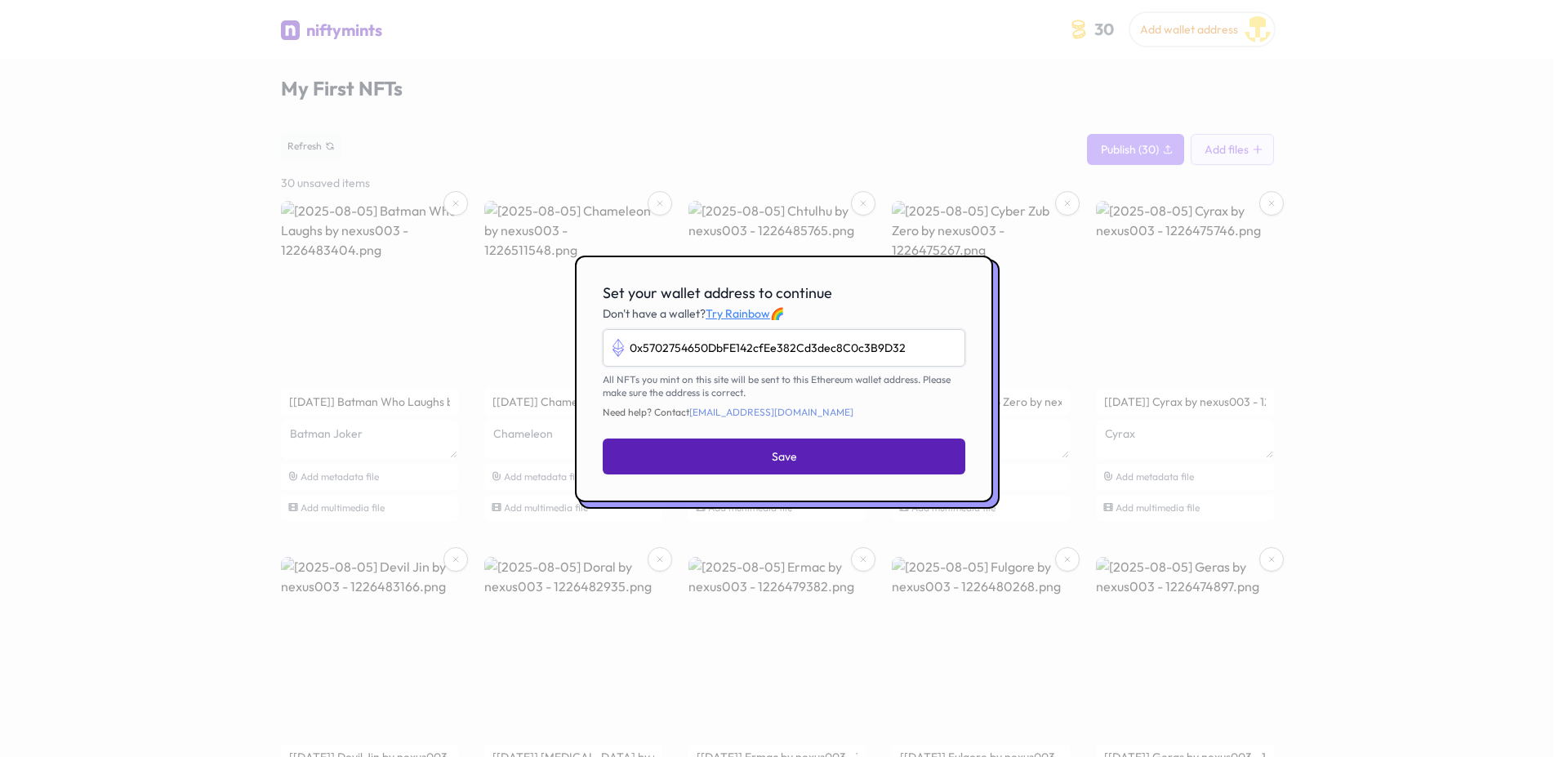
type input "0x5702754650DbFE142cfEe382Cd3dec8C0c3B9D32"
click at [802, 464] on button "Save" at bounding box center [784, 456] width 363 height 36
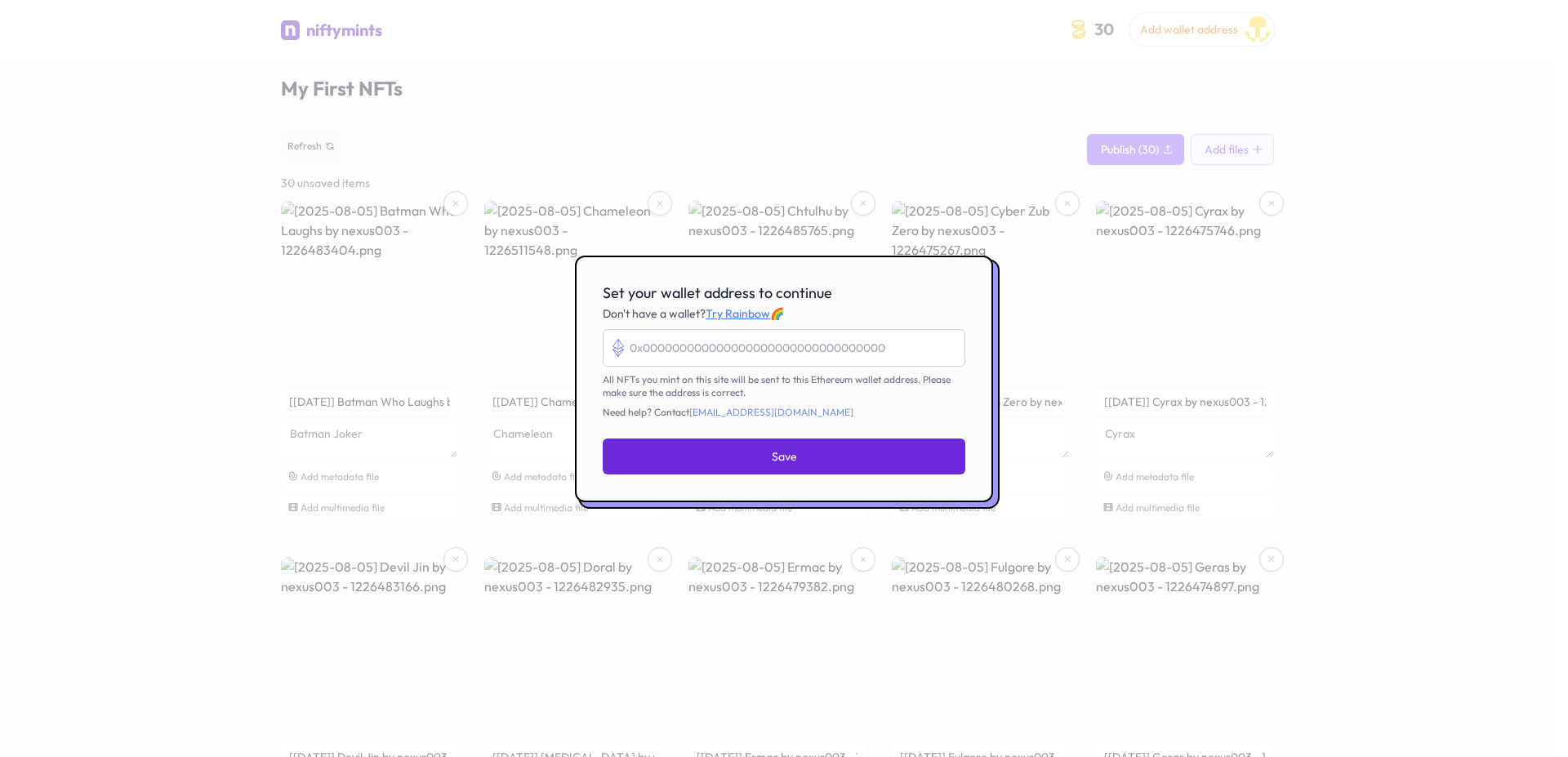
click at [1162, 395] on div at bounding box center [784, 378] width 1568 height 757
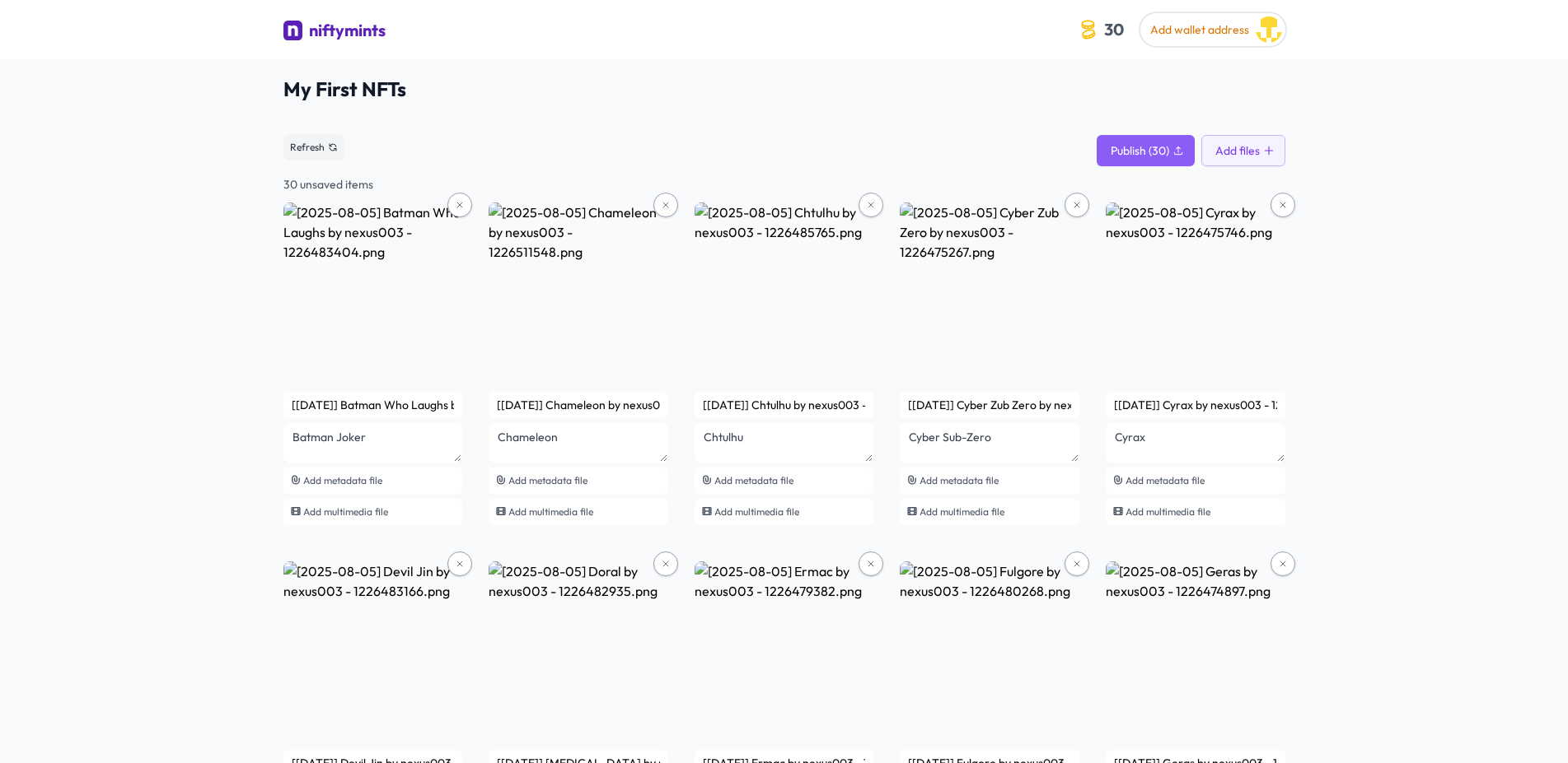
click at [355, 32] on div "niftymints" at bounding box center [347, 30] width 77 height 24
click at [1142, 138] on button "Publish (30)" at bounding box center [1146, 151] width 98 height 31
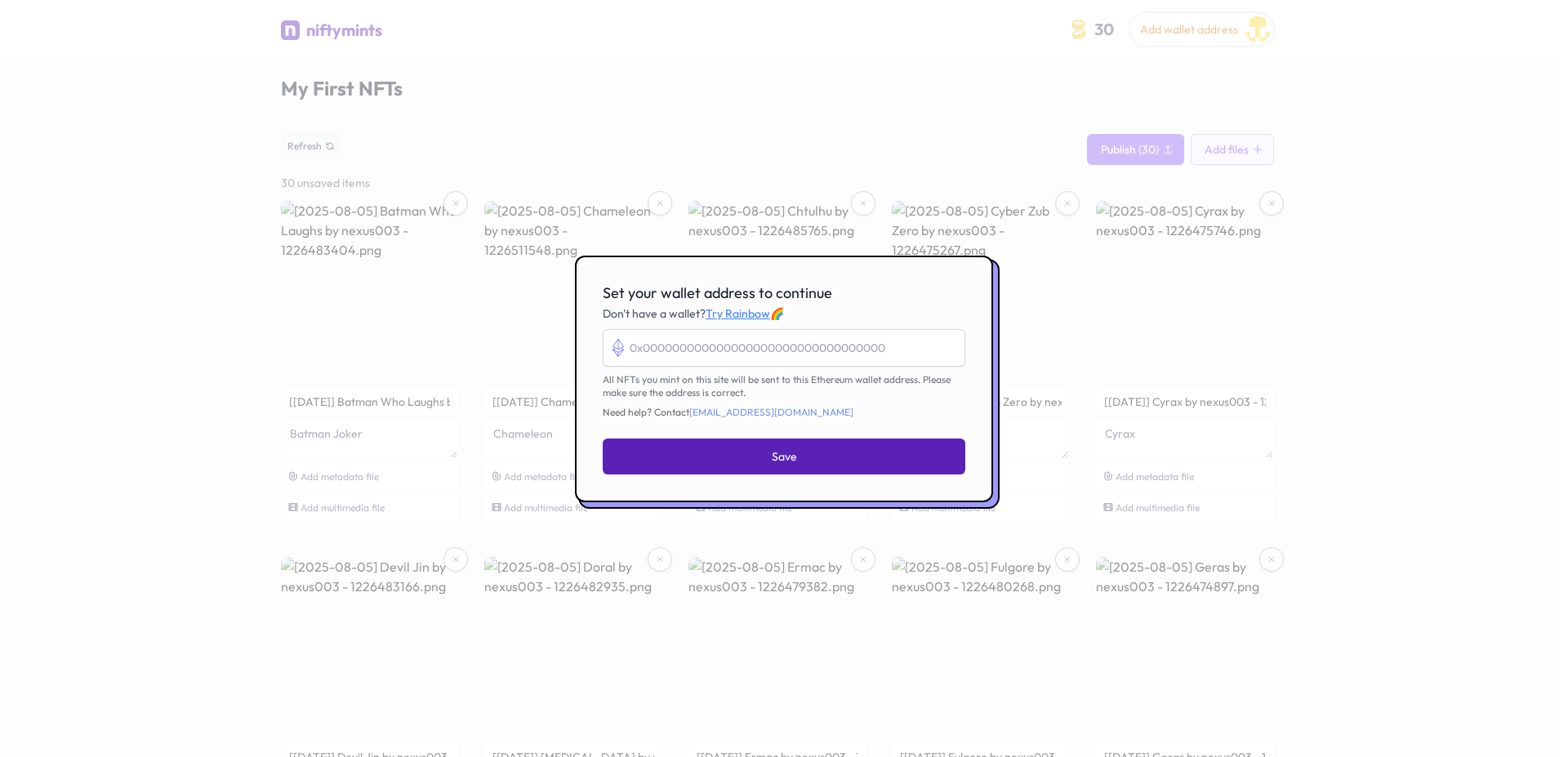
click at [824, 462] on button "Save" at bounding box center [784, 456] width 363 height 36
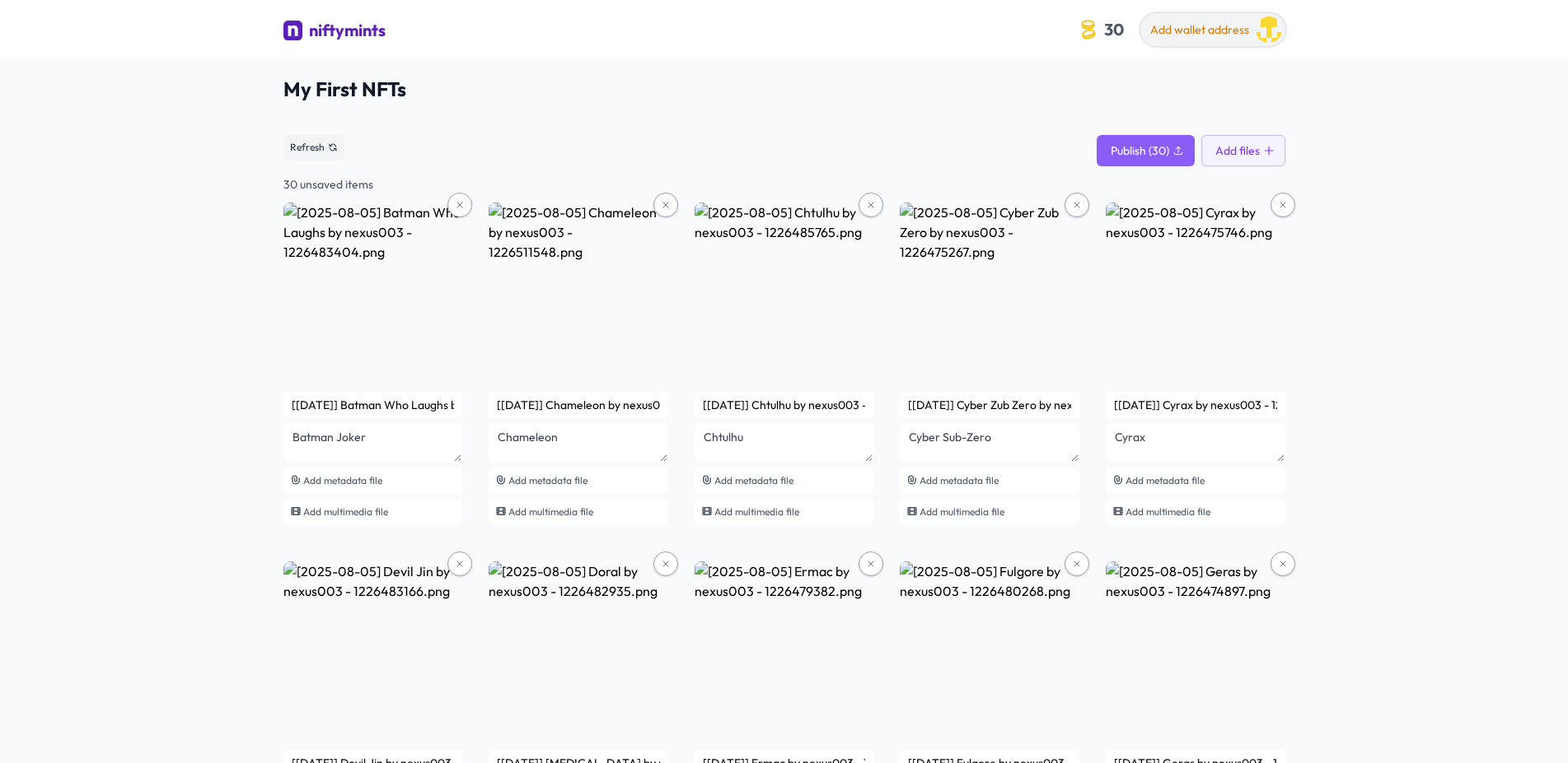
click at [1193, 33] on span "Add wallet address" at bounding box center [1199, 29] width 99 height 15
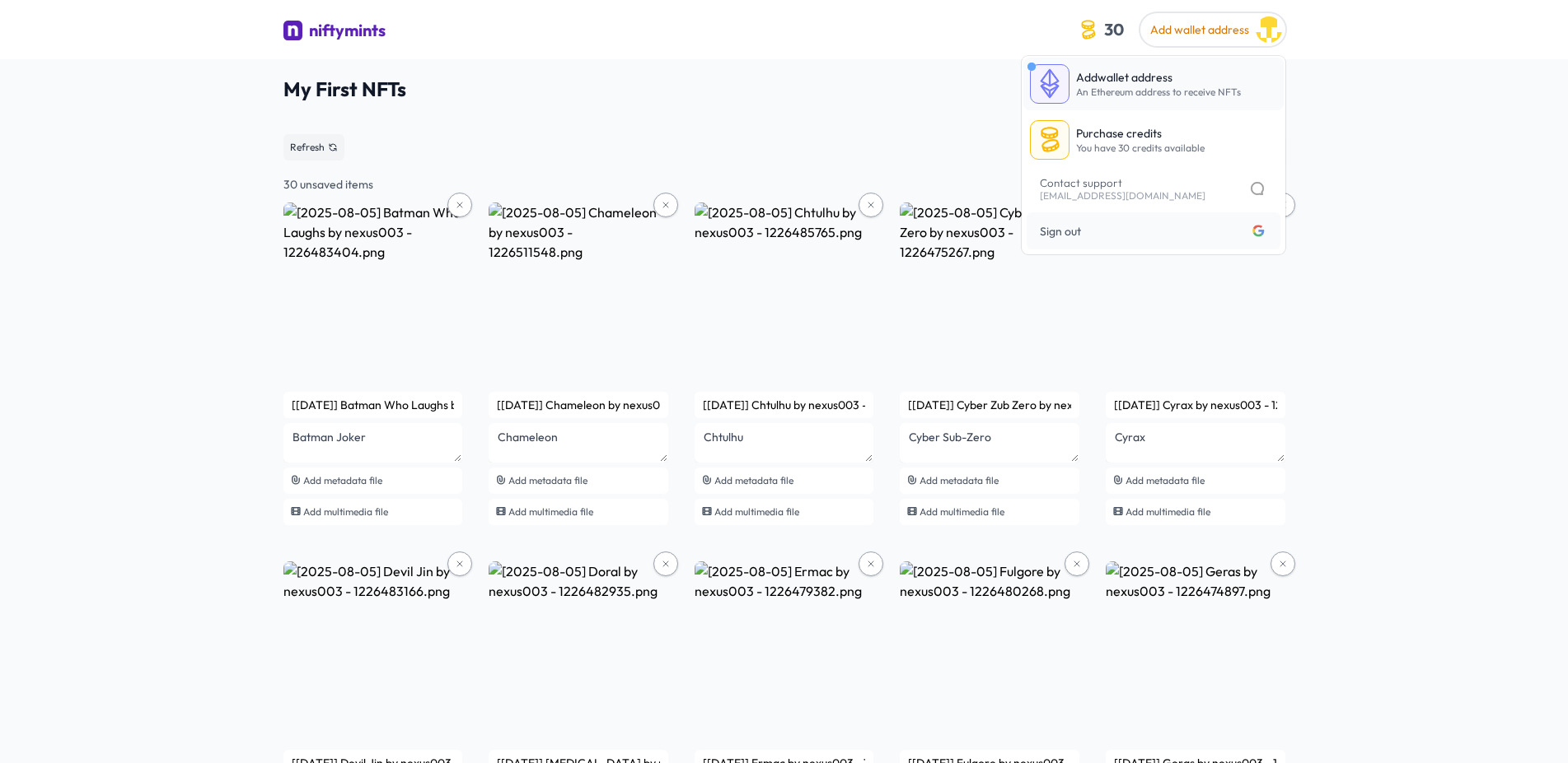
click at [1162, 95] on span "An Ethereum address to receive NFTs" at bounding box center [1159, 91] width 165 height 13
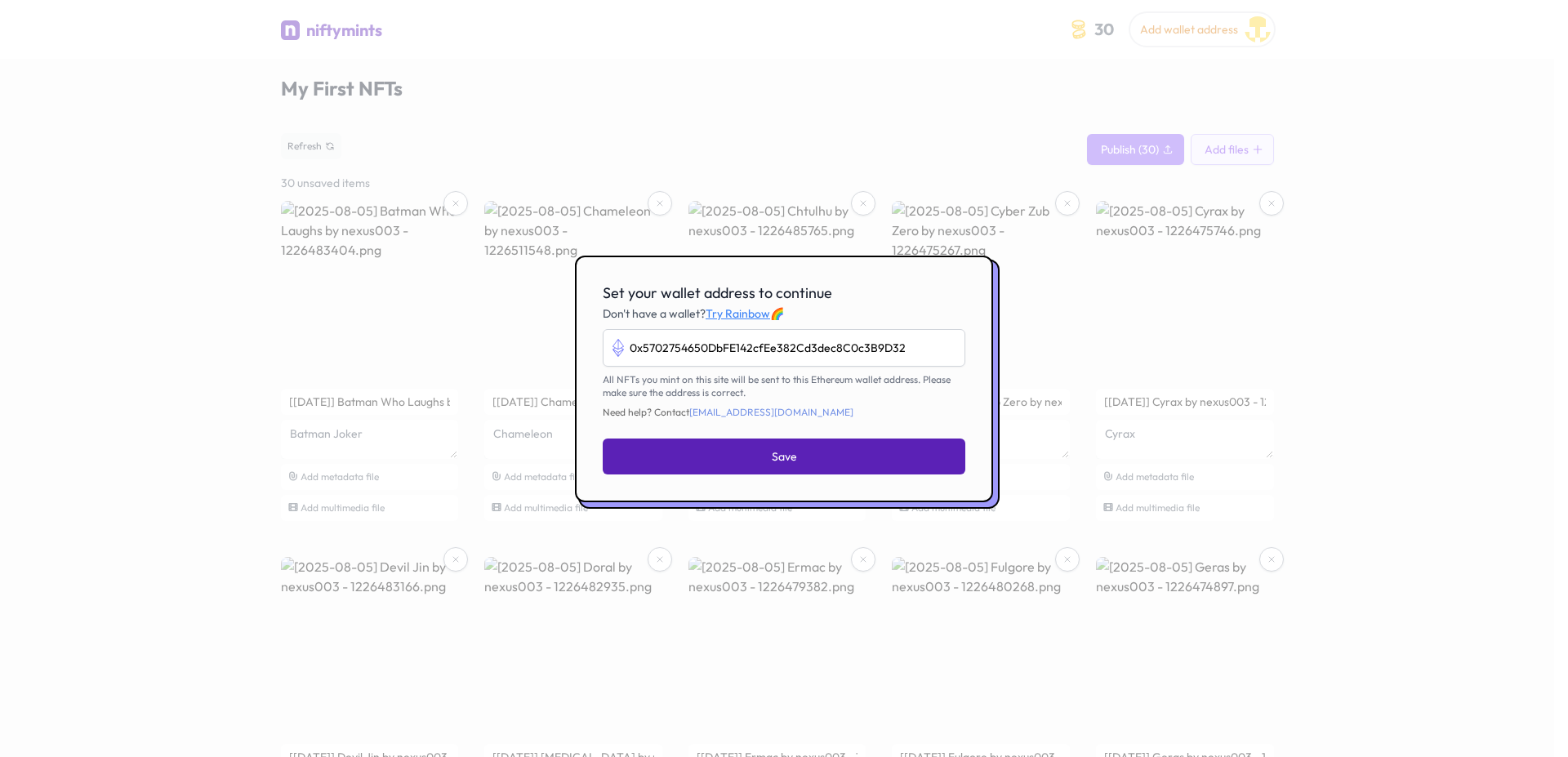
type input "0x5702754650DbFE142cfEe382Cd3dec8C0c3B9D32"
click at [753, 460] on button "Save" at bounding box center [784, 456] width 363 height 36
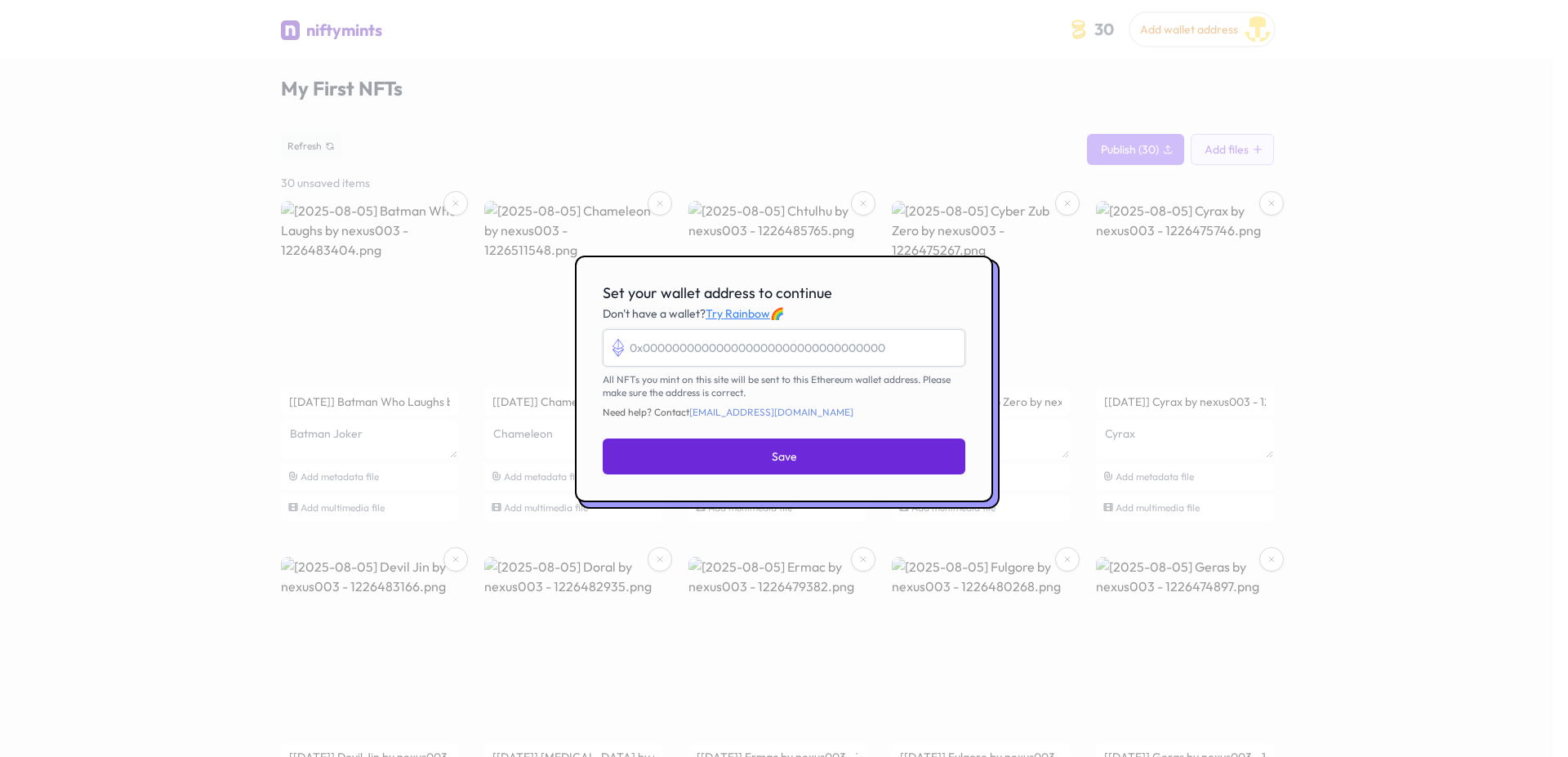
click at [908, 356] on input "Set your wallet address to continue" at bounding box center [784, 347] width 363 height 38
paste input "0x5702754650DbFE142cfEe382Cd3dec8C0c3B9D32"
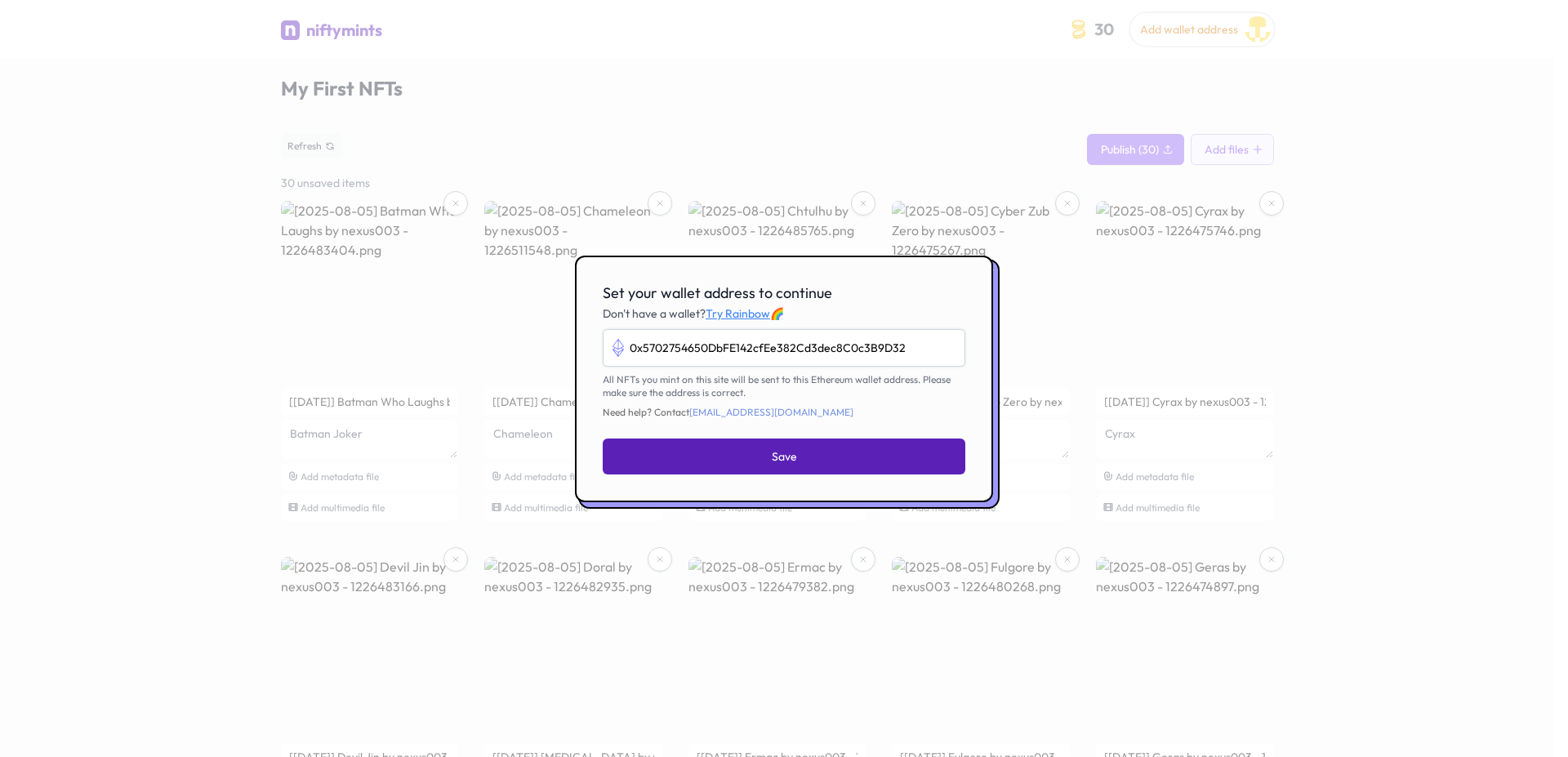
type input "0x5702754650DbFE142cfEe382Cd3dec8C0c3B9D32"
click at [773, 451] on span "Save" at bounding box center [784, 456] width 25 height 17
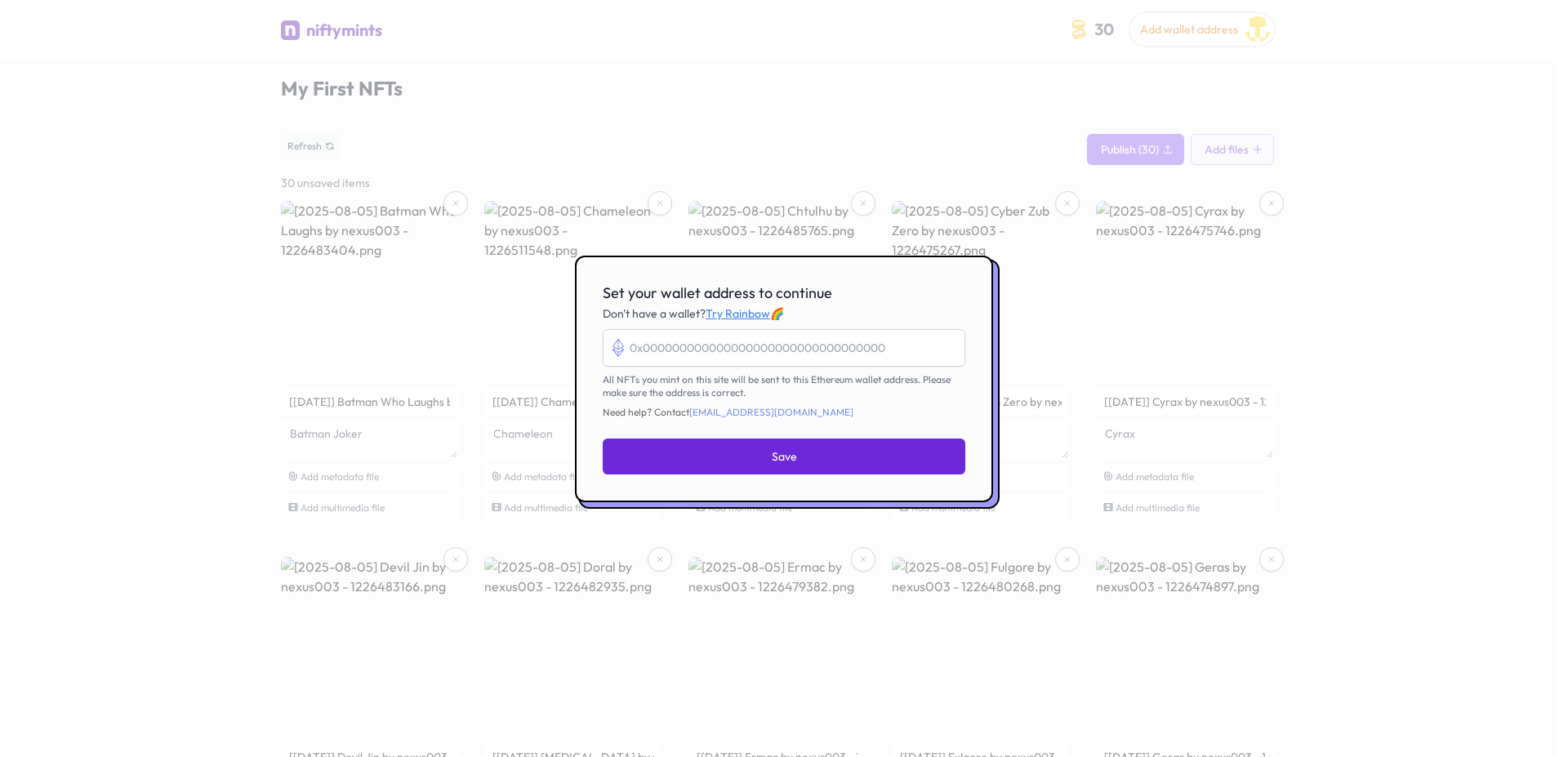
click at [773, 451] on span "Save" at bounding box center [784, 456] width 25 height 17
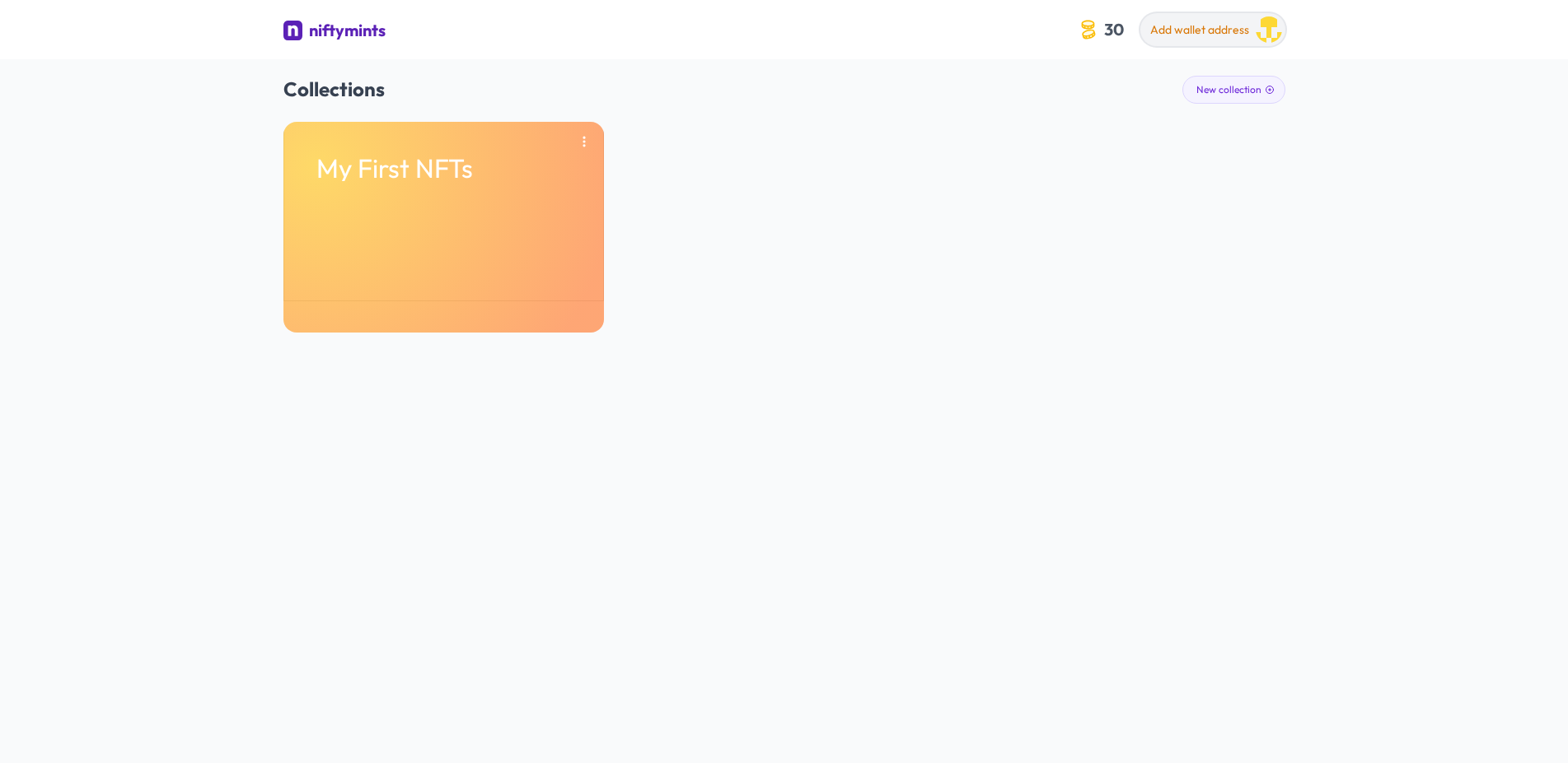
click at [1197, 29] on span "Add wallet address" at bounding box center [1199, 29] width 99 height 15
click at [1181, 70] on p "Add wallet address" at bounding box center [1159, 77] width 165 height 17
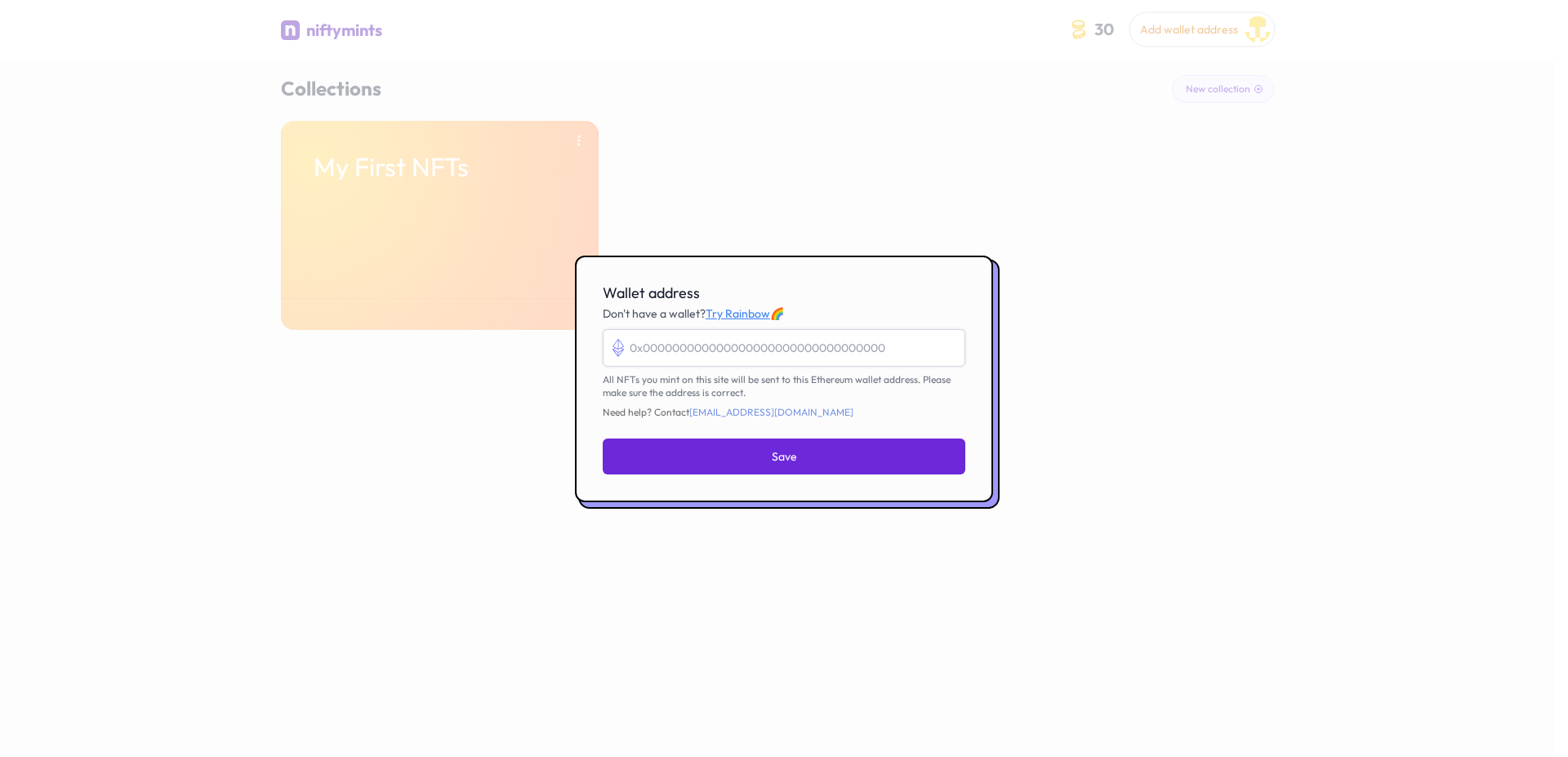
paste input "0x5702754650DbFE142cfEe382Cd3dec8C0c3B9D32"
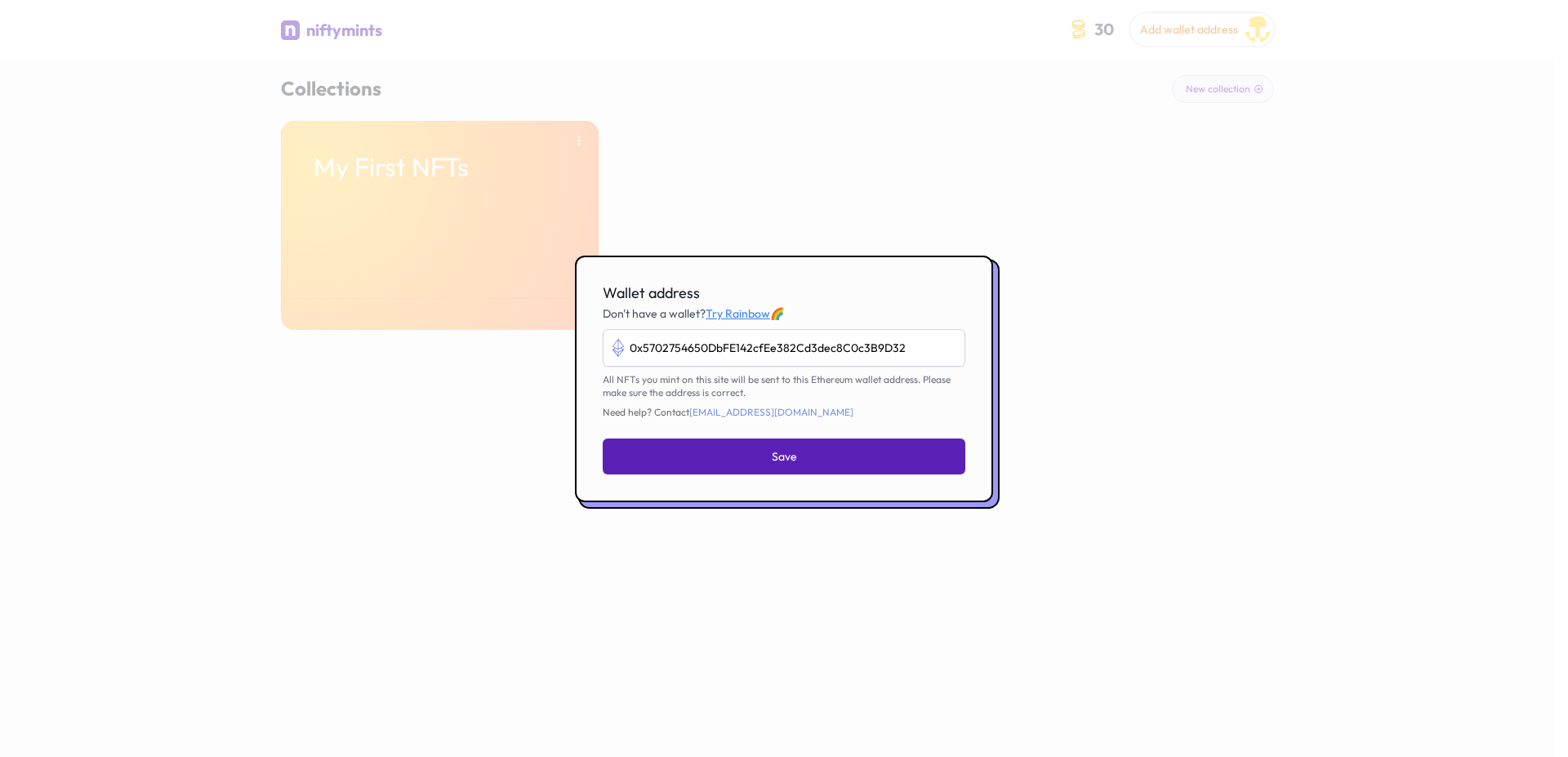
click at [766, 458] on button "Save" at bounding box center [784, 456] width 363 height 36
type input "0x5702754650dbfe142cfee382cd3dec8c0c3b9d32"
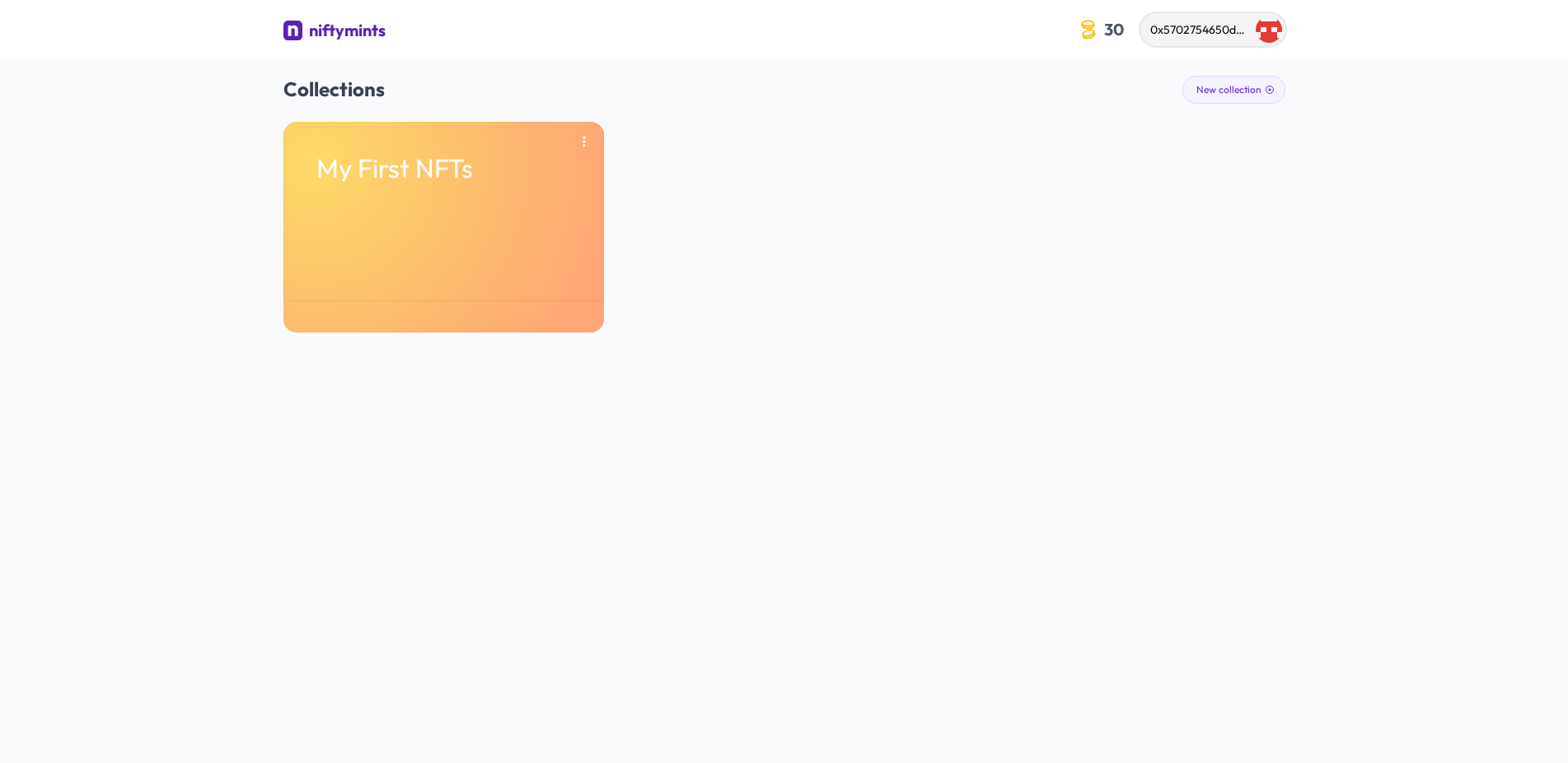
click at [1203, 28] on span "0x5702754650dbfe142cfee382cd3dec8c0c3b9d32" at bounding box center [1283, 29] width 268 height 15
drag, startPoint x: 1393, startPoint y: 48, endPoint x: 1456, endPoint y: 1, distance: 78.6
click at [1394, 46] on div "niftymints 30 0x5702754650dbfe142cfee382cd3dec8c0c3b9d32 Edit wallet address 0x…" at bounding box center [784, 382] width 1568 height 763
drag, startPoint x: 964, startPoint y: 225, endPoint x: 593, endPoint y: 130, distance: 383.0
click at [964, 225] on div "My First NFTs" at bounding box center [784, 227] width 1002 height 211
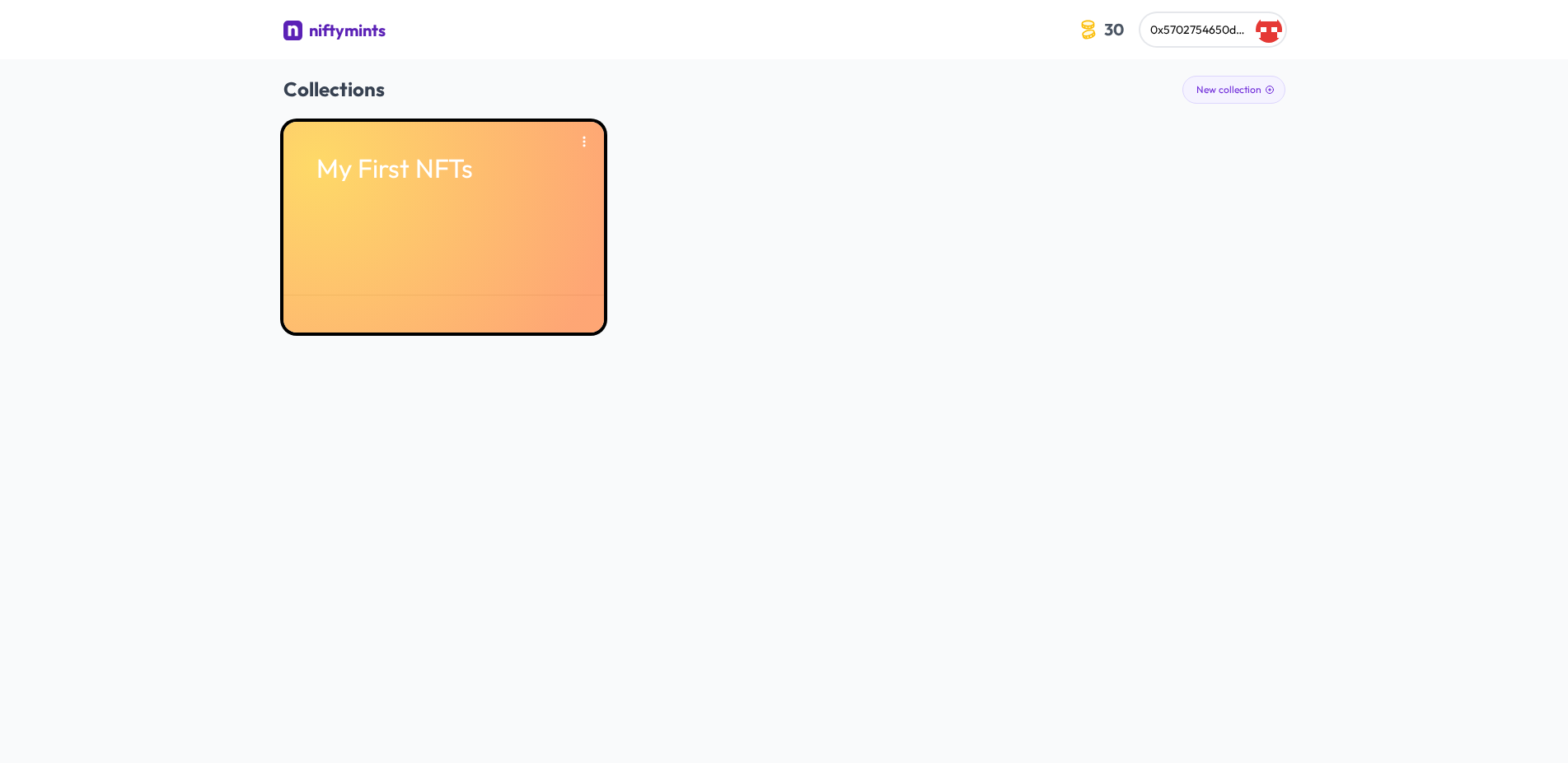
click at [355, 213] on div "My First NFTs" at bounding box center [444, 227] width 321 height 211
click at [406, 196] on div "My First NFTs" at bounding box center [444, 227] width 321 height 211
click at [406, 194] on div "My First NFTs" at bounding box center [444, 227] width 321 height 211
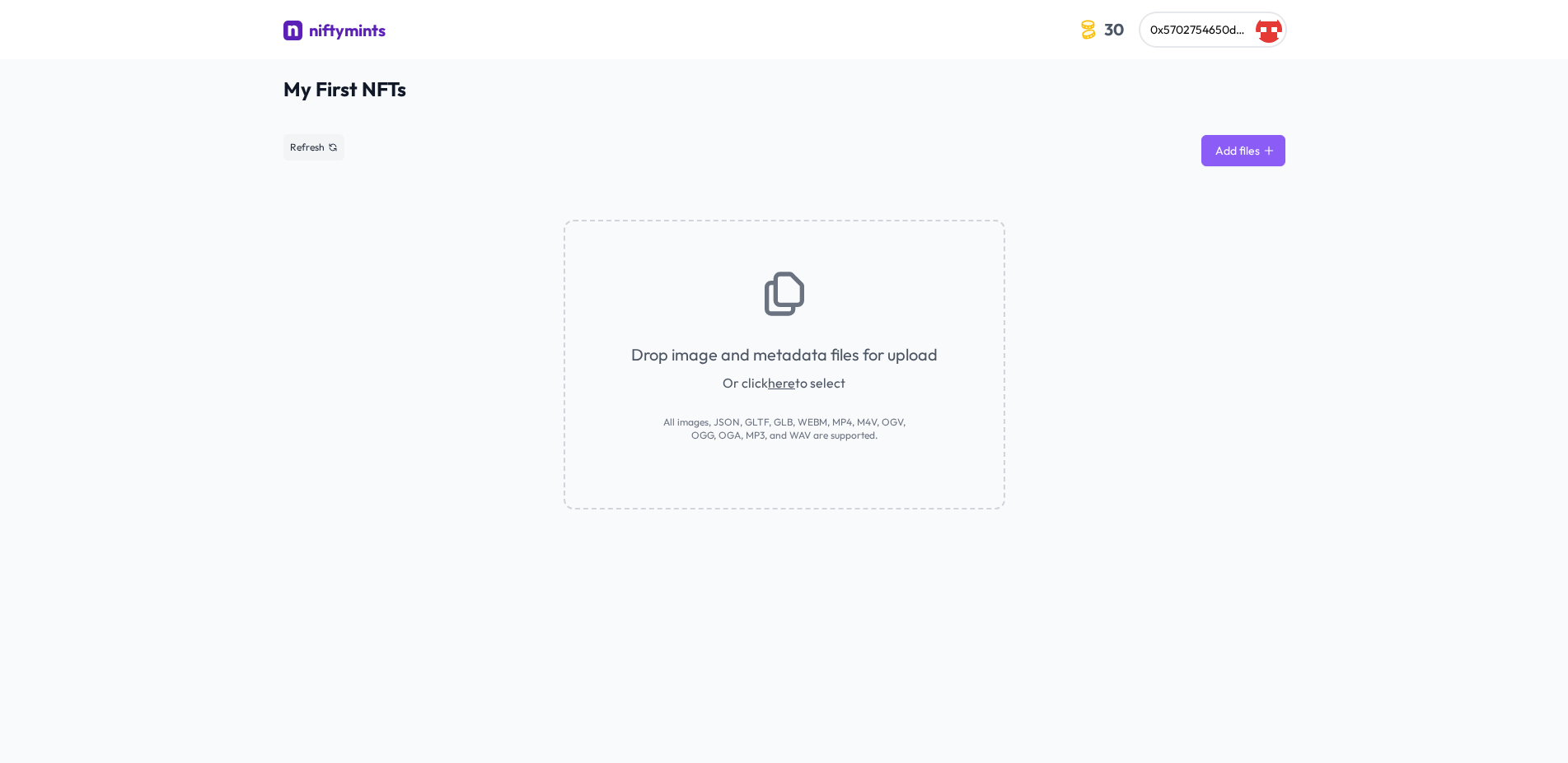
click at [1245, 136] on button "Add files" at bounding box center [1243, 151] width 84 height 31
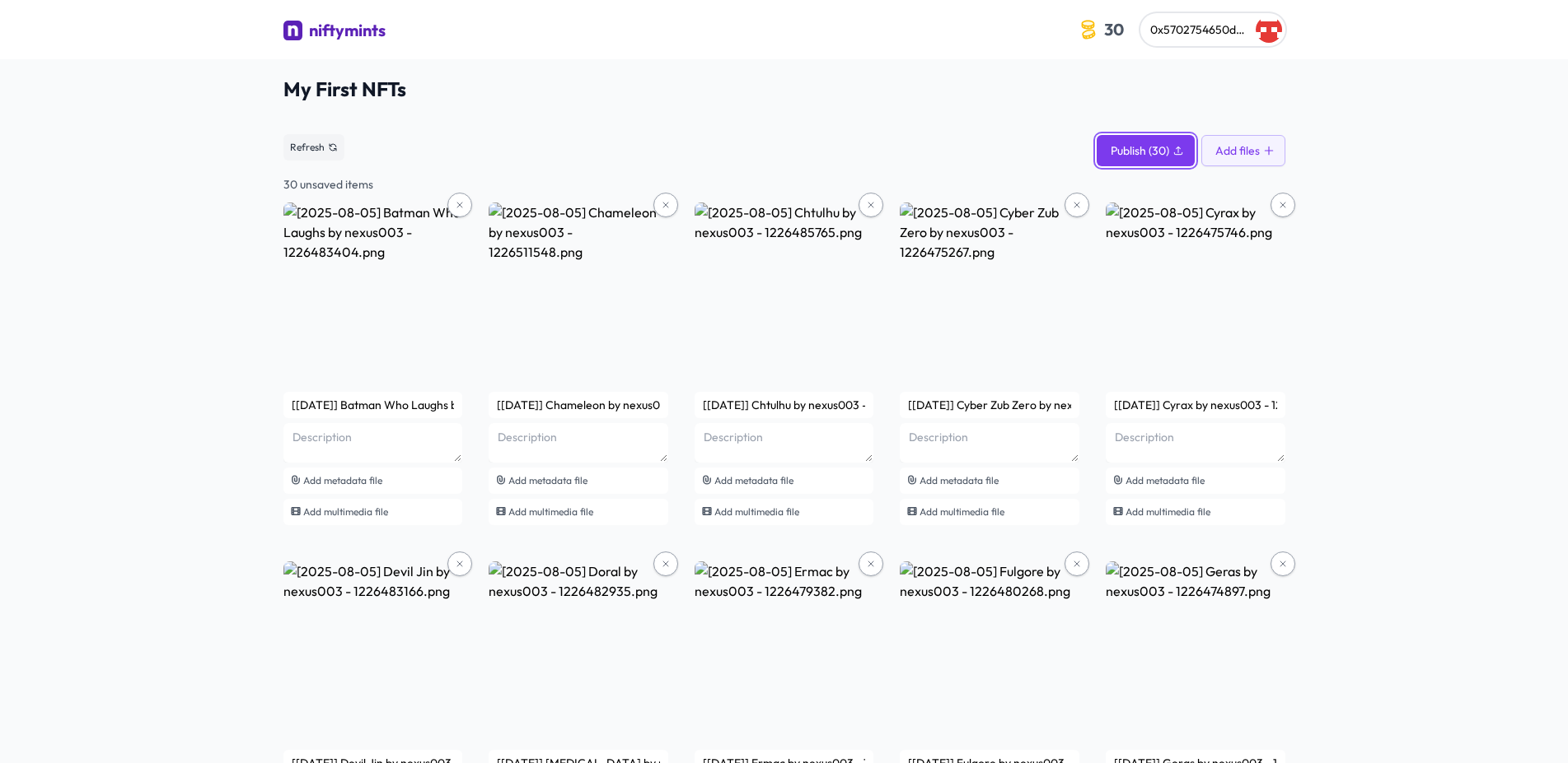
click at [1129, 148] on span "Publish (30)" at bounding box center [1140, 150] width 59 height 17
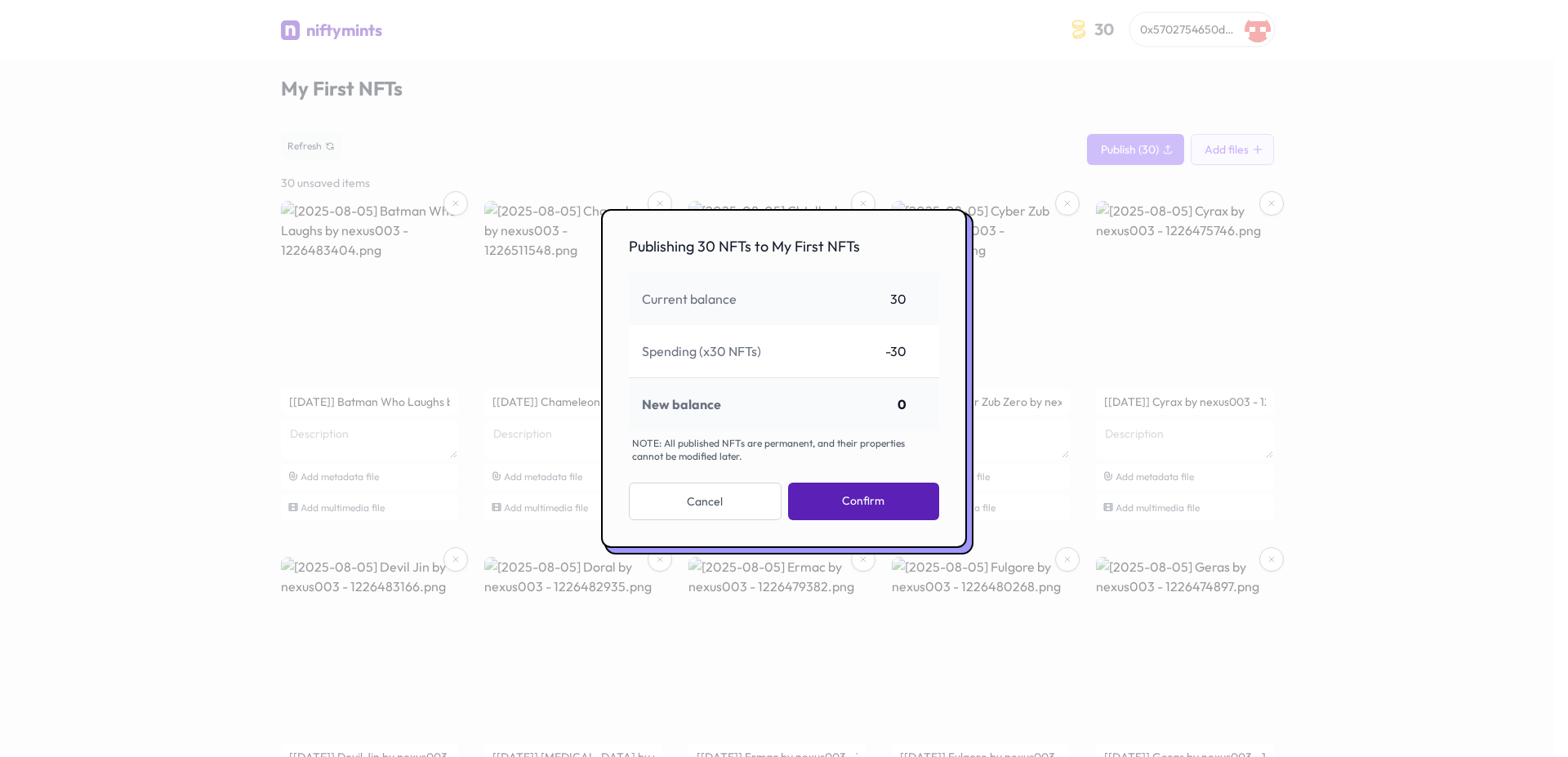
click at [849, 491] on button "Confirm" at bounding box center [863, 501] width 151 height 38
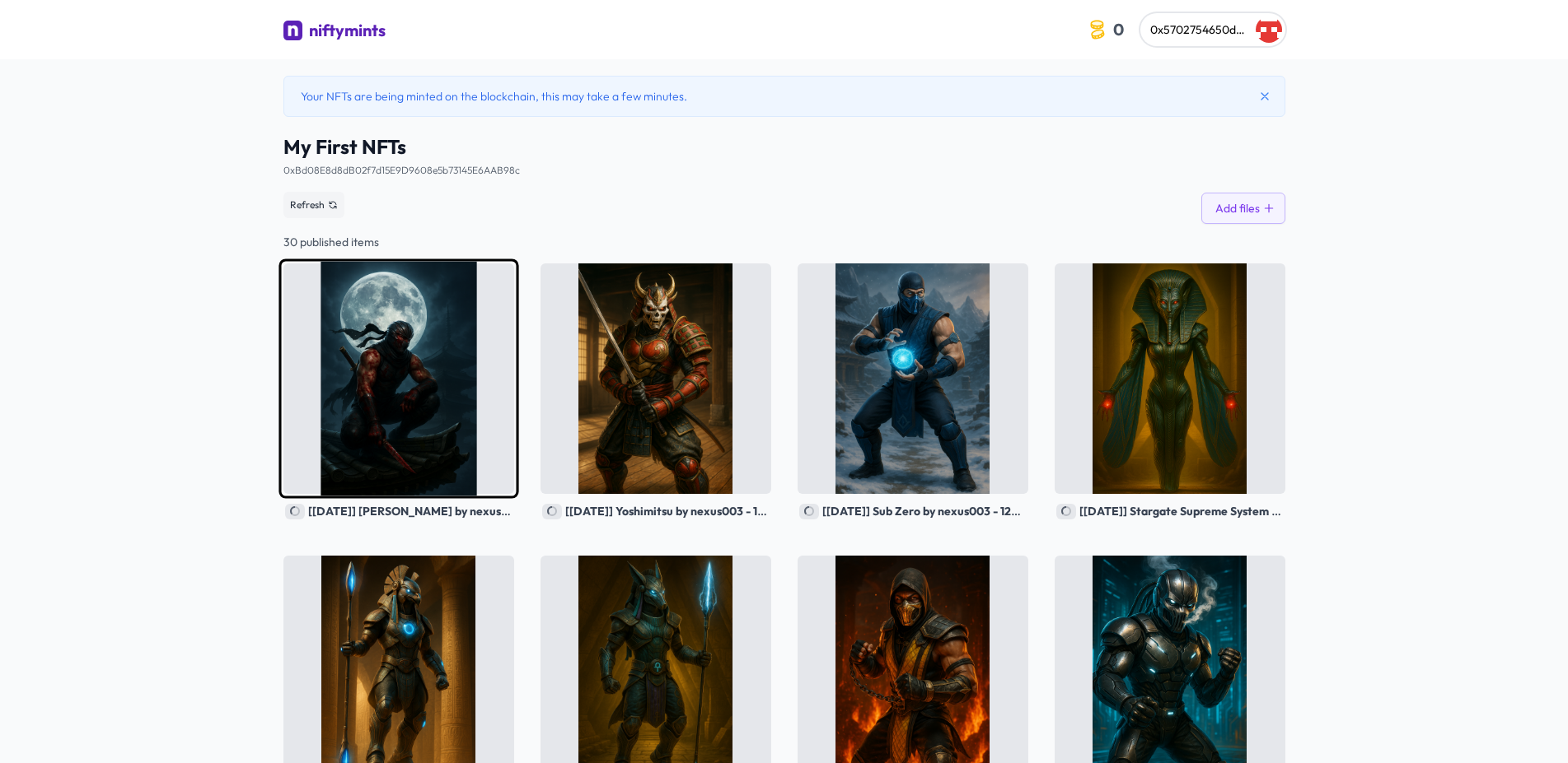
click at [400, 474] on img at bounding box center [398, 379] width 239 height 239
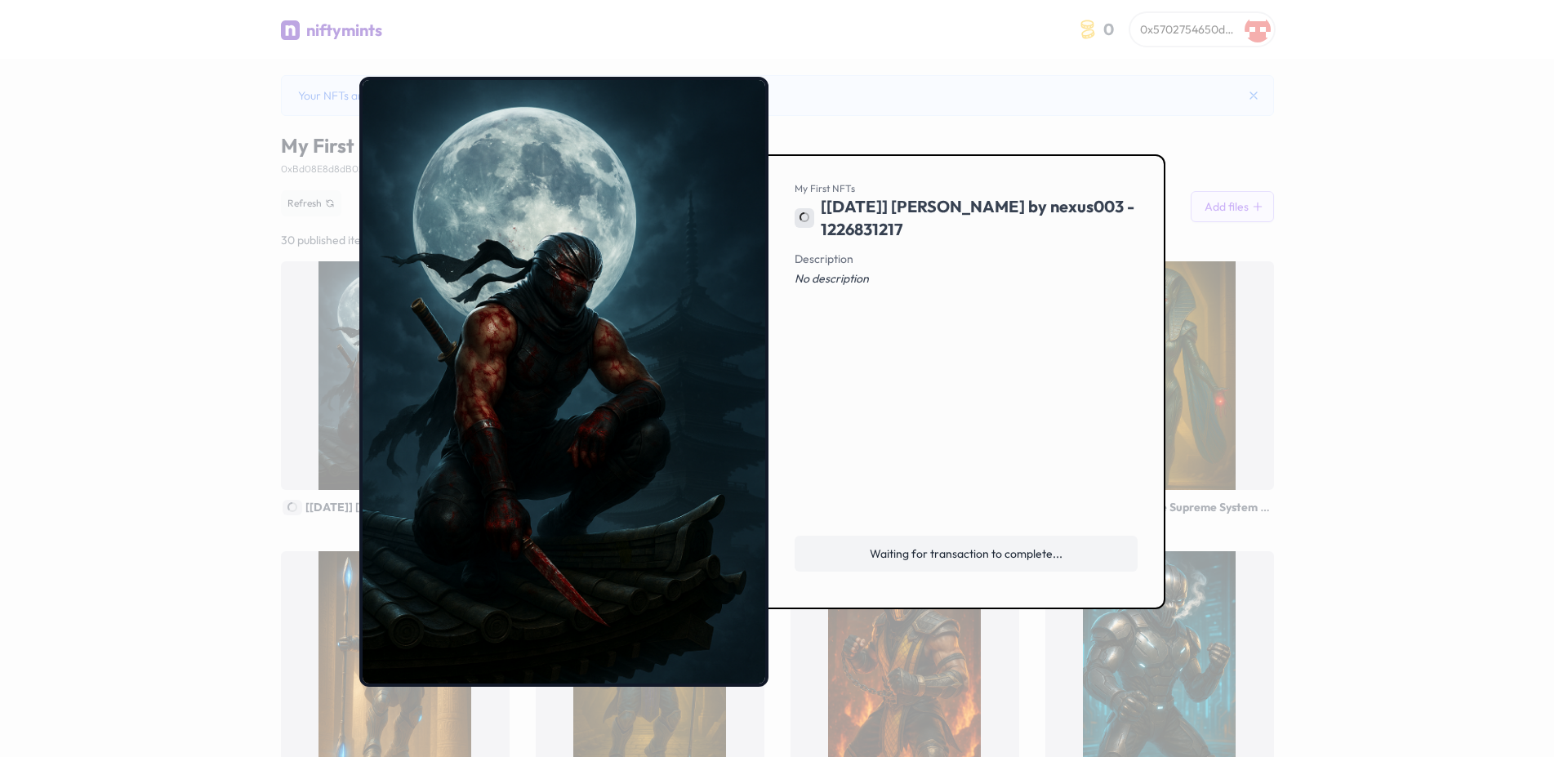
click at [1415, 502] on div at bounding box center [784, 378] width 1568 height 757
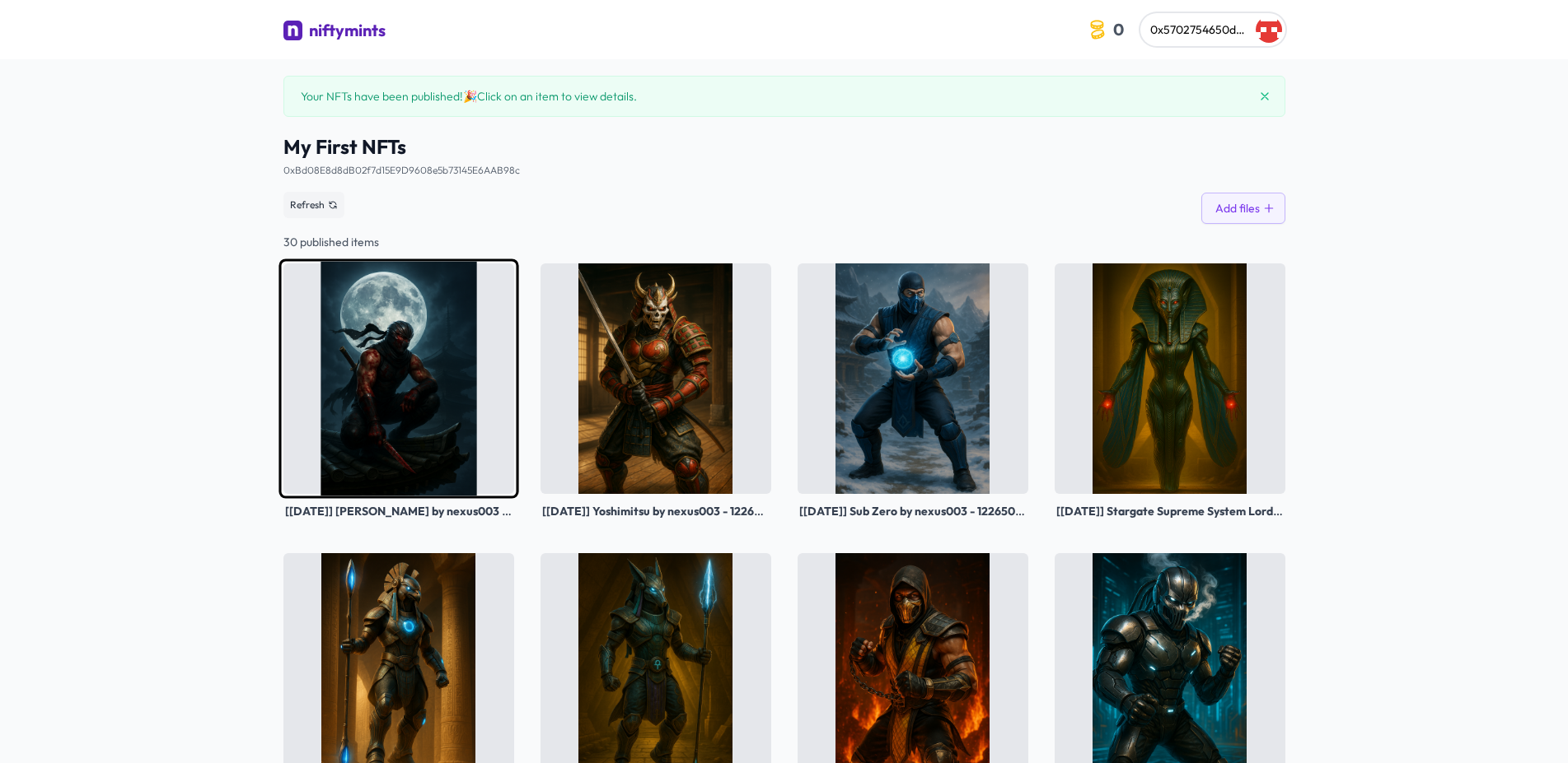
click at [374, 458] on img at bounding box center [398, 379] width 239 height 239
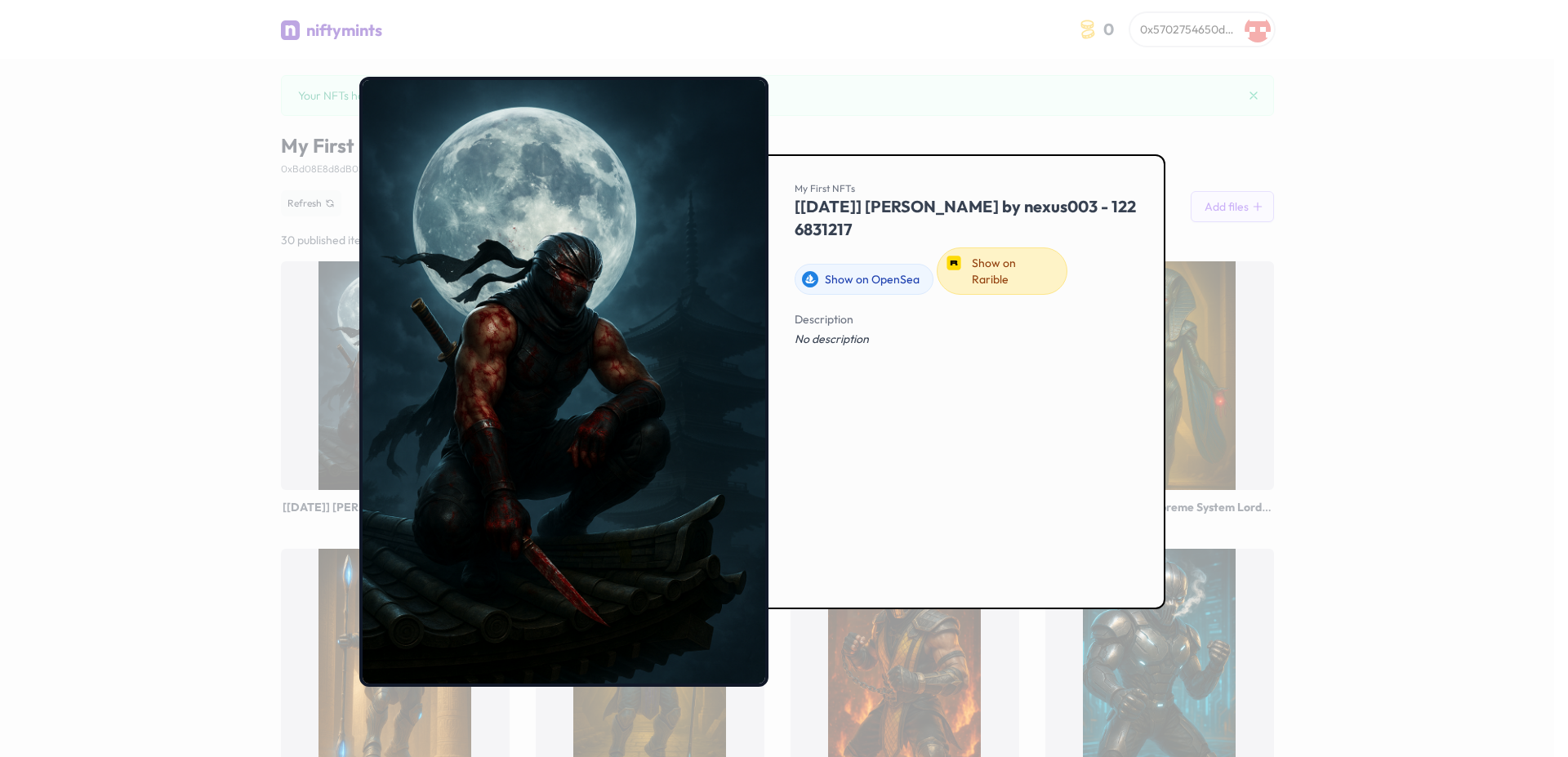
click at [1027, 258] on link "Show on Rarible" at bounding box center [1002, 270] width 130 height 48
click at [893, 474] on div "Description No description" at bounding box center [966, 440] width 343 height 263
click at [1134, 124] on div at bounding box center [784, 378] width 1568 height 757
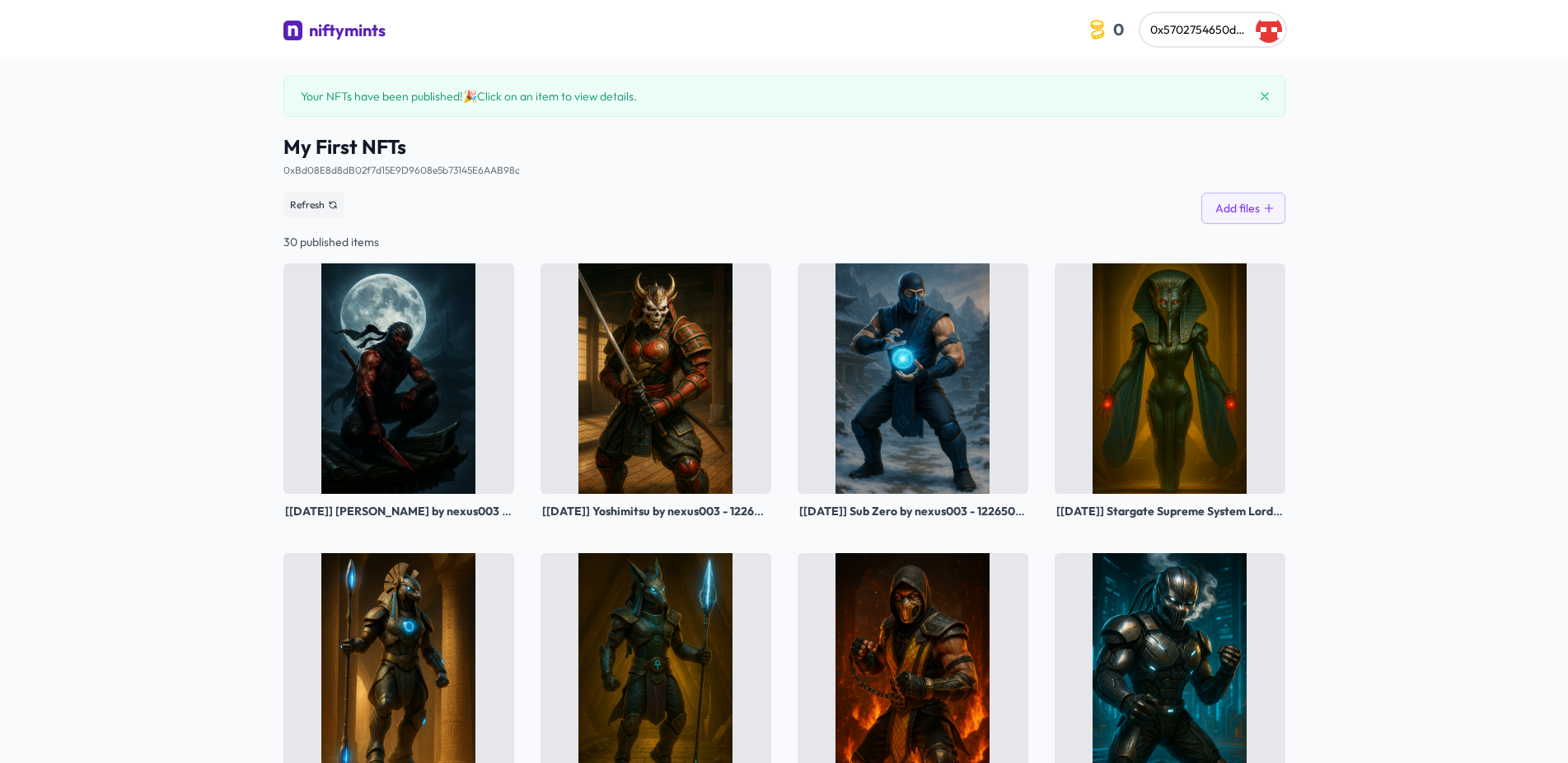
click at [774, 140] on span "My First NFTs" at bounding box center [784, 146] width 1002 height 26
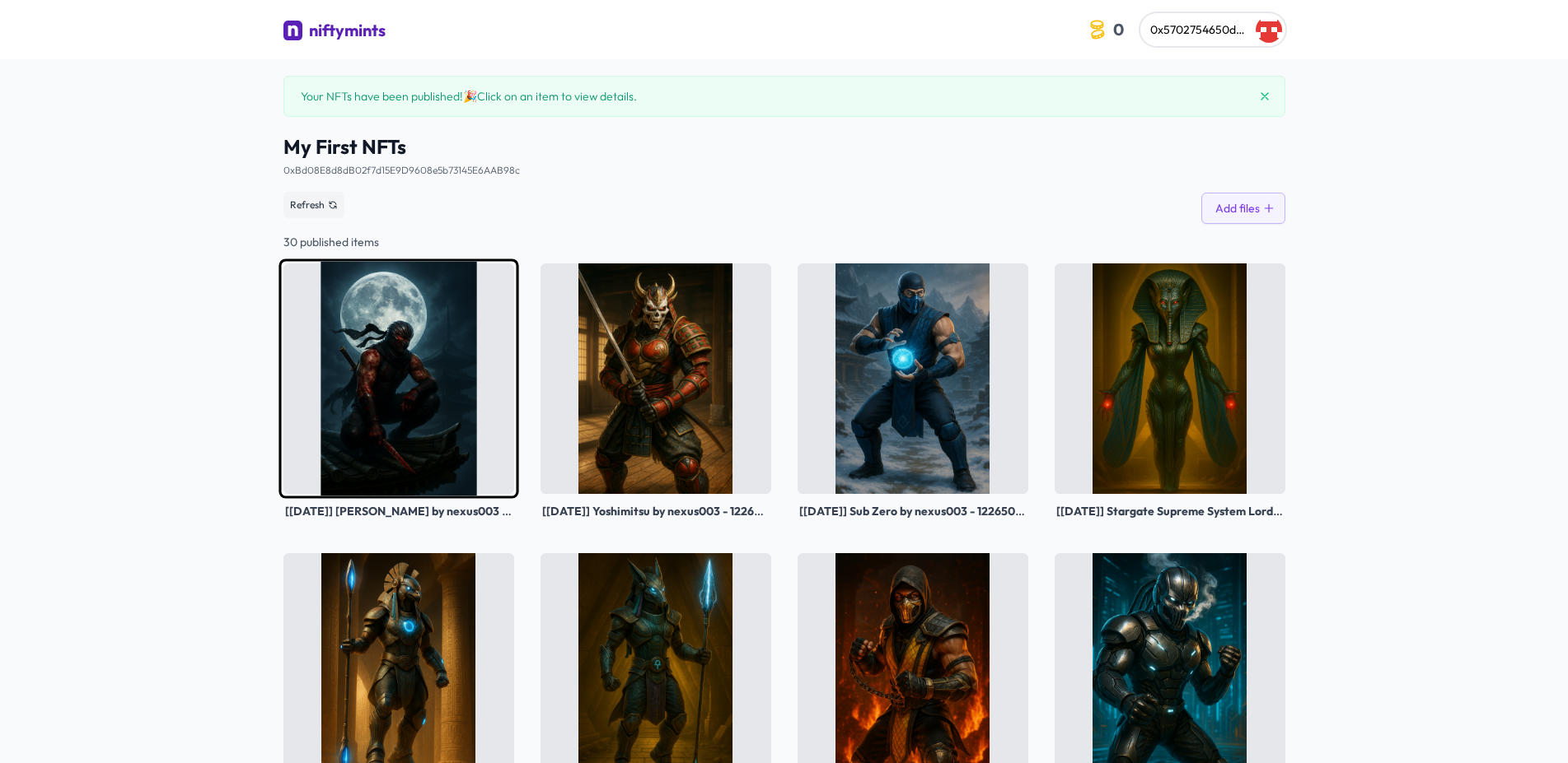
click at [377, 391] on img at bounding box center [398, 379] width 239 height 239
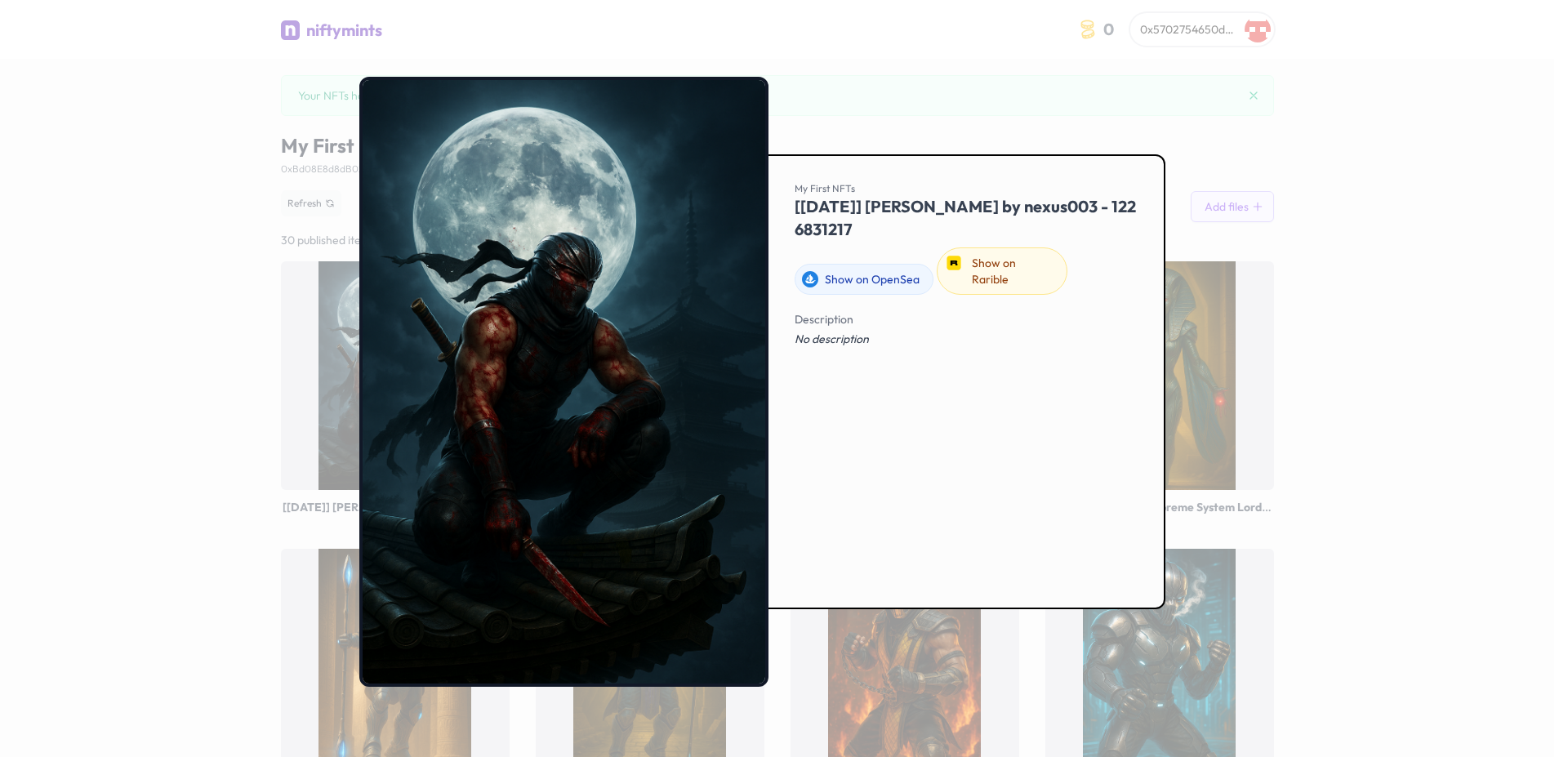
click at [1323, 333] on div at bounding box center [784, 378] width 1568 height 757
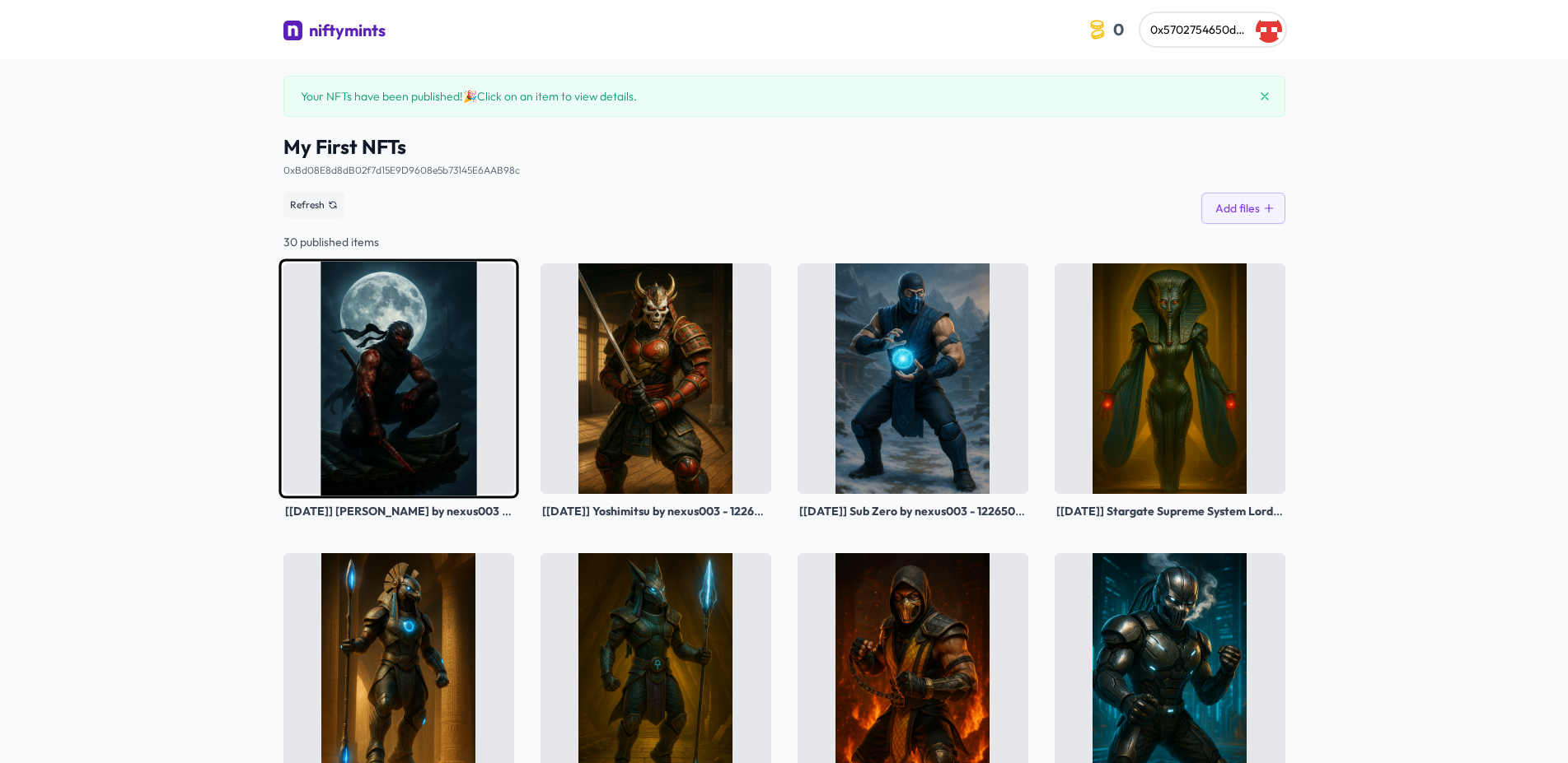
click at [426, 348] on img at bounding box center [398, 379] width 239 height 239
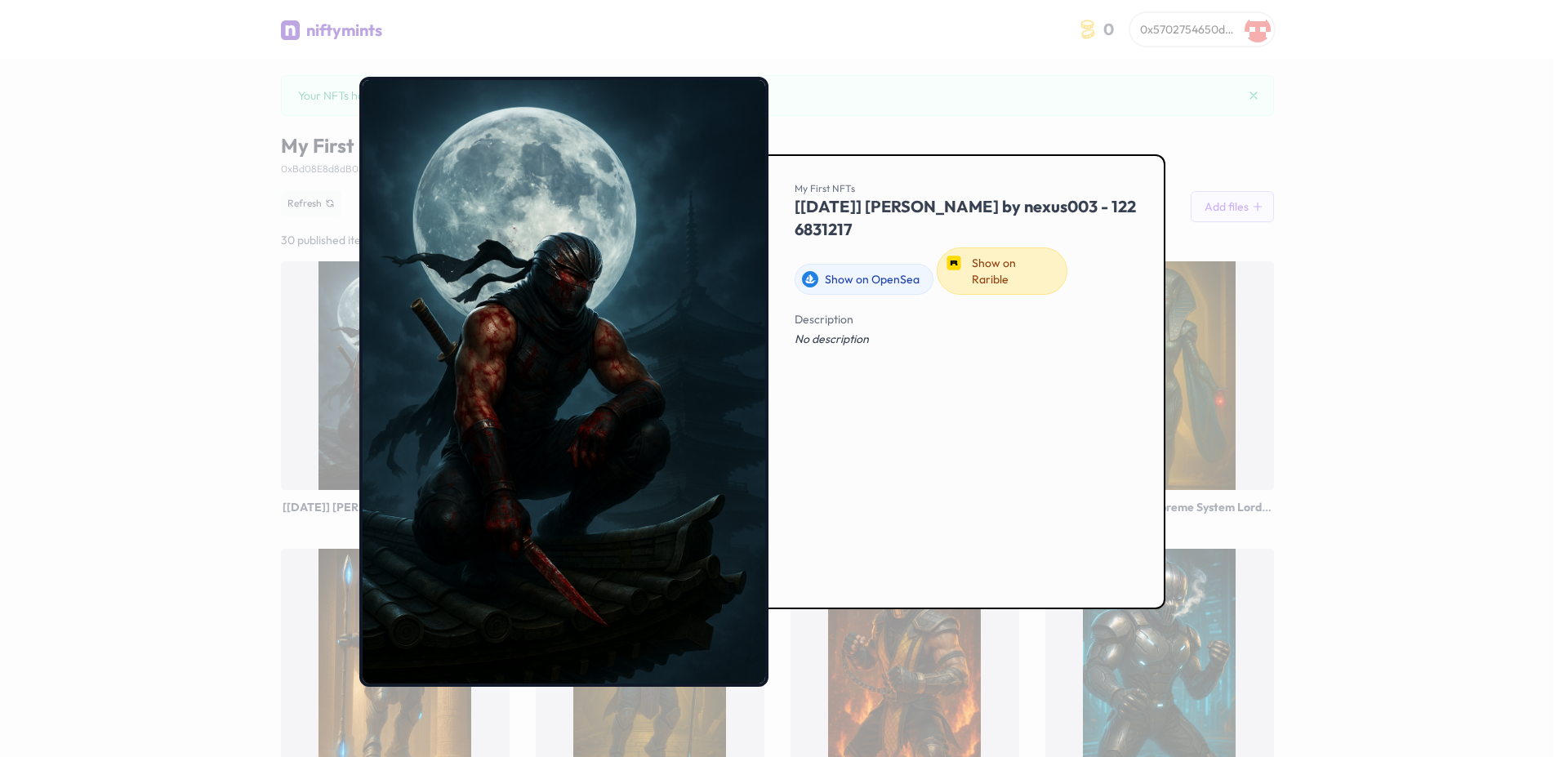
click at [987, 261] on link "Show on Rarible" at bounding box center [1002, 270] width 130 height 48
click at [924, 104] on div at bounding box center [784, 378] width 1568 height 757
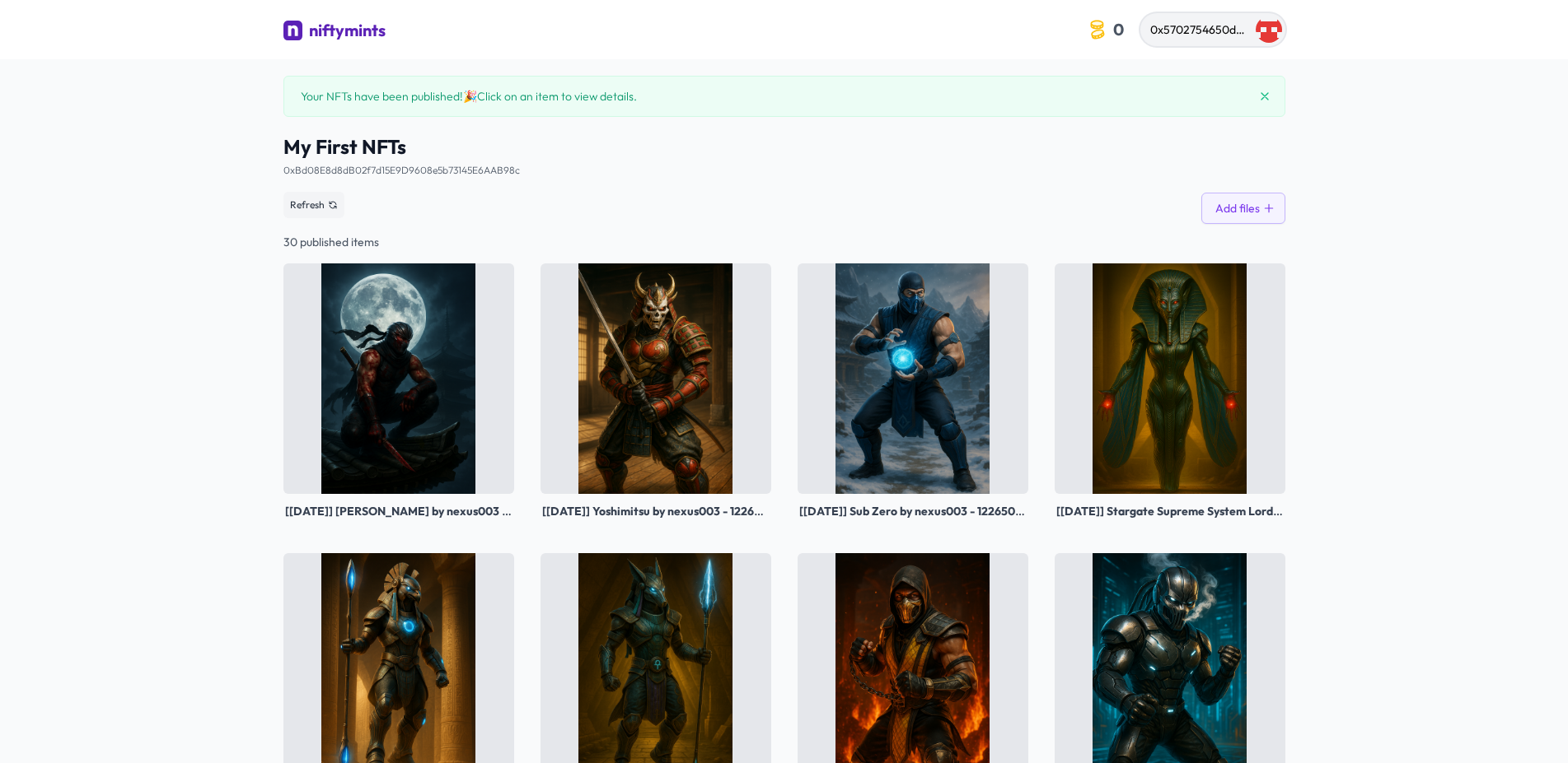
click at [1205, 35] on span "0x5702754650dbfe142cfee382cd3dec8c0c3b9d32" at bounding box center [1283, 29] width 268 height 15
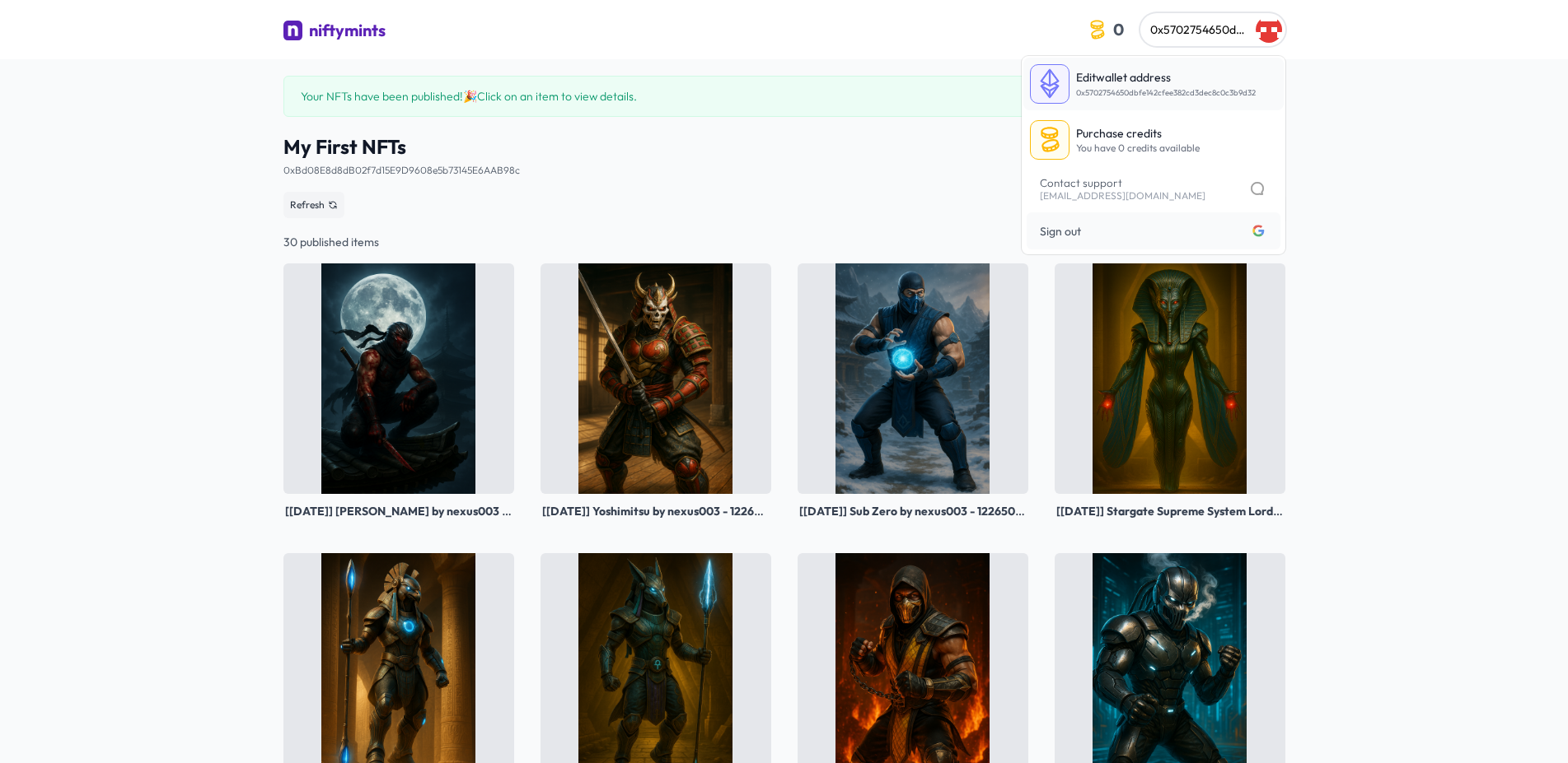
click at [1167, 77] on p "Edit wallet address" at bounding box center [1166, 77] width 180 height 17
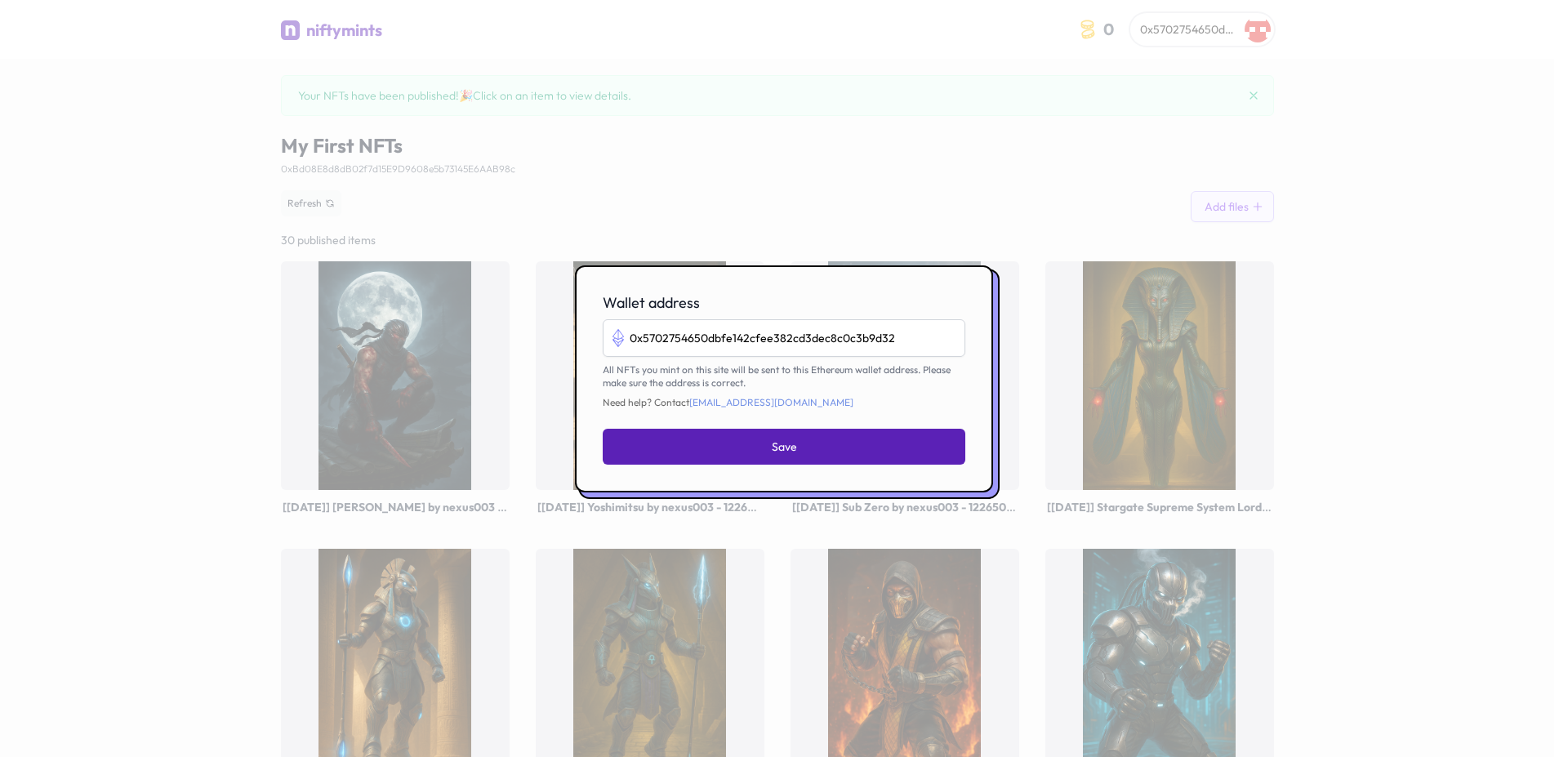
click at [869, 444] on button "Save" at bounding box center [784, 447] width 363 height 36
